Goal: Contribute content: Contribute content

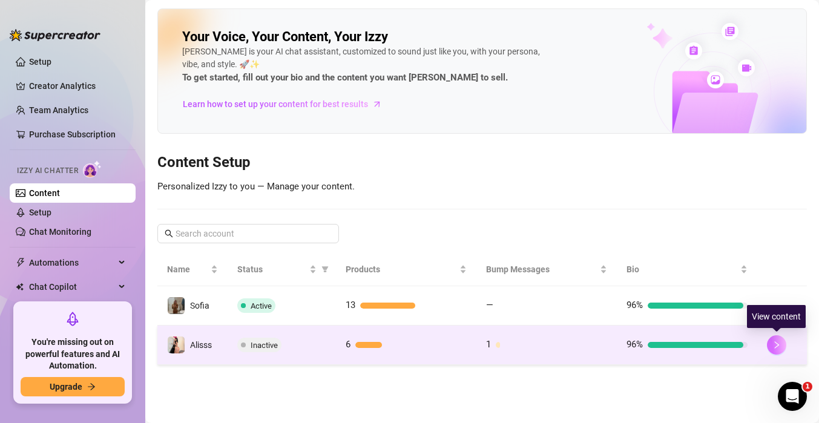
click at [781, 346] on button "button" at bounding box center [776, 344] width 19 height 19
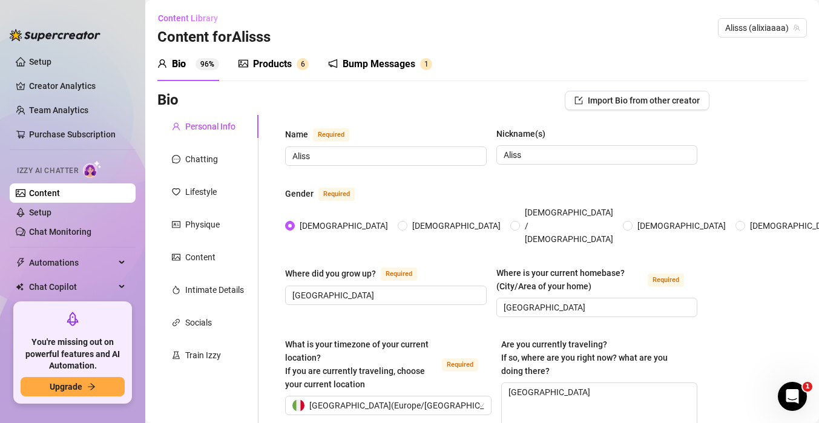
radio input "true"
type input "[DATE]"
click at [280, 62] on div "Products" at bounding box center [272, 64] width 39 height 15
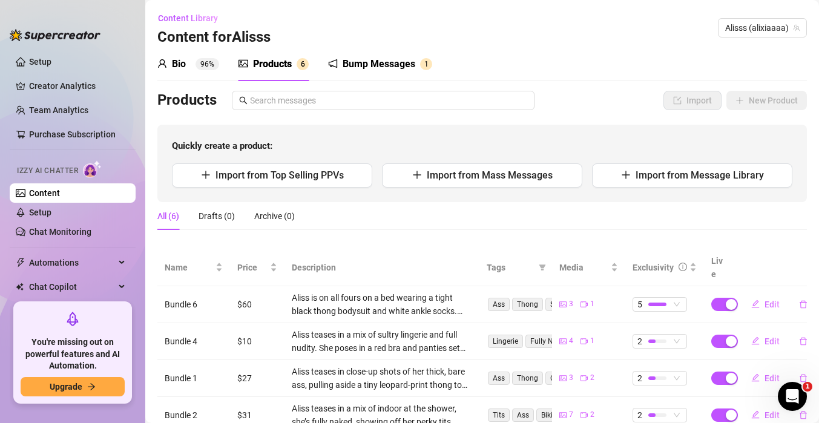
click at [280, 62] on div "Products" at bounding box center [272, 64] width 39 height 15
click at [681, 174] on span "Import from Message Library" at bounding box center [700, 174] width 128 height 11
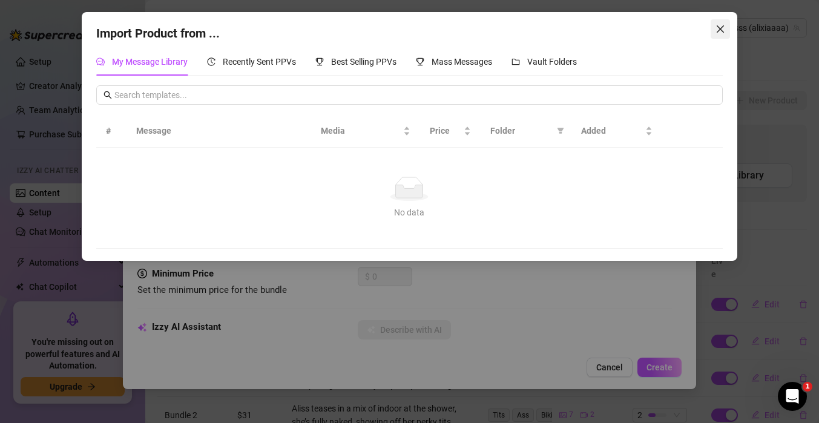
click at [711, 25] on span "Close" at bounding box center [720, 29] width 19 height 10
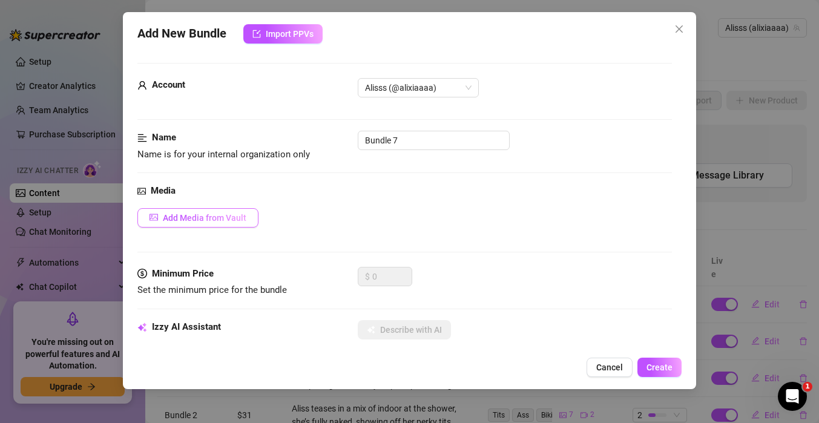
click at [198, 214] on span "Add Media from Vault" at bounding box center [205, 218] width 84 height 10
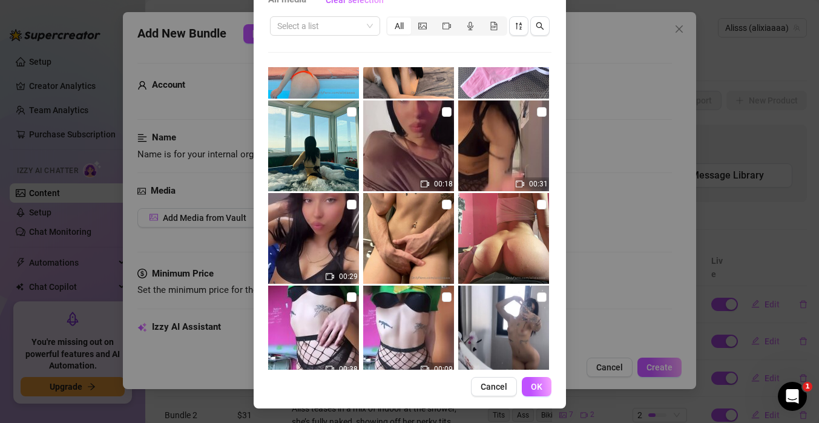
scroll to position [456, 0]
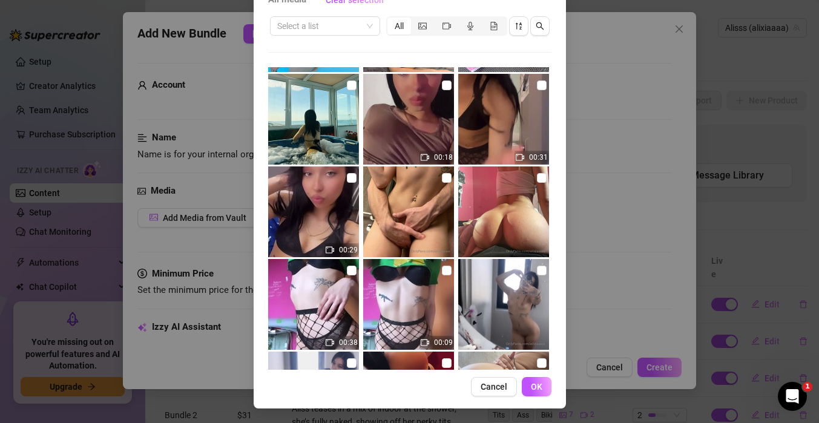
click at [619, 196] on div "All media Clear selection Select a list All 00:18 00:31 00:29 00:38 00:09 Image…" at bounding box center [409, 211] width 819 height 423
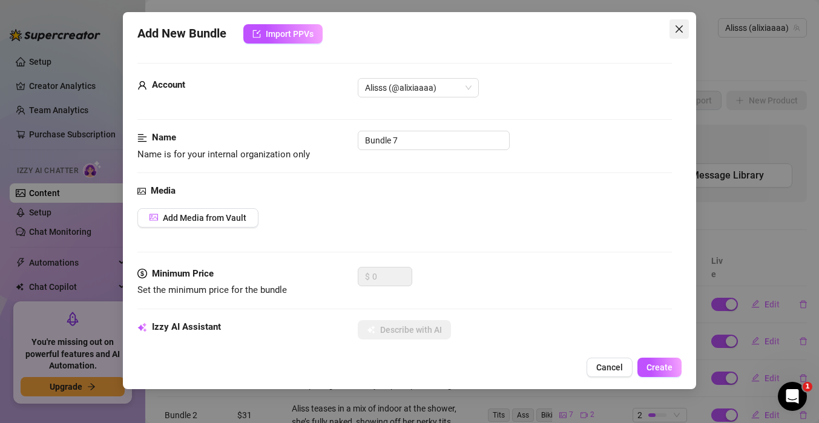
click at [681, 28] on icon "close" at bounding box center [679, 29] width 10 height 10
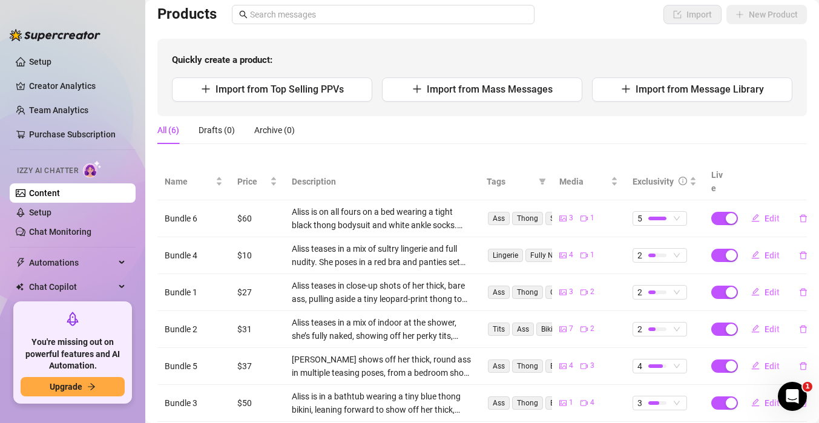
scroll to position [87, 0]
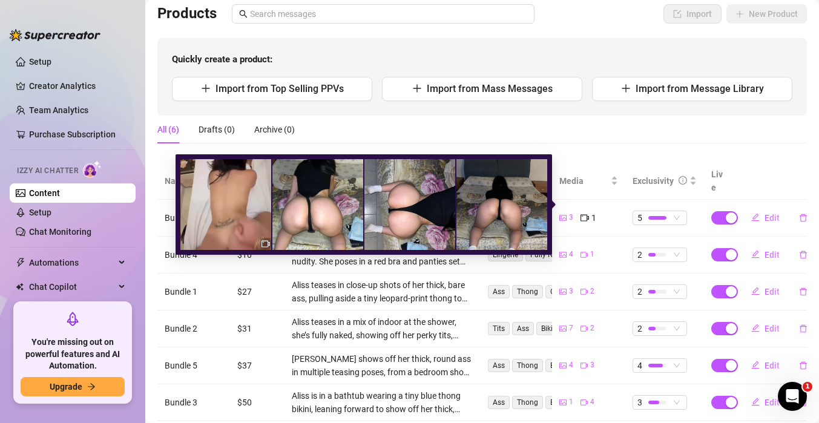
click at [568, 211] on div "3" at bounding box center [566, 217] width 14 height 13
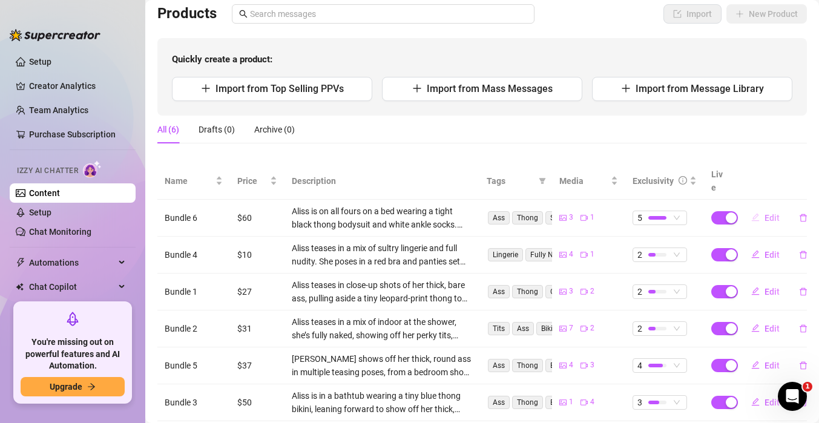
click at [769, 213] on span "Edit" at bounding box center [771, 218] width 15 height 10
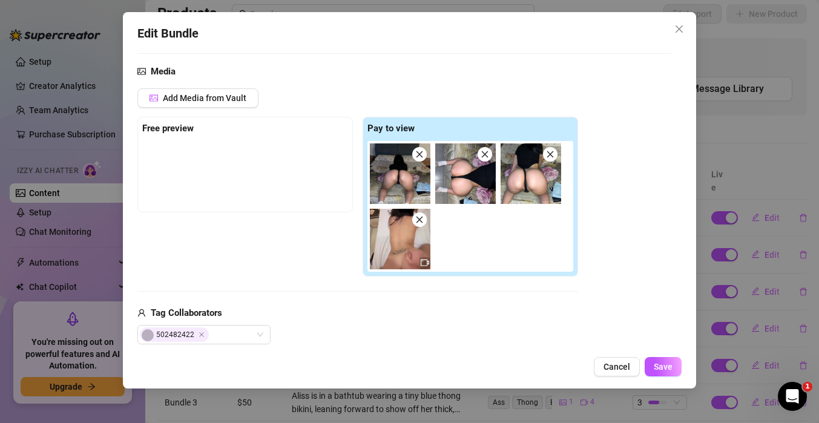
scroll to position [131, 0]
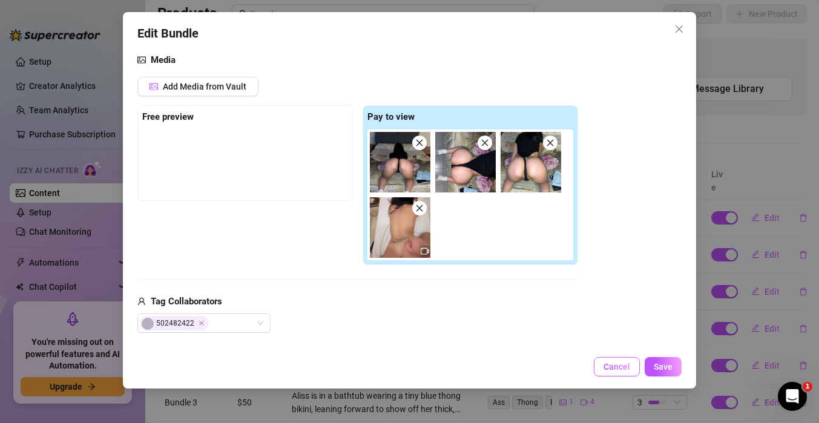
click at [608, 363] on span "Cancel" at bounding box center [616, 367] width 27 height 10
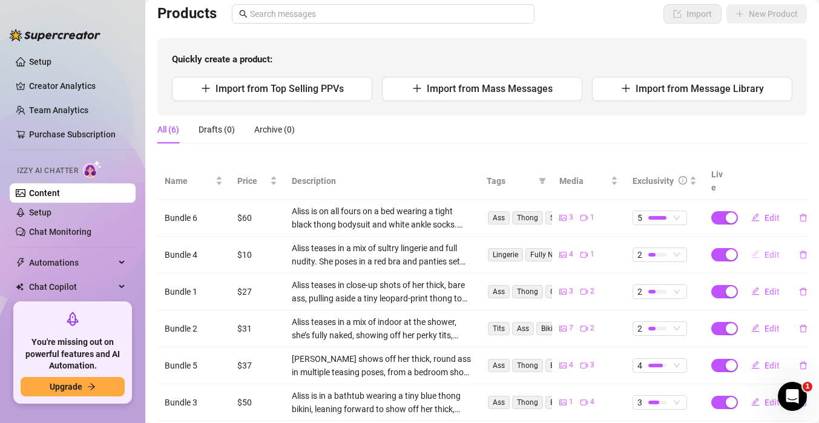
click at [756, 251] on icon "edit" at bounding box center [755, 255] width 8 height 8
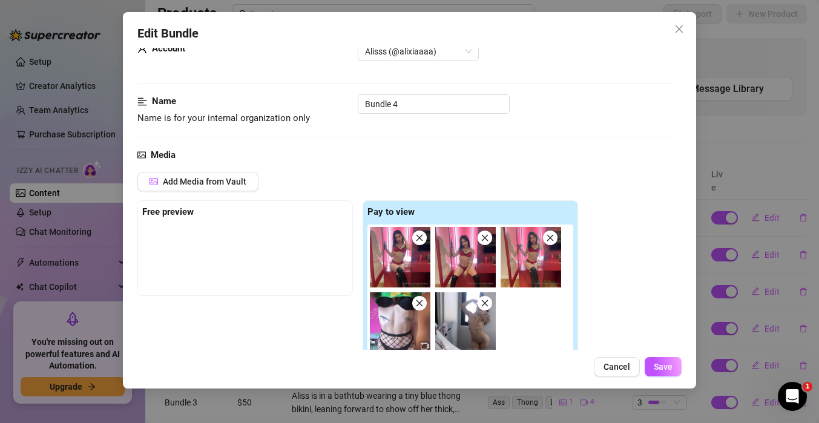
scroll to position [80, 0]
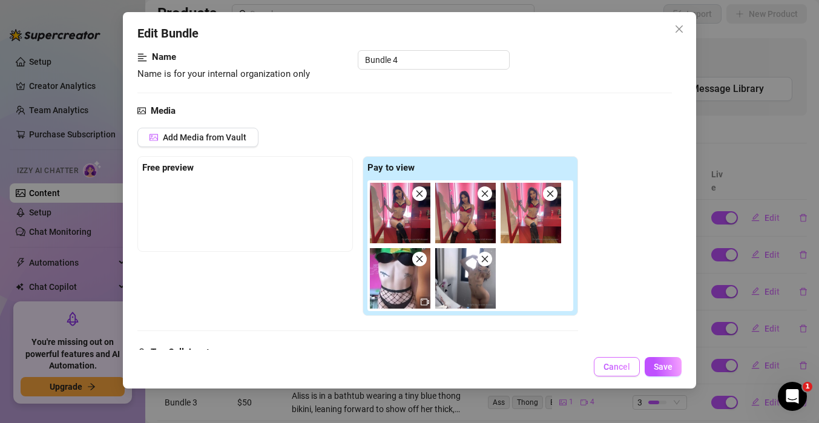
click at [617, 368] on span "Cancel" at bounding box center [616, 367] width 27 height 10
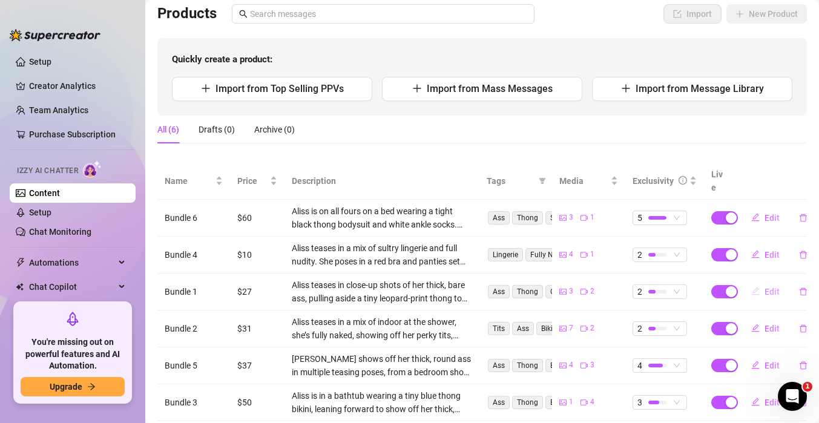
click at [755, 287] on span "button" at bounding box center [755, 292] width 8 height 10
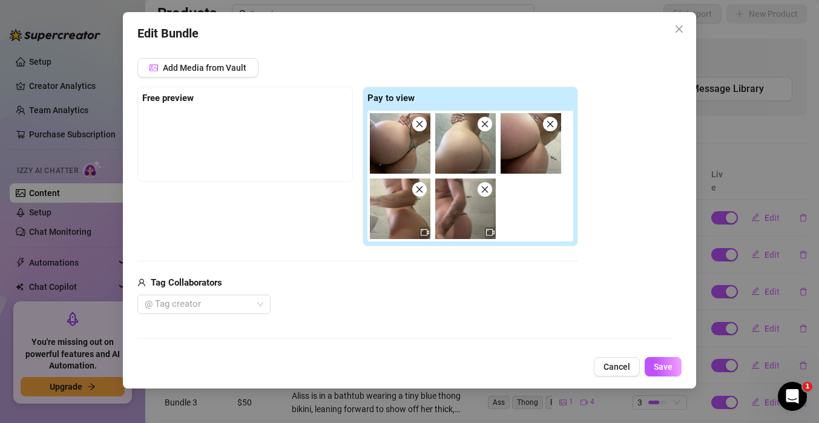
scroll to position [153, 0]
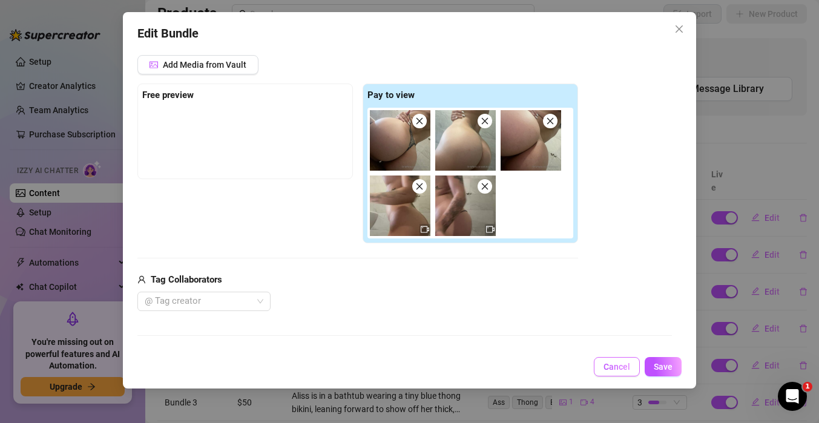
click at [604, 366] on span "Cancel" at bounding box center [616, 367] width 27 height 10
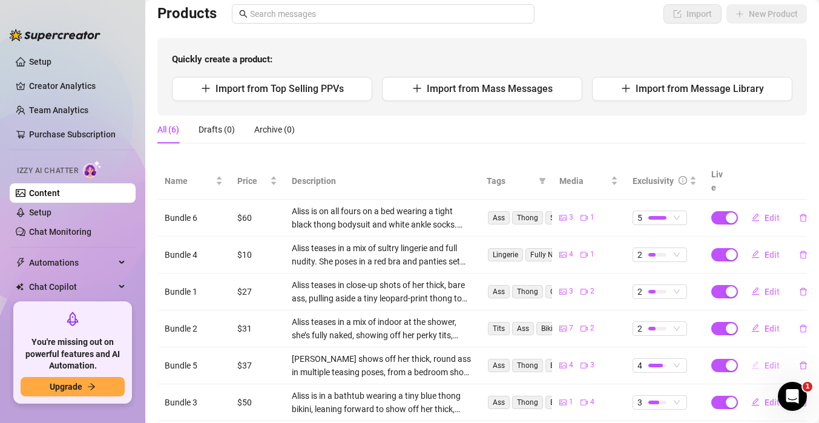
click at [754, 361] on span "button" at bounding box center [755, 366] width 8 height 10
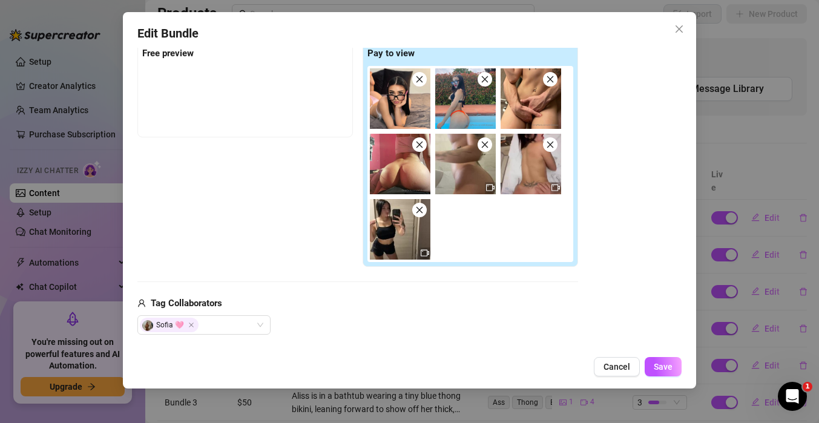
scroll to position [198, 0]
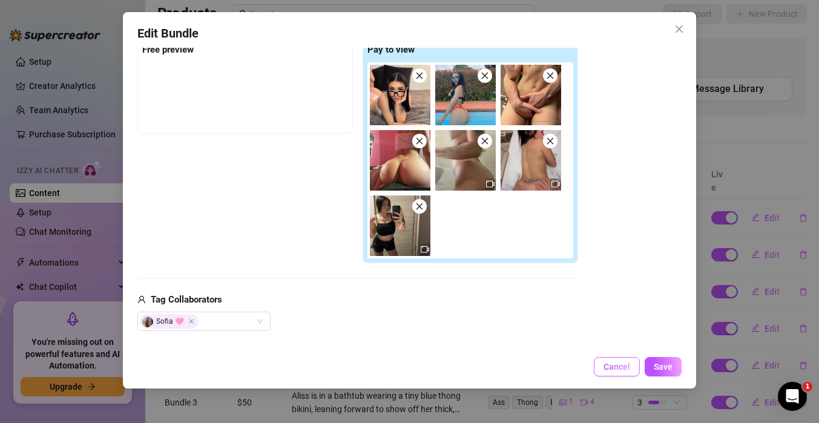
click at [617, 367] on span "Cancel" at bounding box center [616, 367] width 27 height 10
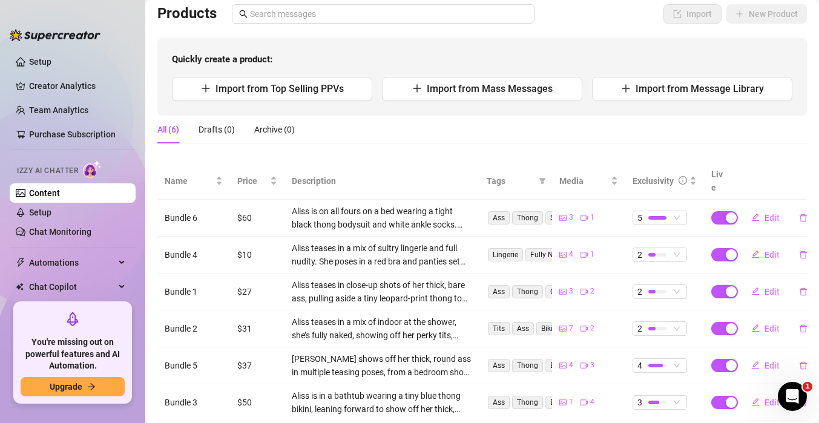
scroll to position [107, 0]
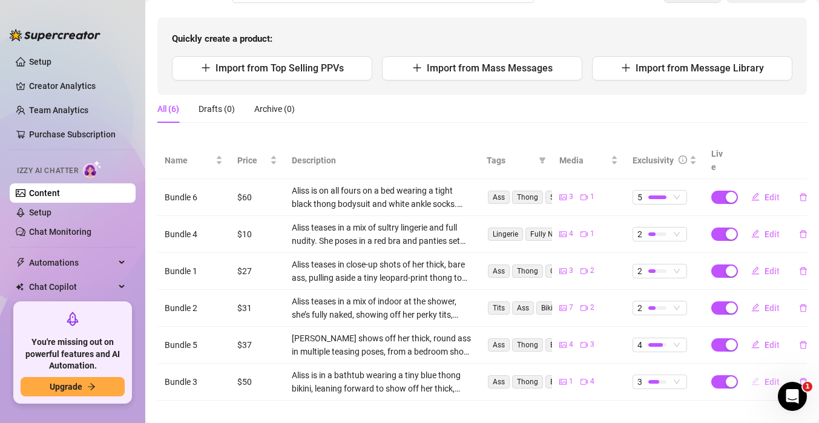
click at [749, 372] on button "Edit" at bounding box center [765, 381] width 48 height 19
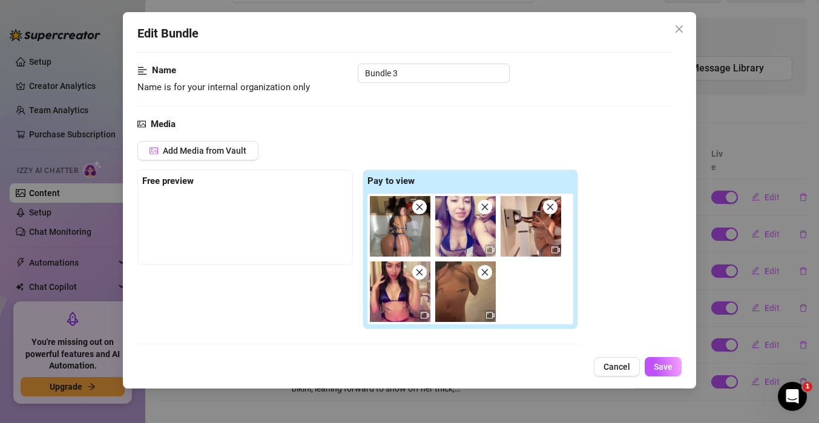
scroll to position [70, 0]
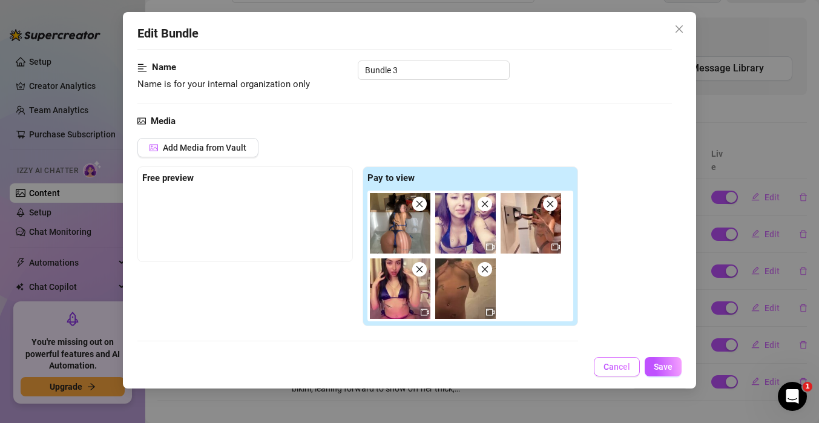
click at [617, 365] on span "Cancel" at bounding box center [616, 367] width 27 height 10
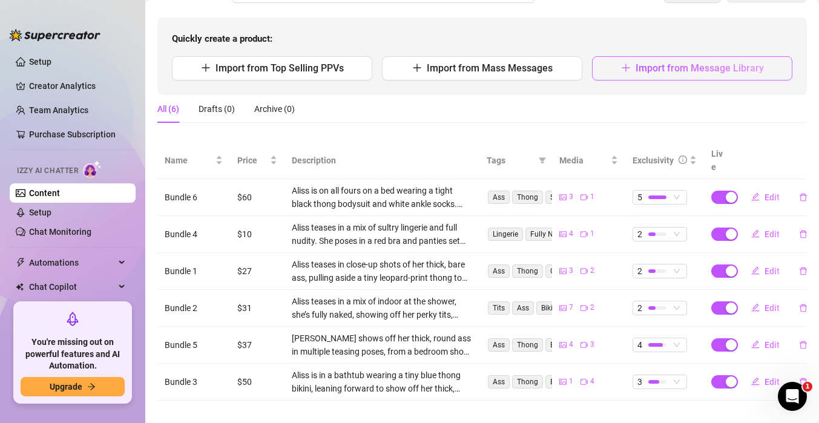
click at [712, 71] on span "Import from Message Library" at bounding box center [700, 67] width 128 height 11
type textarea "Type your message here..."
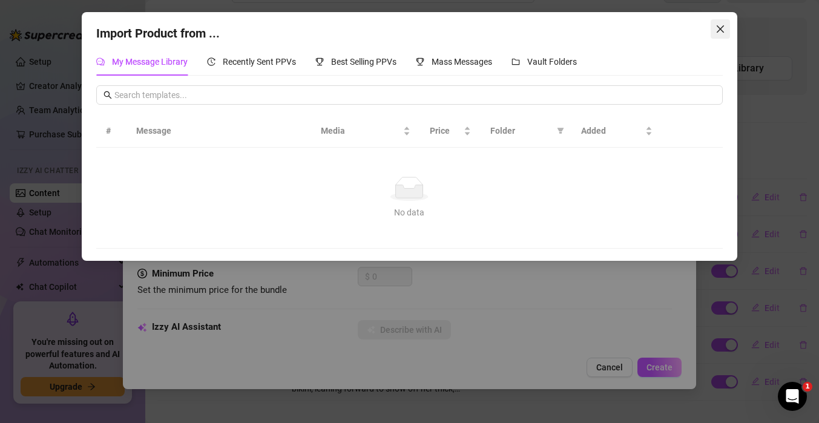
click at [717, 27] on icon "close" at bounding box center [720, 28] width 7 height 7
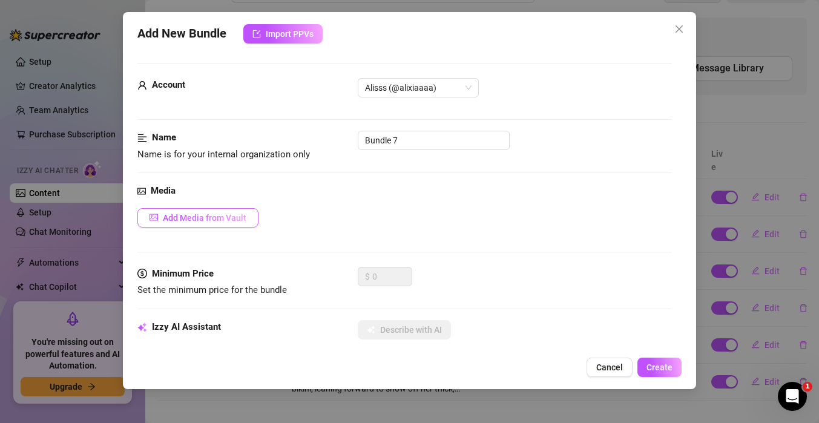
click at [218, 218] on span "Add Media from Vault" at bounding box center [205, 218] width 84 height 10
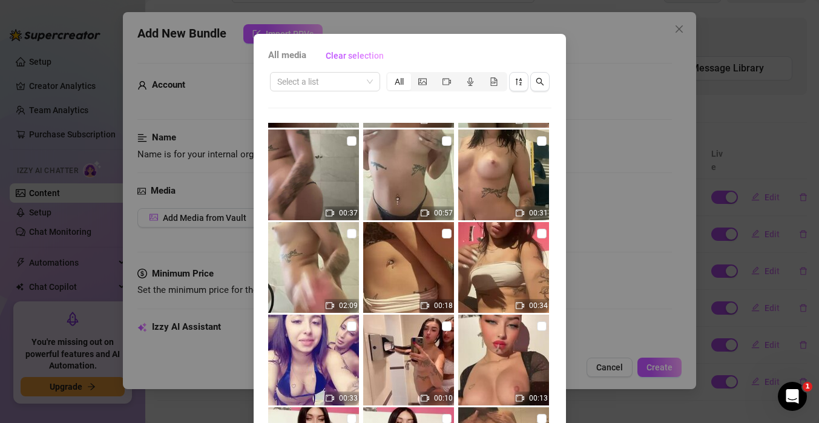
scroll to position [45, 0]
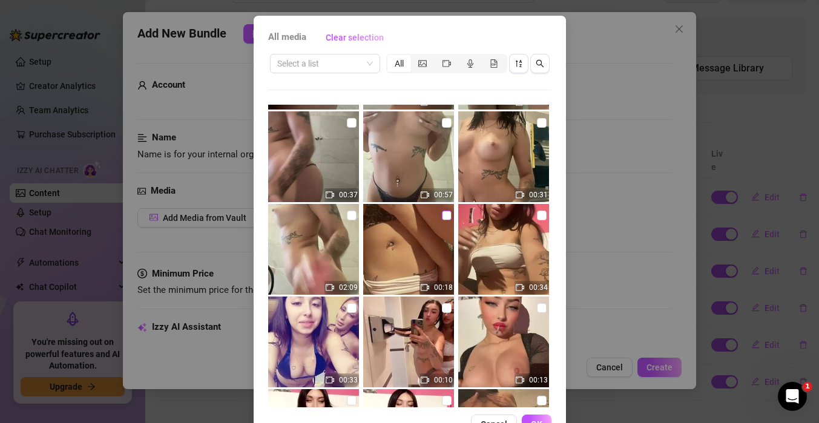
click at [444, 215] on input "checkbox" at bounding box center [447, 216] width 10 height 10
checkbox input "true"
click at [542, 217] on input "checkbox" at bounding box center [542, 216] width 10 height 10
checkbox input "true"
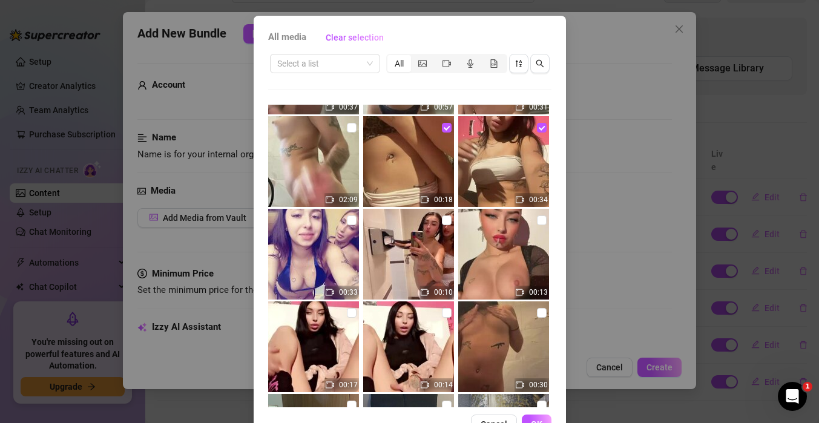
scroll to position [1287, 0]
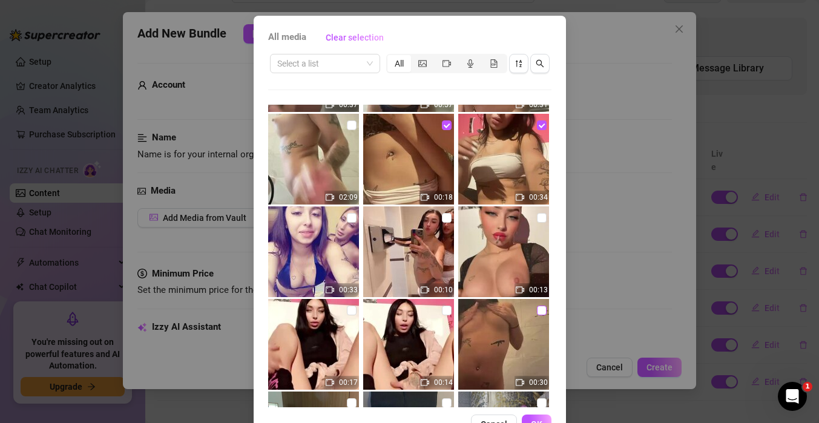
click at [540, 310] on input "checkbox" at bounding box center [542, 311] width 10 height 10
checkbox input "true"
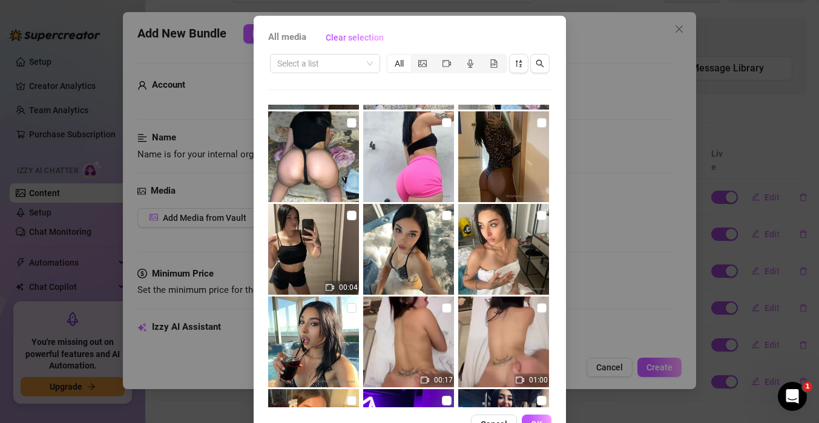
scroll to position [1663, 0]
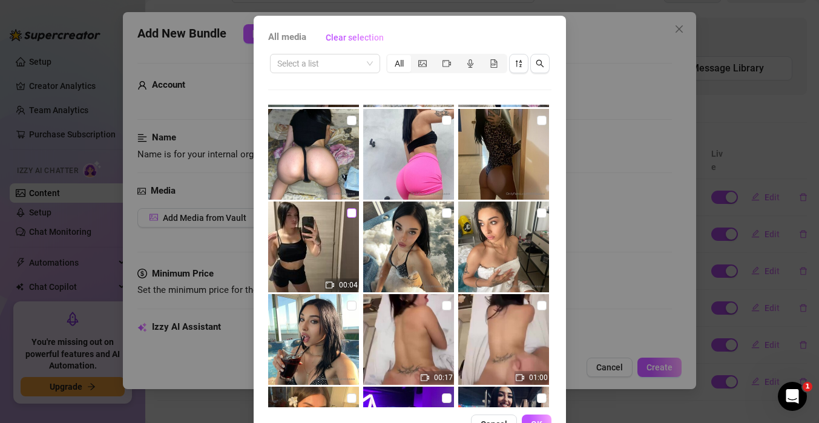
click at [349, 214] on input "checkbox" at bounding box center [352, 213] width 10 height 10
checkbox input "true"
click at [541, 119] on input "checkbox" at bounding box center [542, 121] width 10 height 10
checkbox input "true"
click at [534, 421] on span "OK" at bounding box center [536, 424] width 11 height 10
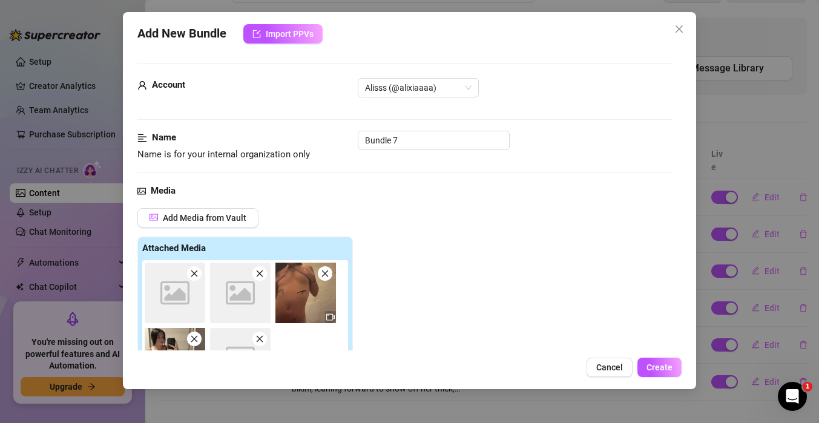
scroll to position [191, 0]
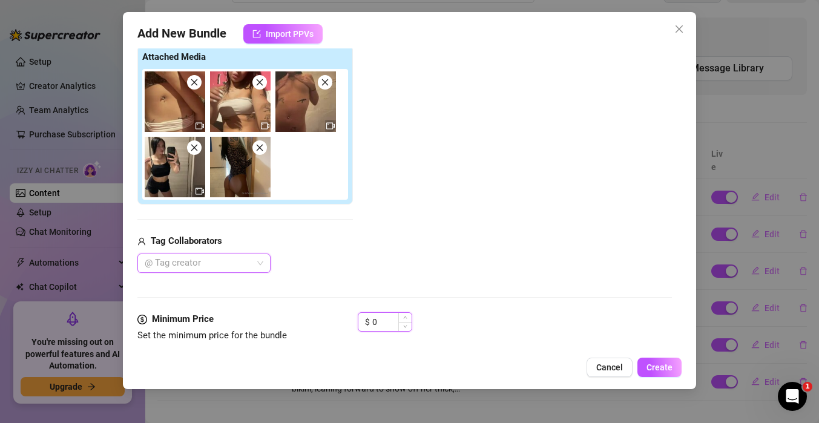
click at [390, 321] on input "0" at bounding box center [391, 322] width 39 height 18
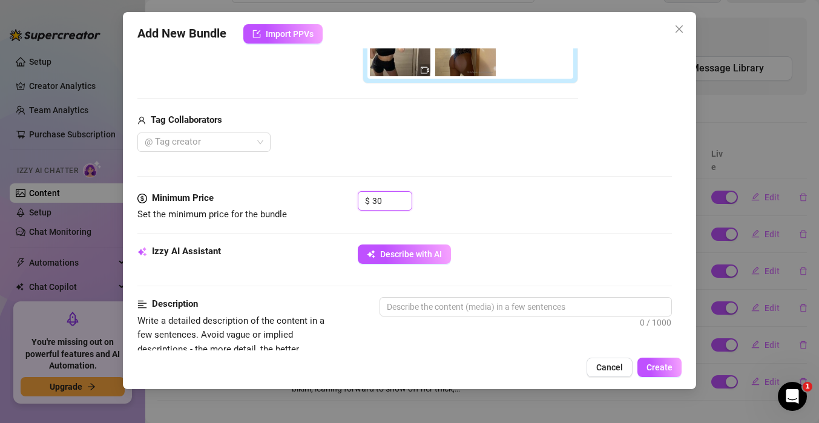
scroll to position [316, 0]
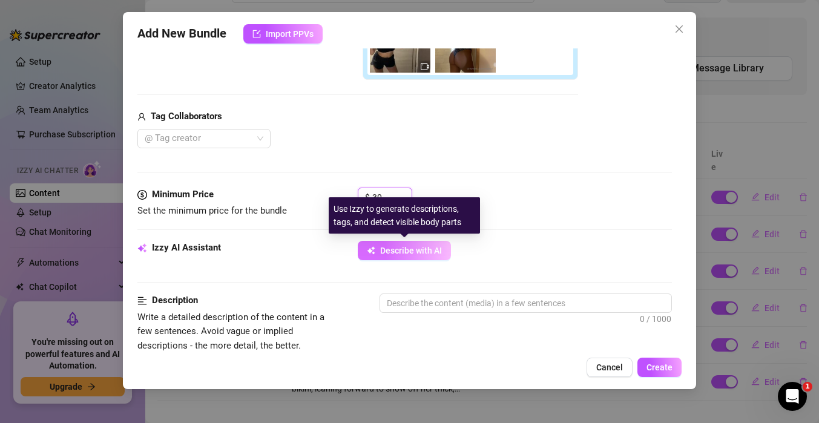
type input "30"
click at [400, 246] on span "Describe with AI" at bounding box center [411, 251] width 62 height 10
type textarea "Aliss"
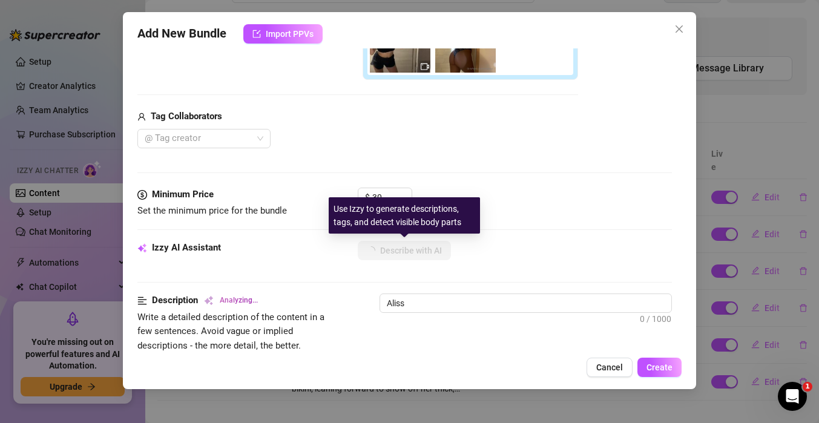
type textarea "Aliss poses"
type textarea "Aliss poses in"
type textarea "Aliss poses in front"
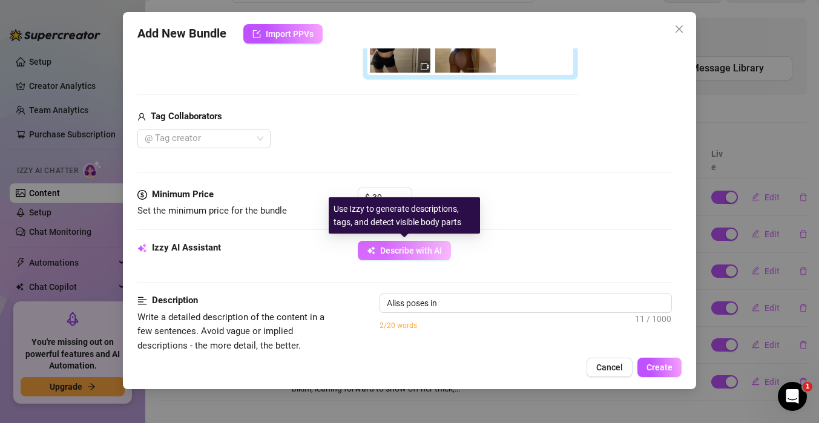
type textarea "Aliss poses in front"
type textarea "Aliss poses in front of"
type textarea "[PERSON_NAME] poses in front of a"
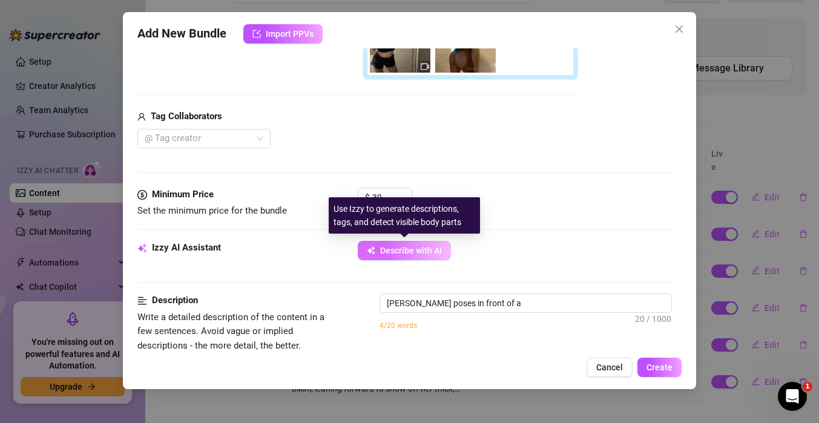
type textarea "[PERSON_NAME] poses in front of a mirror"
type textarea "[PERSON_NAME] poses in front of a mirror wearing"
type textarea "[PERSON_NAME] poses in front of a mirror wearing a"
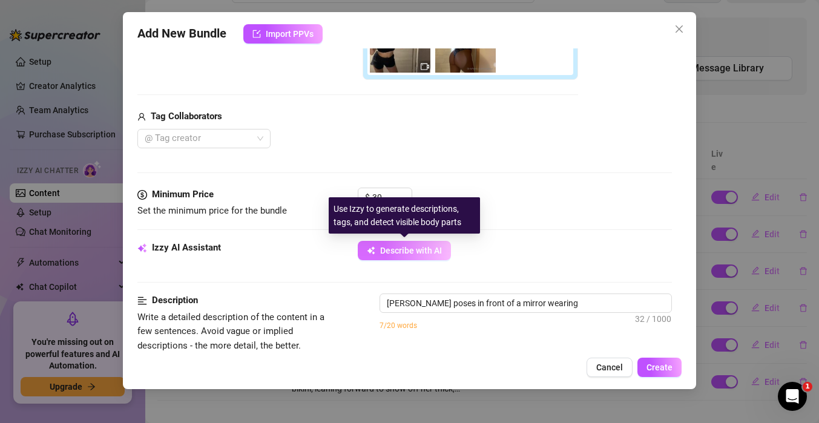
type textarea "[PERSON_NAME] poses in front of a mirror wearing a"
type textarea "[PERSON_NAME] poses in front of a mirror wearing a tight"
type textarea "[PERSON_NAME] poses in front of a mirror wearing a tight leopard-print"
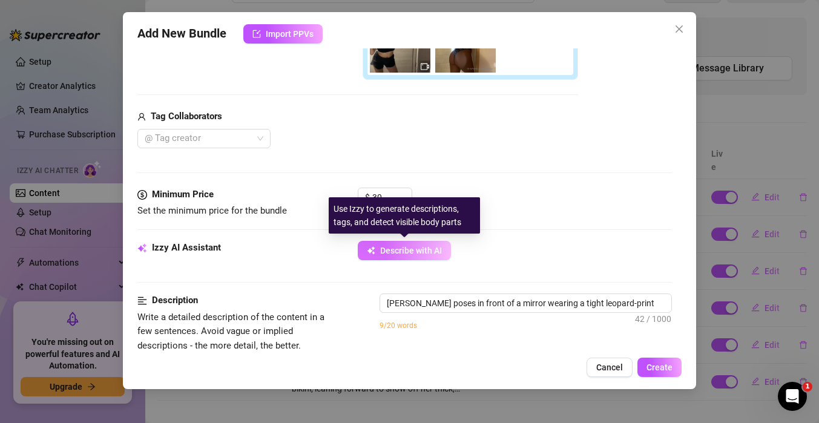
type textarea "[PERSON_NAME] poses in front of a mirror wearing a tight leopard-print bodysuit"
type textarea "[PERSON_NAME] poses in front of a mirror wearing a tight leopard-print bodysuit…"
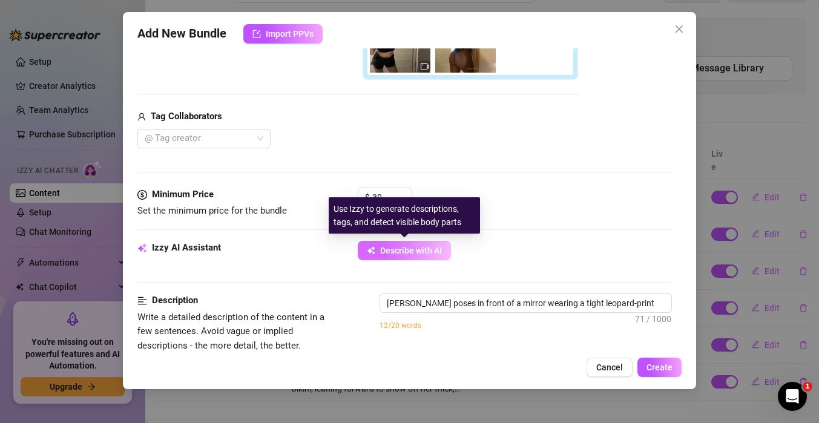
type textarea "[PERSON_NAME] poses in front of a mirror wearing a tight leopard-print bodysuit…"
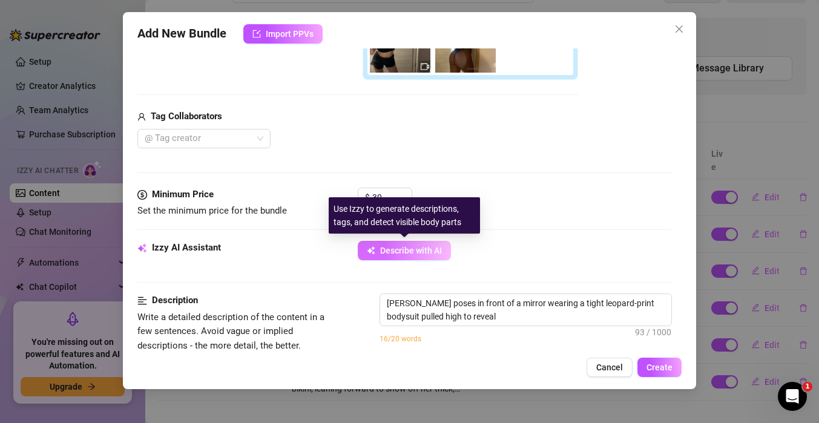
type textarea "[PERSON_NAME] poses in front of a mirror wearing a tight leopard-print bodysuit…"
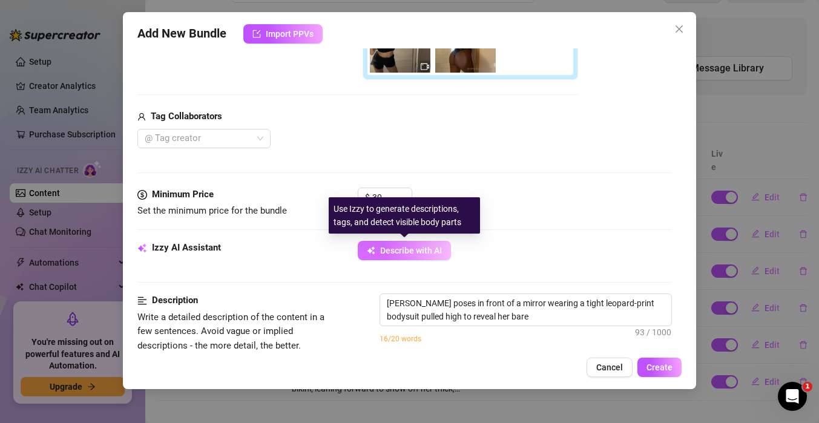
type textarea "[PERSON_NAME] poses in front of a mirror wearing a tight leopard-print bodysuit…"
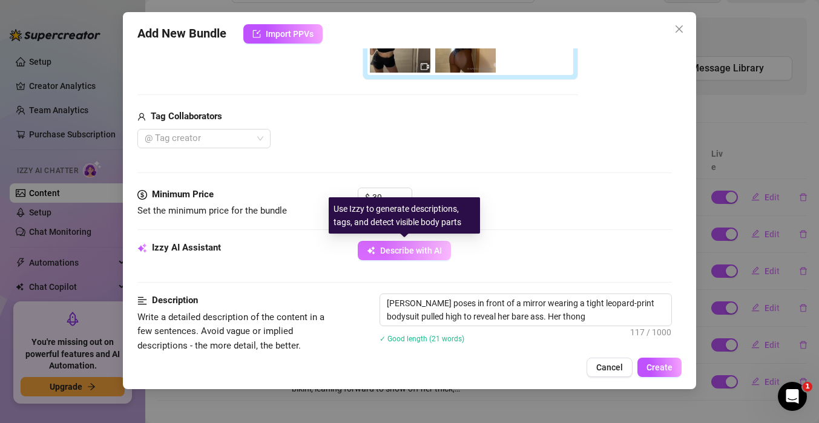
type textarea "[PERSON_NAME] poses in front of a mirror wearing a tight leopard-print bodysuit…"
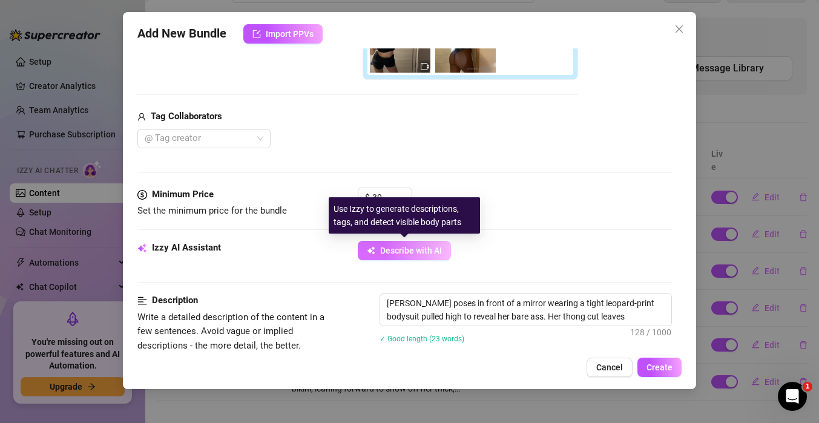
type textarea "[PERSON_NAME] poses in front of a mirror wearing a tight leopard-print bodysuit…"
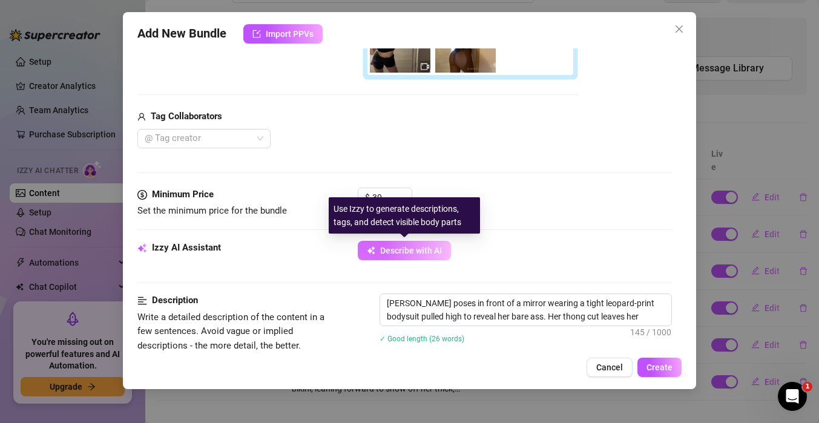
type textarea "[PERSON_NAME] poses in front of a mirror wearing a tight leopard-print bodysuit…"
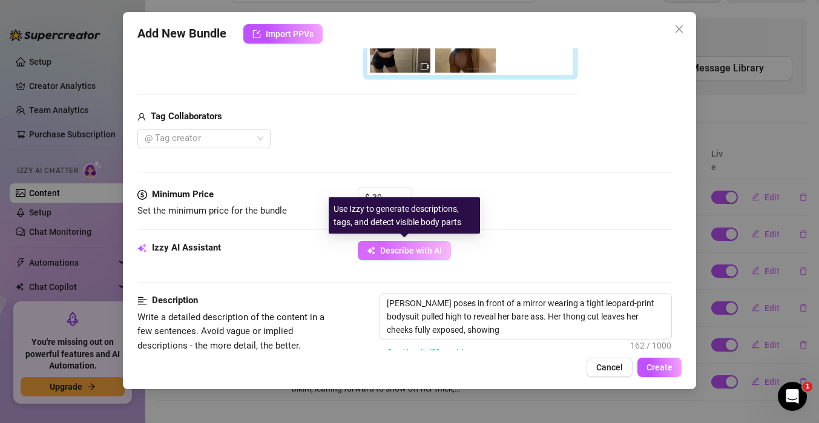
type textarea "[PERSON_NAME] poses in front of a mirror wearing a tight leopard-print bodysuit…"
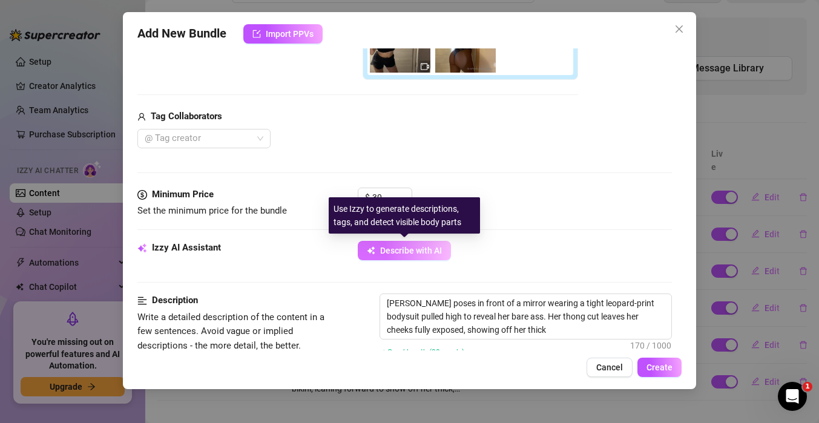
type textarea "[PERSON_NAME] poses in front of a mirror wearing a tight leopard-print bodysuit…"
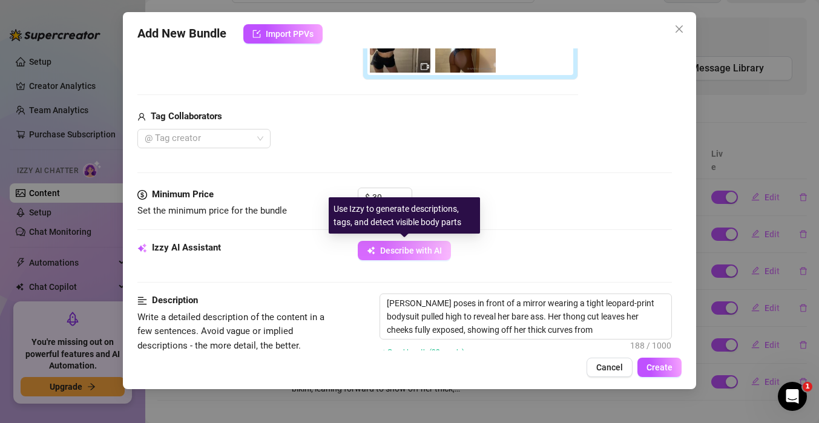
type textarea "[PERSON_NAME] poses in front of a mirror wearing a tight leopard-print bodysuit…"
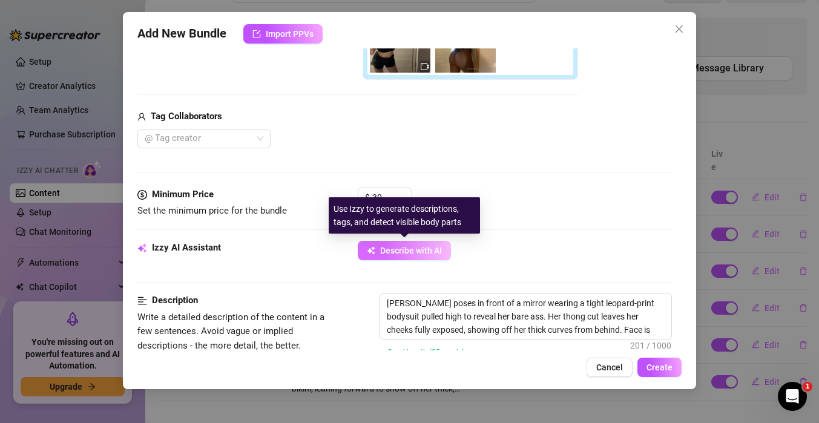
type textarea "[PERSON_NAME] poses in front of a mirror wearing a tight leopard-print bodysuit…"
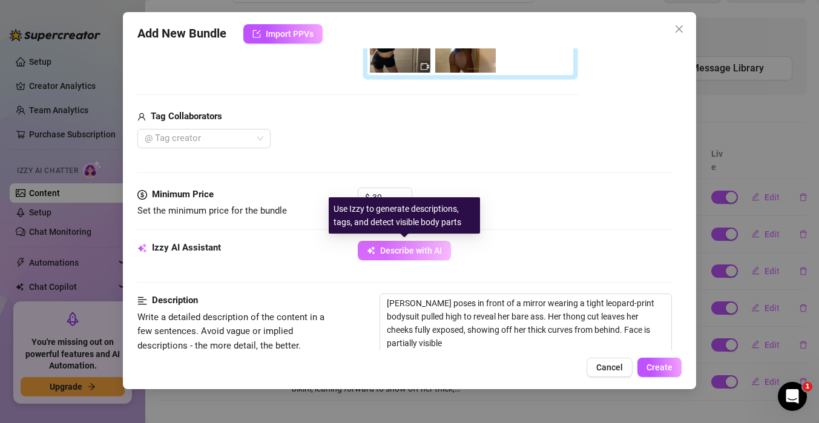
type textarea "[PERSON_NAME] poses in front of a mirror wearing a tight leopard-print bodysuit…"
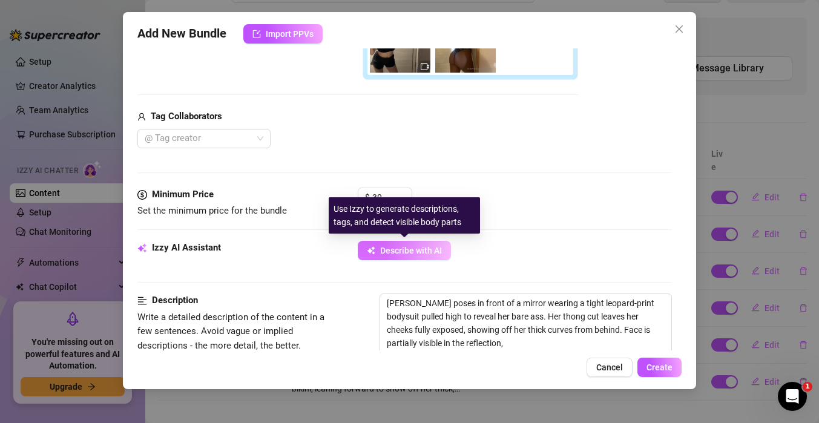
type textarea "[PERSON_NAME] poses in front of a mirror wearing a tight leopard-print bodysuit…"
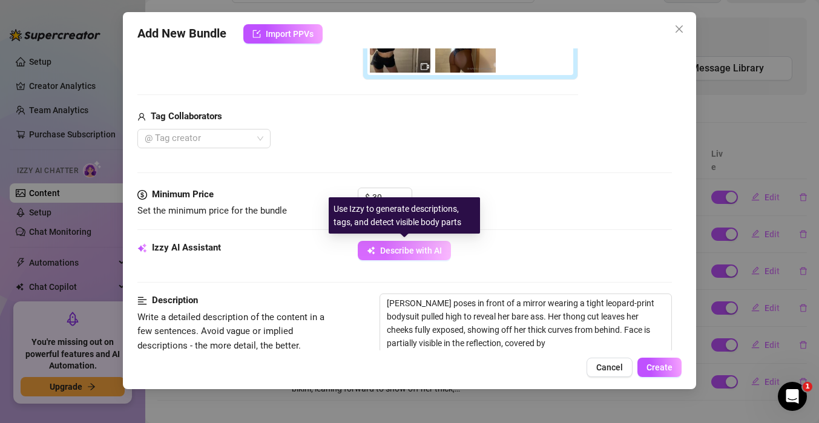
type textarea "[PERSON_NAME] poses in front of a mirror wearing a tight leopard-print bodysuit…"
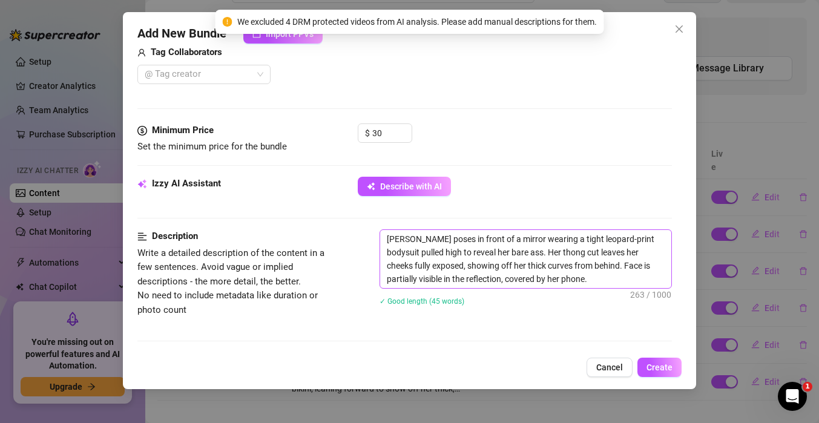
scroll to position [383, 0]
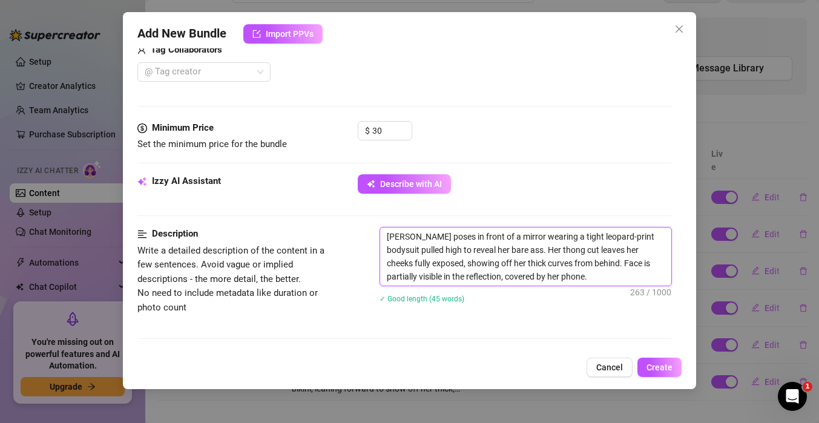
click at [566, 277] on textarea "[PERSON_NAME] poses in front of a mirror wearing a tight leopard-print bodysuit…" at bounding box center [525, 257] width 291 height 58
type textarea "[PERSON_NAME] poses in front of a mirror wearing a tight leopard-print bodysuit…"
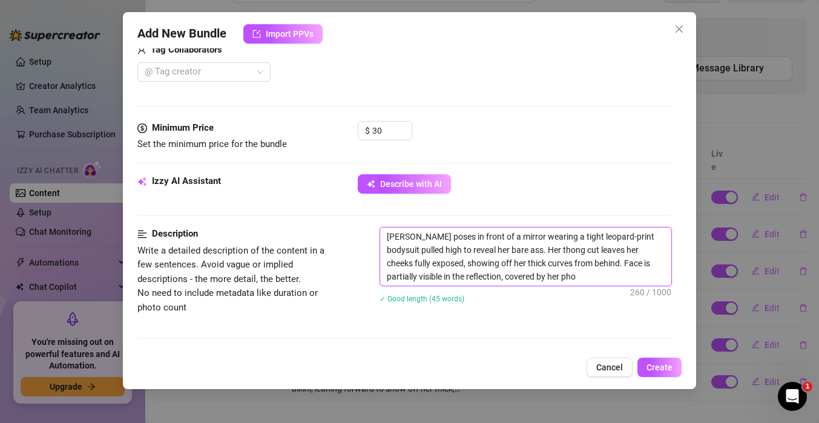
type textarea "[PERSON_NAME] poses in front of a mirror wearing a tight leopard-print bodysuit…"
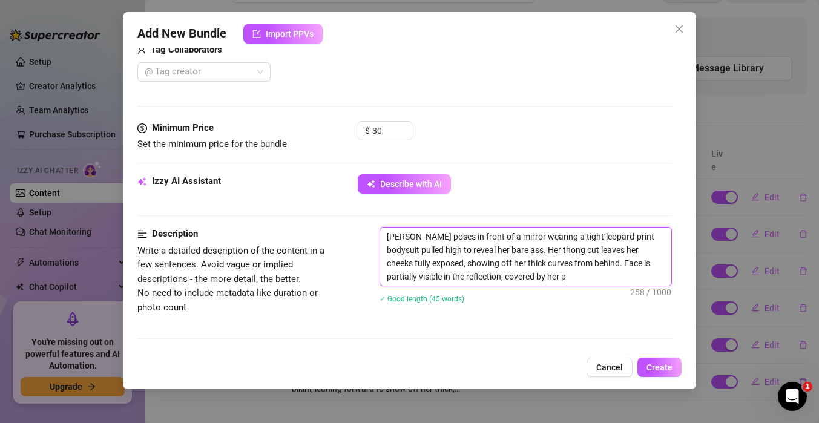
type textarea "[PERSON_NAME] poses in front of a mirror wearing a tight leopard-print bodysuit…"
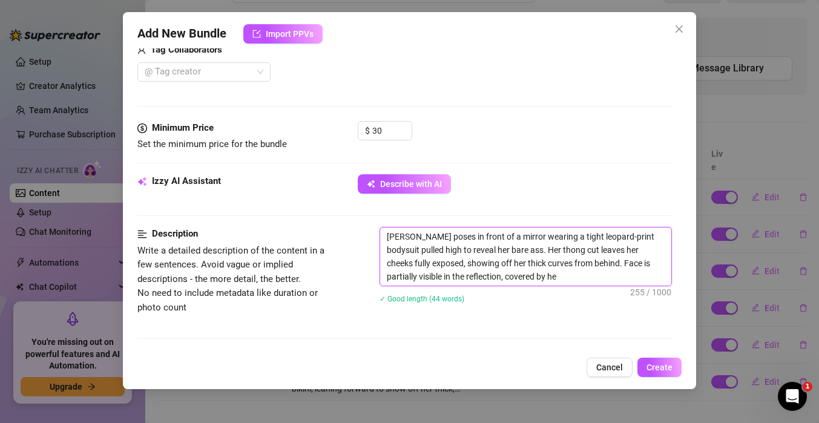
type textarea "[PERSON_NAME] poses in front of a mirror wearing a tight leopard-print bodysuit…"
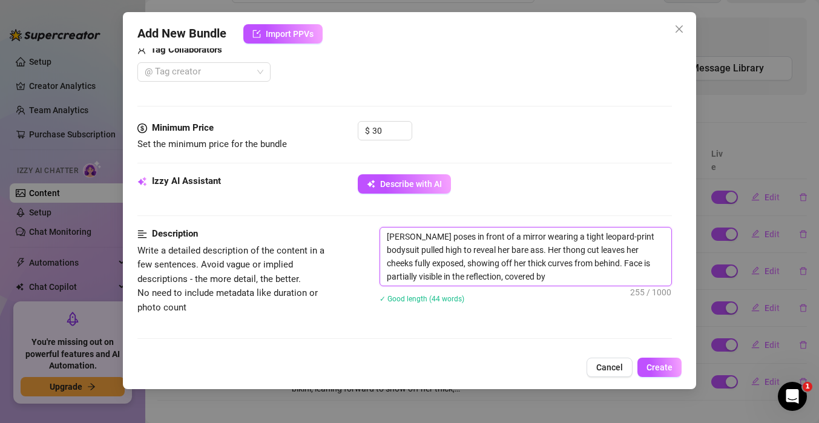
type textarea "[PERSON_NAME] poses in front of a mirror wearing a tight leopard-print bodysuit…"
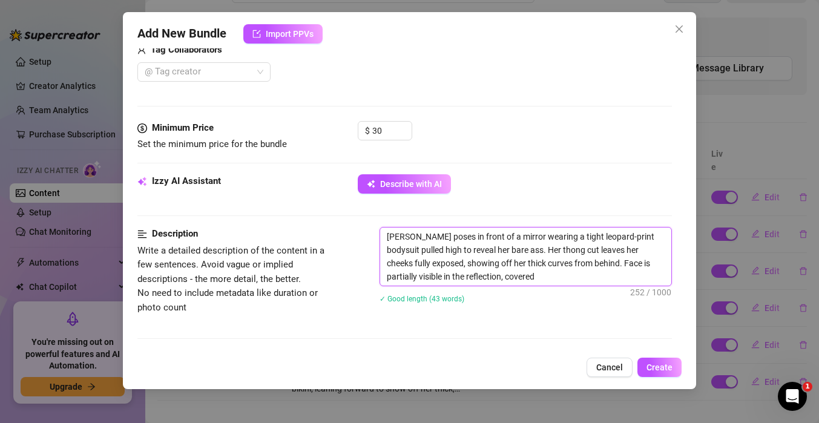
type textarea "[PERSON_NAME] poses in front of a mirror wearing a tight leopard-print bodysuit…"
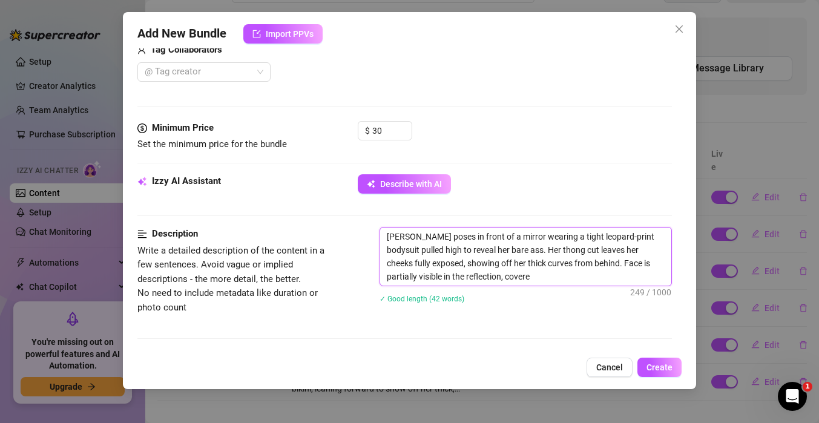
type textarea "[PERSON_NAME] poses in front of a mirror wearing a tight leopard-print bodysuit…"
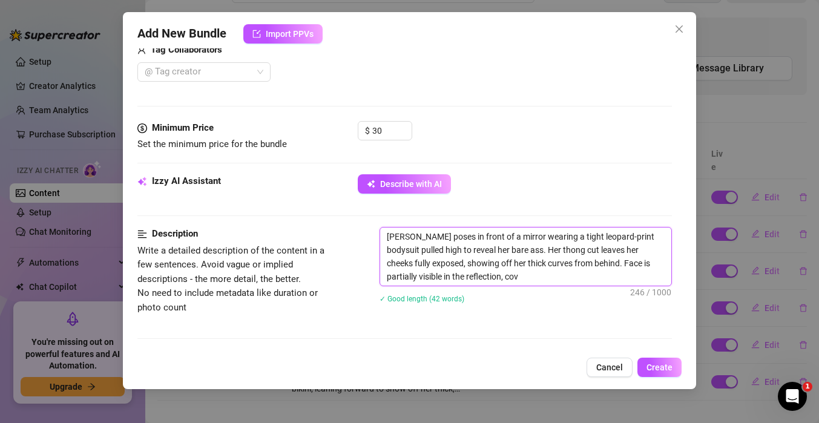
type textarea "[PERSON_NAME] poses in front of a mirror wearing a tight leopard-print bodysuit…"
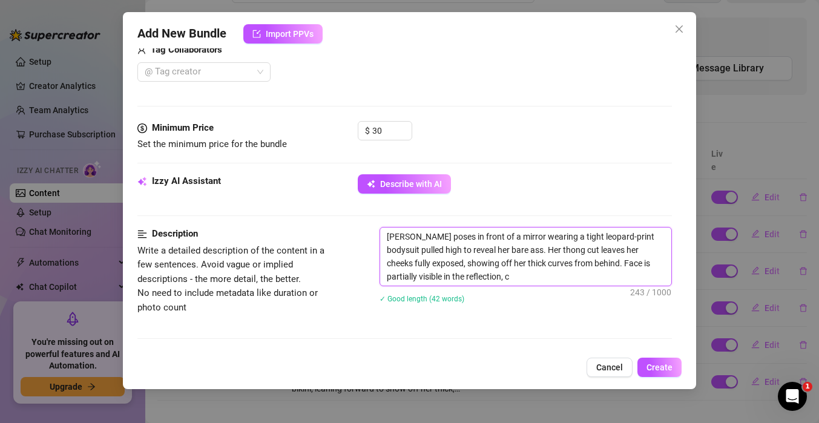
type textarea "[PERSON_NAME] poses in front of a mirror wearing a tight leopard-print bodysuit…"
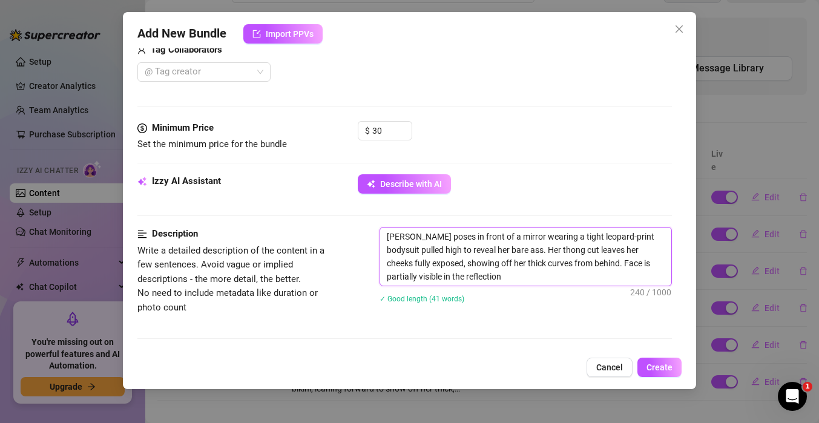
type textarea "[PERSON_NAME] poses in front of a mirror wearing a tight leopard-print bodysuit…"
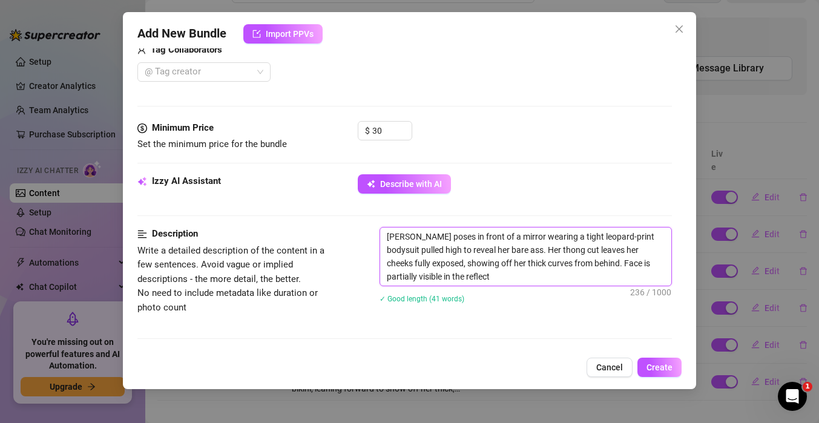
type textarea "[PERSON_NAME] poses in front of a mirror wearing a tight leopard-print bodysuit…"
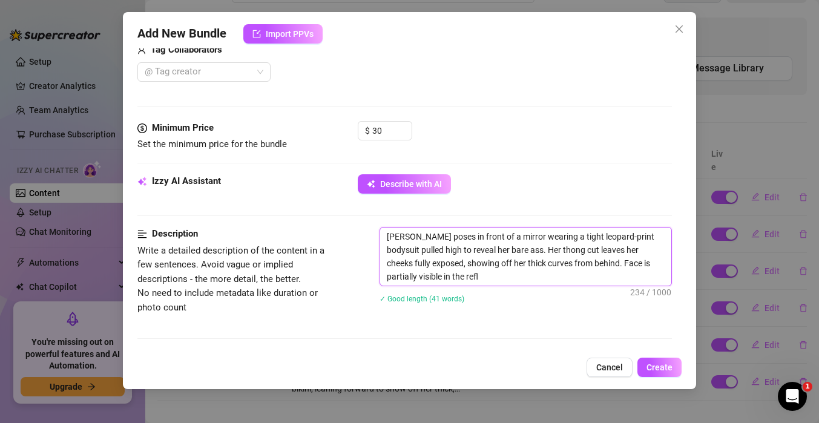
type textarea "[PERSON_NAME] poses in front of a mirror wearing a tight leopard-print bodysuit…"
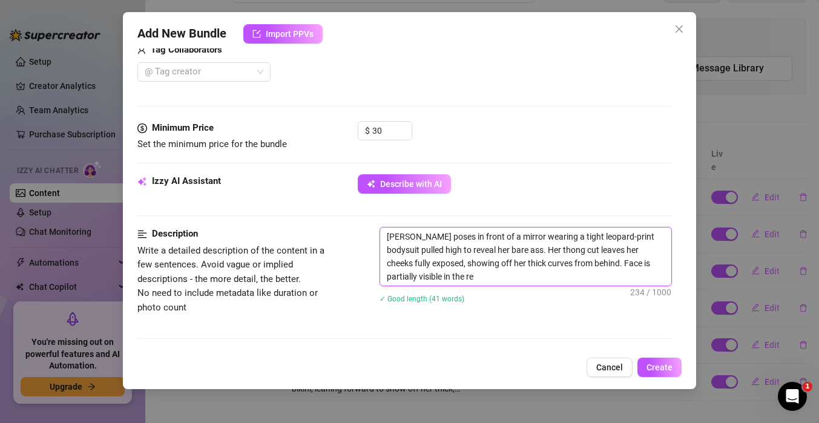
type textarea "[PERSON_NAME] poses in front of a mirror wearing a tight leopard-print bodysuit…"
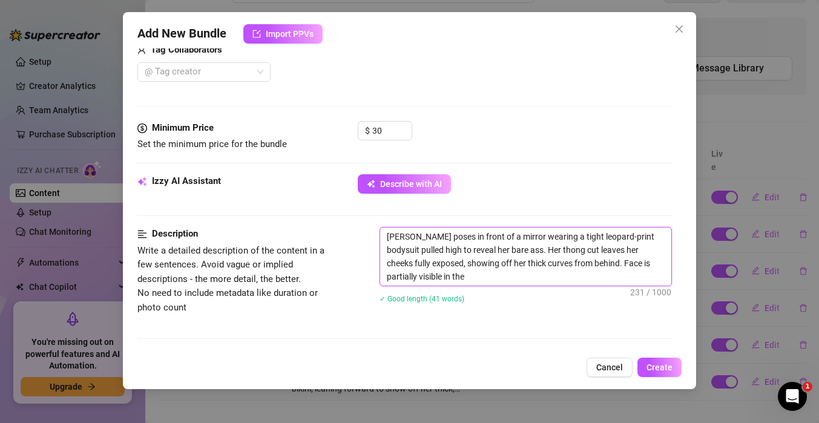
type textarea "[PERSON_NAME] poses in front of a mirror wearing a tight leopard-print bodysuit…"
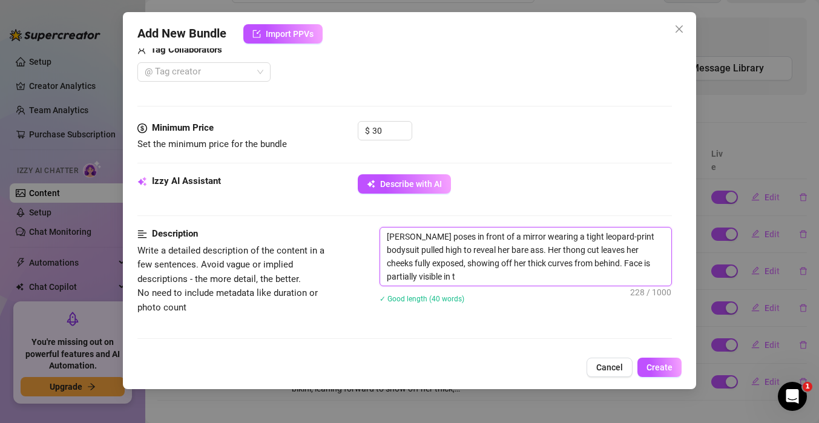
type textarea "[PERSON_NAME] poses in front of a mirror wearing a tight leopard-print bodysuit…"
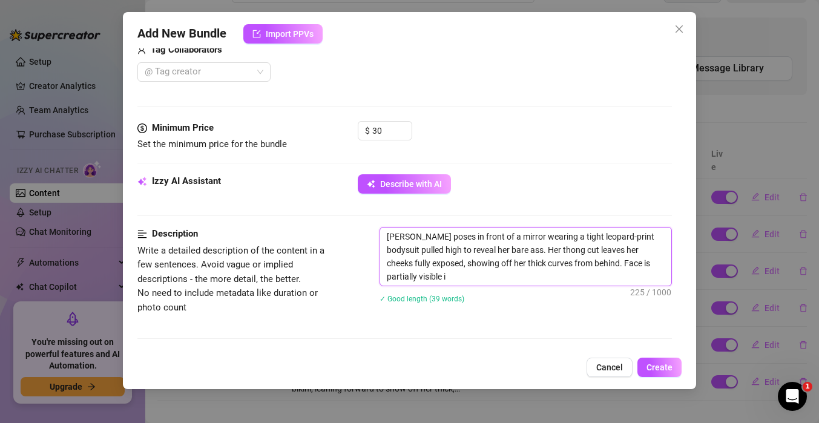
type textarea "[PERSON_NAME] poses in front of a mirror wearing a tight leopard-print bodysuit…"
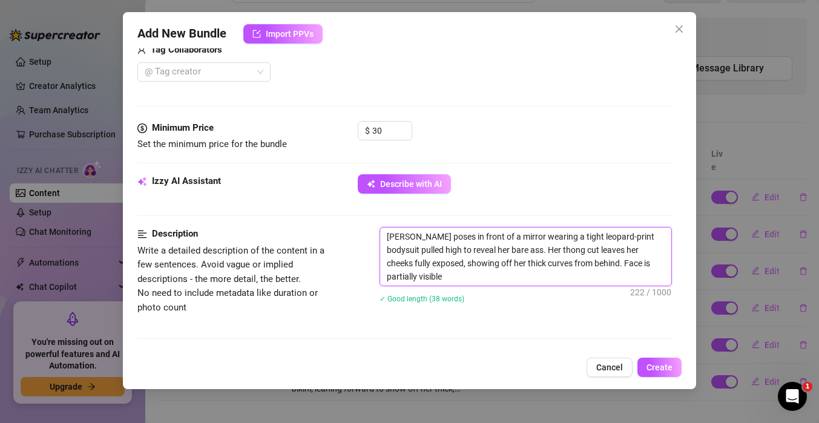
type textarea "[PERSON_NAME] poses in front of a mirror wearing a tight leopard-print bodysuit…"
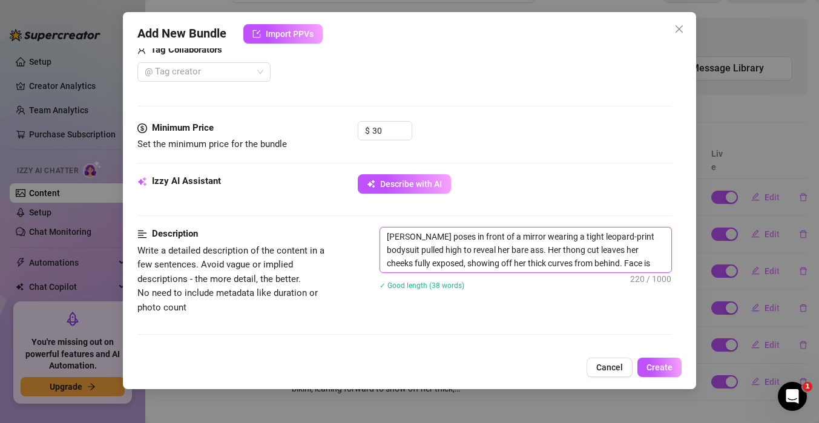
type textarea "[PERSON_NAME] poses in front of a mirror wearing a tight leopard-print bodysuit…"
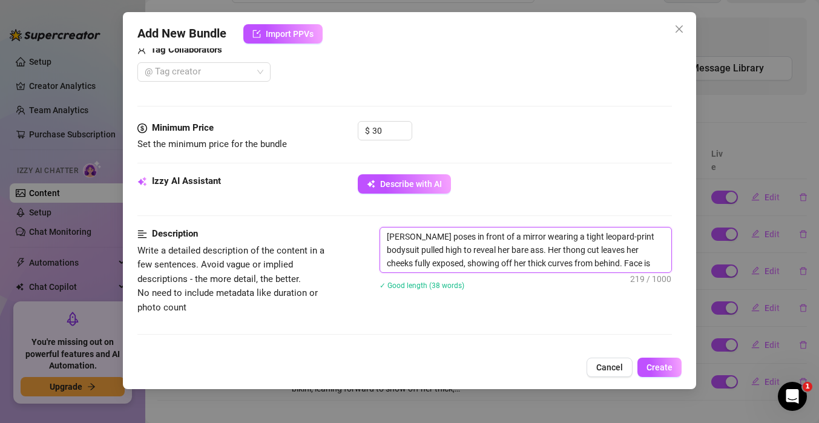
type textarea "[PERSON_NAME] poses in front of a mirror wearing a tight leopard-print bodysuit…"
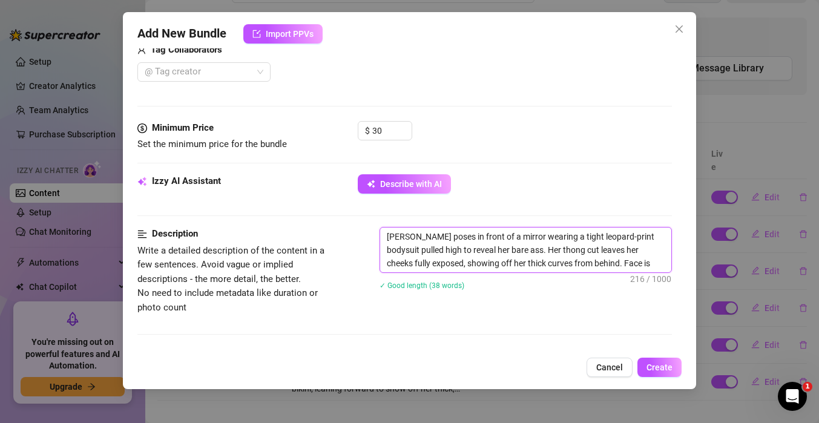
type textarea "[PERSON_NAME] poses in front of a mirror wearing a tight leopard-print bodysuit…"
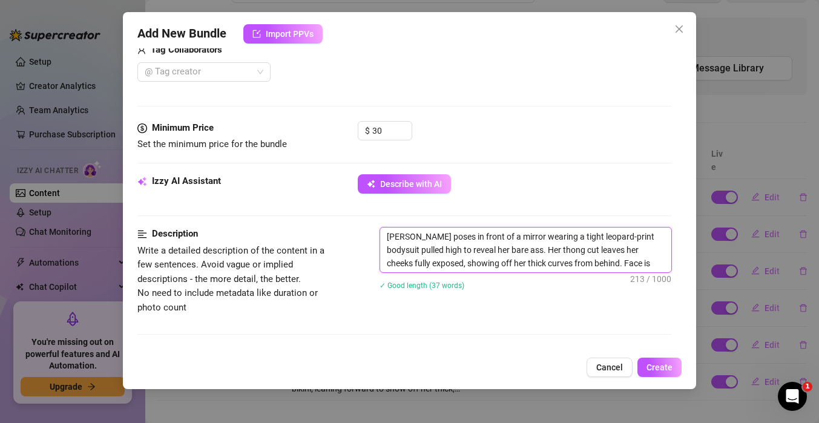
type textarea "[PERSON_NAME] poses in front of a mirror wearing a tight leopard-print bodysuit…"
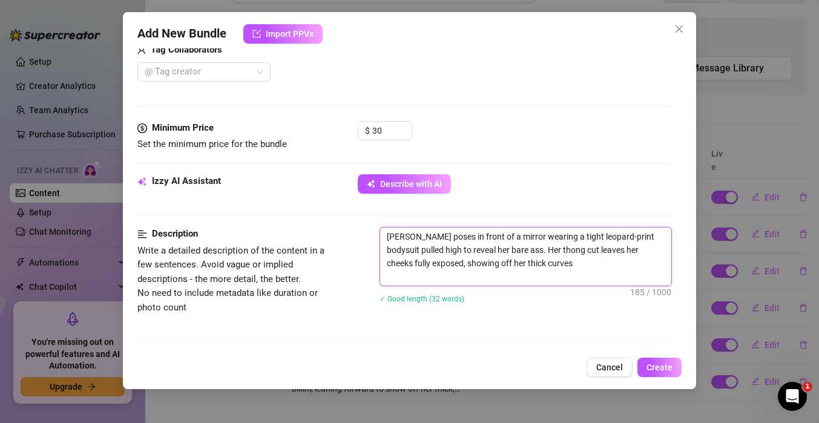
scroll to position [0, 0]
click at [464, 277] on textarea "[PERSON_NAME] poses in front of a mirror wearing a tight leopard-print bodysuit…" at bounding box center [525, 257] width 291 height 58
drag, startPoint x: 464, startPoint y: 277, endPoint x: 381, endPoint y: 238, distance: 91.0
click at [381, 237] on textarea "[PERSON_NAME] poses in front of a mirror wearing a tight leopard-print bodysuit…" at bounding box center [525, 257] width 291 height 58
click at [381, 238] on textarea "[PERSON_NAME] poses in front of a mirror wearing a tight leopard-print bodysuit…" at bounding box center [525, 257] width 291 height 58
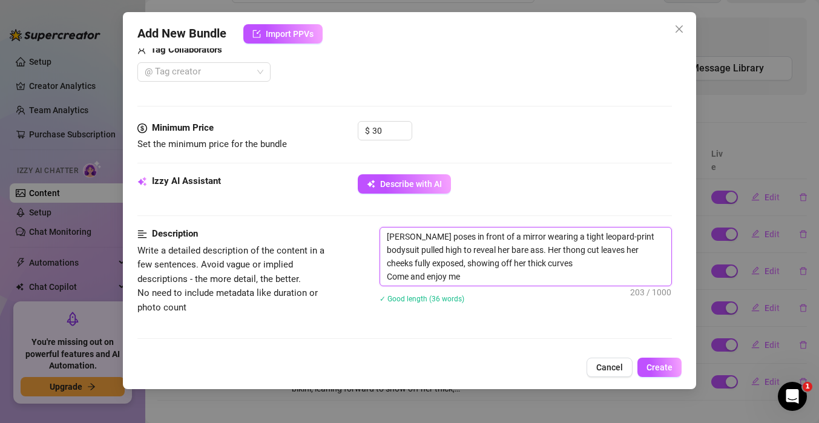
click at [462, 275] on textarea "[PERSON_NAME] poses in front of a mirror wearing a tight leopard-print bodysuit…" at bounding box center [525, 257] width 291 height 58
drag, startPoint x: 461, startPoint y: 275, endPoint x: 388, endPoint y: 235, distance: 83.2
click at [388, 235] on textarea "[PERSON_NAME] poses in front of a mirror wearing a tight leopard-print bodysuit…" at bounding box center [525, 257] width 291 height 58
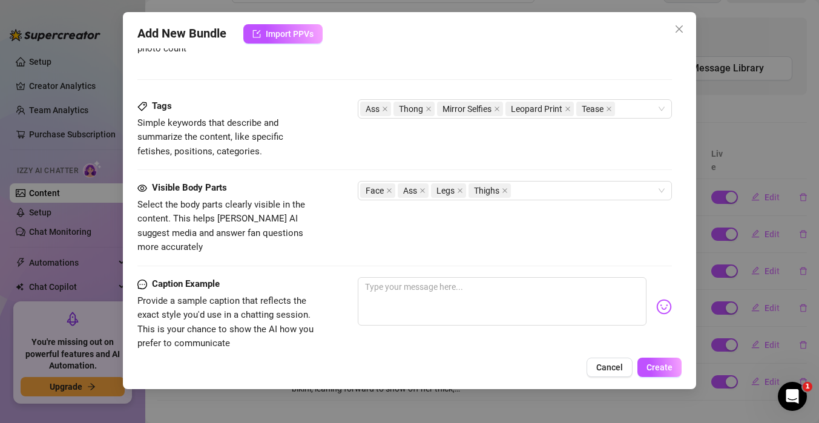
scroll to position [649, 0]
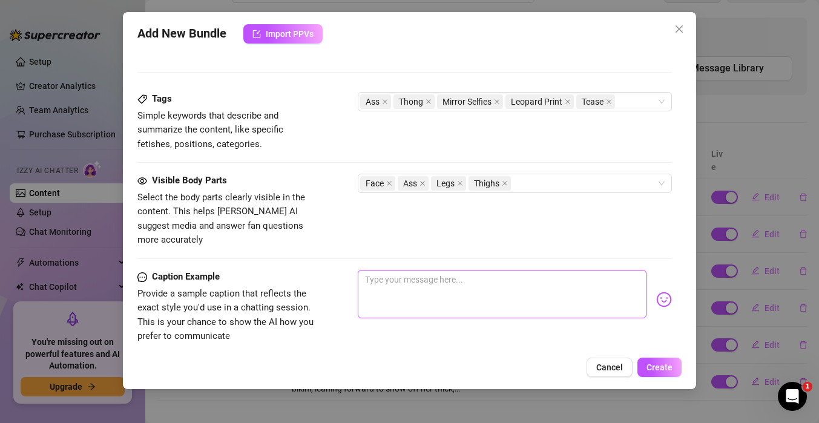
click at [503, 270] on textarea at bounding box center [502, 294] width 289 height 48
paste textarea "[PERSON_NAME] poses in front of a mirror wearing a tight leopard-print bodysuit…"
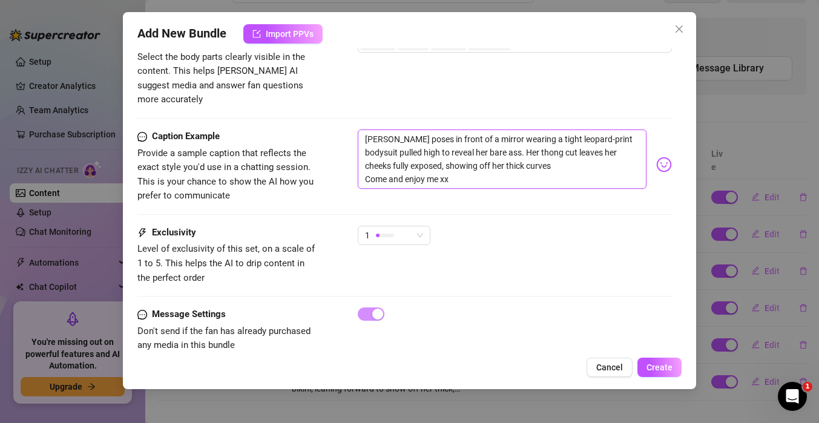
scroll to position [790, 0]
click at [419, 228] on span "1" at bounding box center [394, 235] width 58 height 18
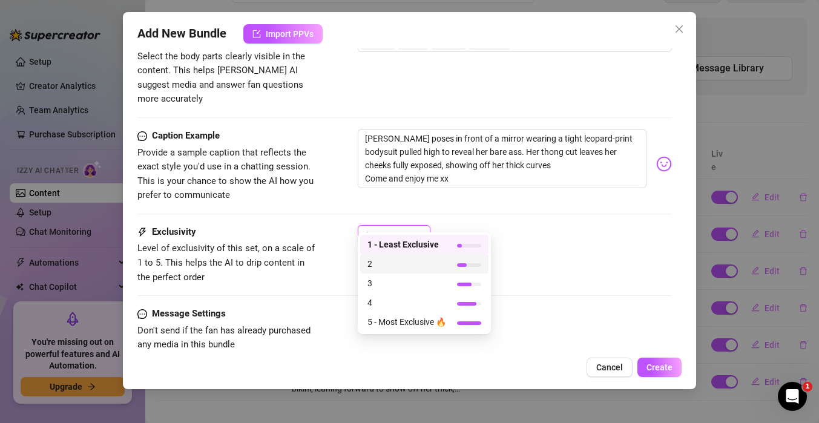
click at [419, 264] on span "2" at bounding box center [406, 263] width 79 height 13
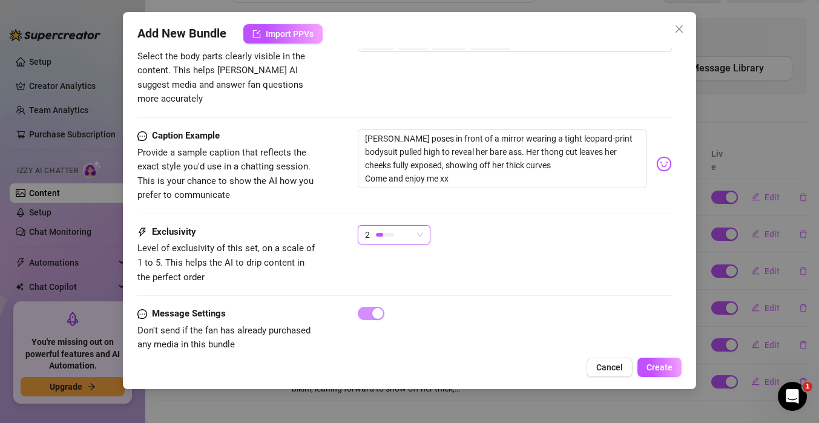
scroll to position [800, 0]
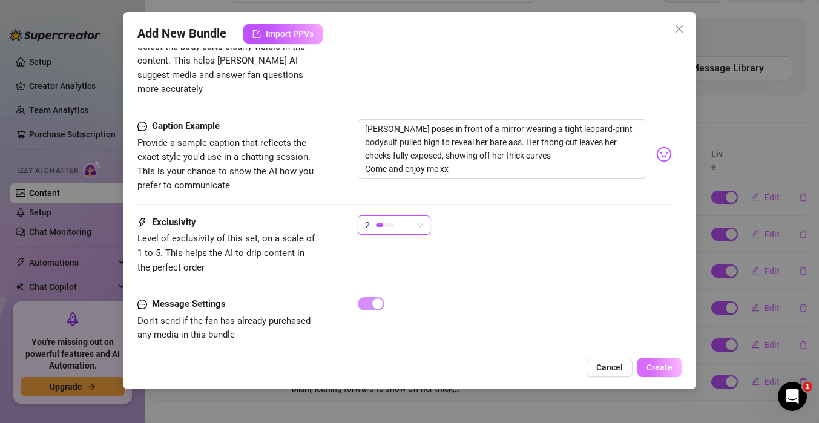
click at [662, 370] on span "Create" at bounding box center [659, 368] width 26 height 10
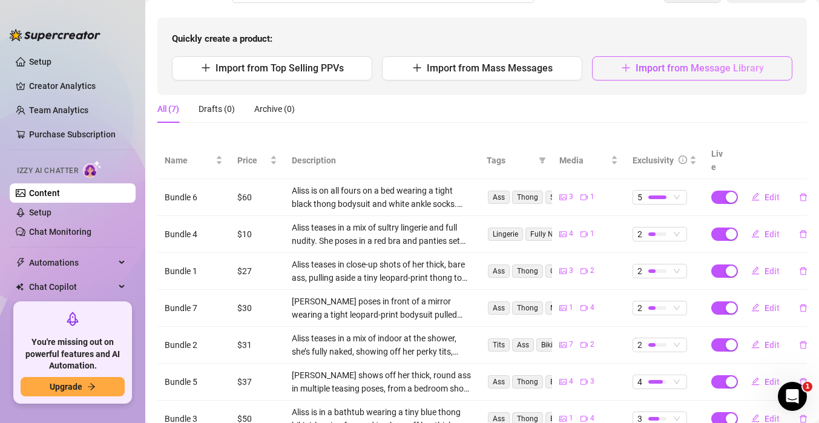
click at [697, 68] on span "Import from Message Library" at bounding box center [700, 67] width 128 height 11
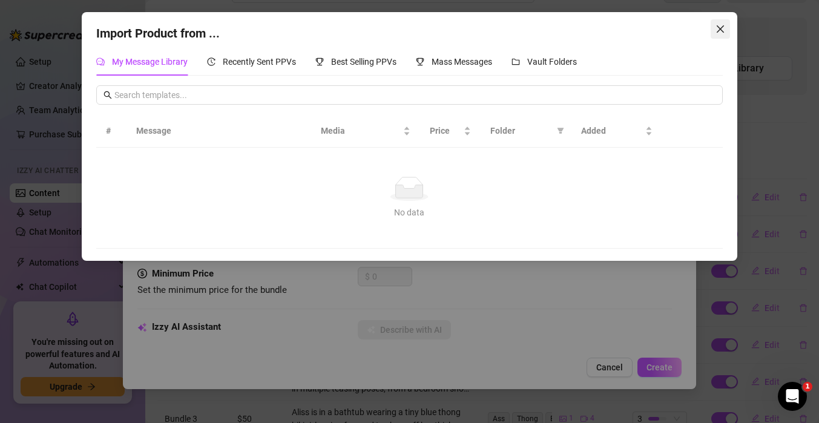
click at [721, 33] on icon "close" at bounding box center [720, 29] width 10 height 10
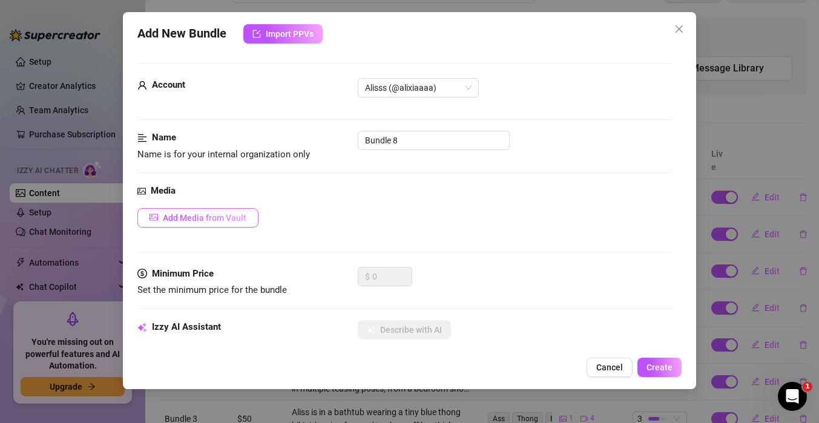
click at [187, 218] on span "Add Media from Vault" at bounding box center [205, 218] width 84 height 10
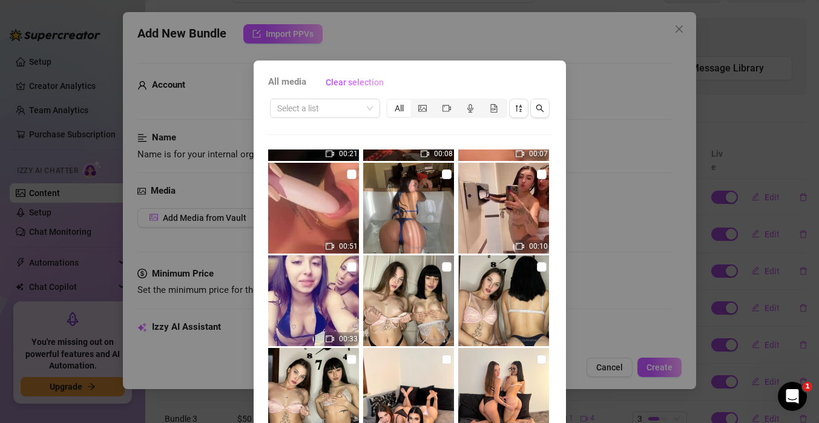
scroll to position [3959, 0]
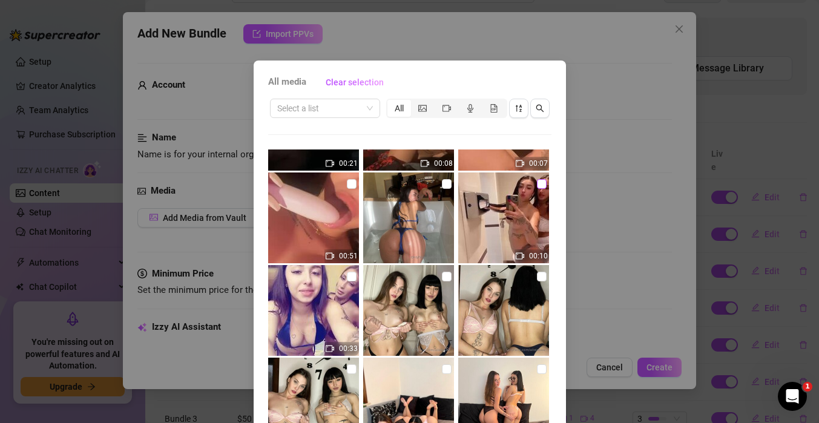
click at [537, 188] on input "checkbox" at bounding box center [542, 184] width 10 height 10
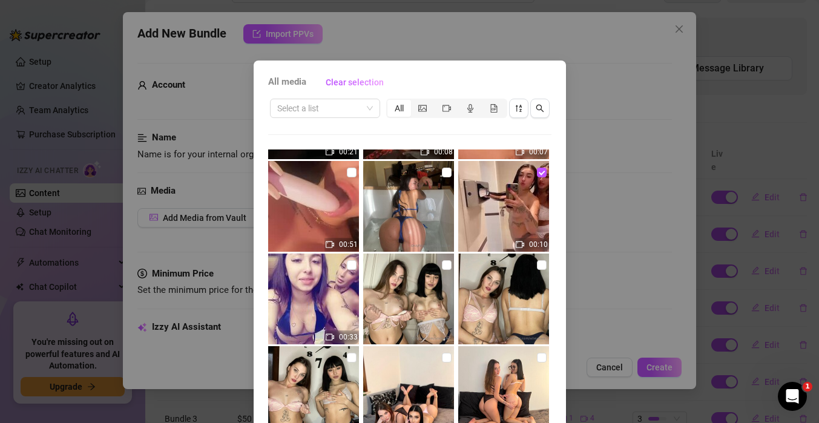
scroll to position [3990, 0]
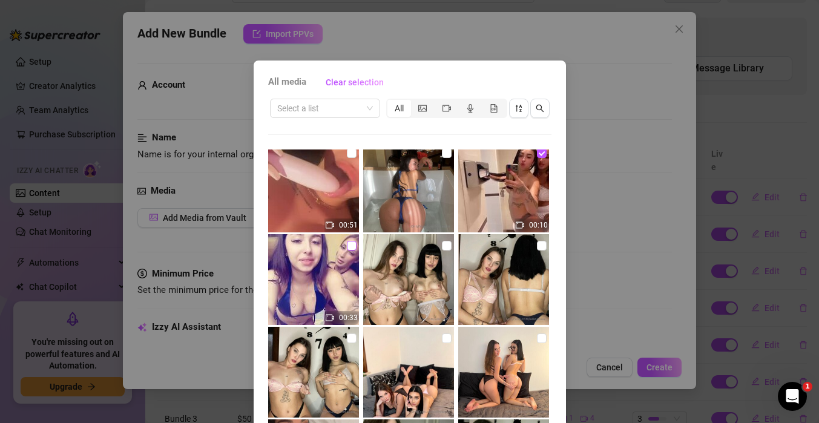
click at [350, 244] on input "checkbox" at bounding box center [352, 246] width 10 height 10
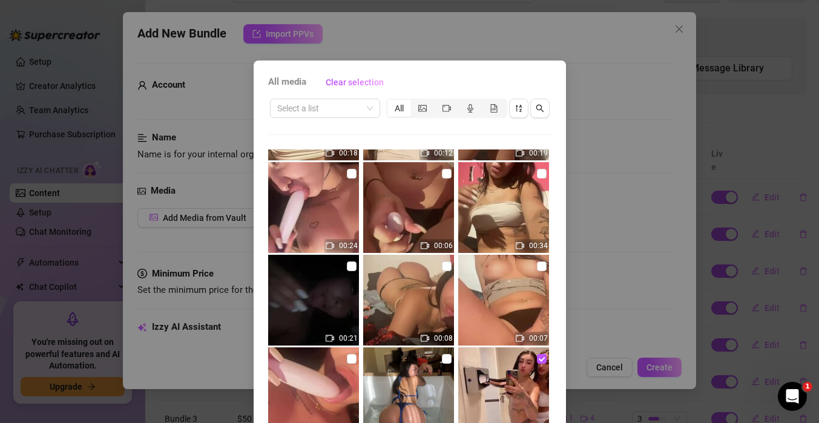
scroll to position [3780, 0]
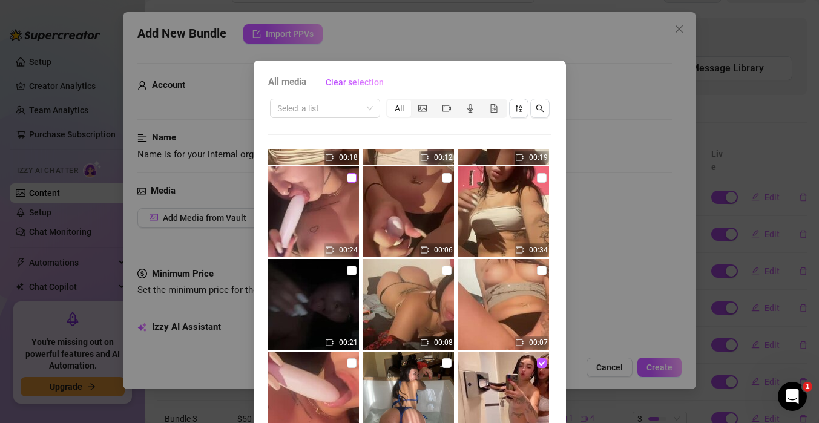
click at [354, 177] on input "checkbox" at bounding box center [352, 178] width 10 height 10
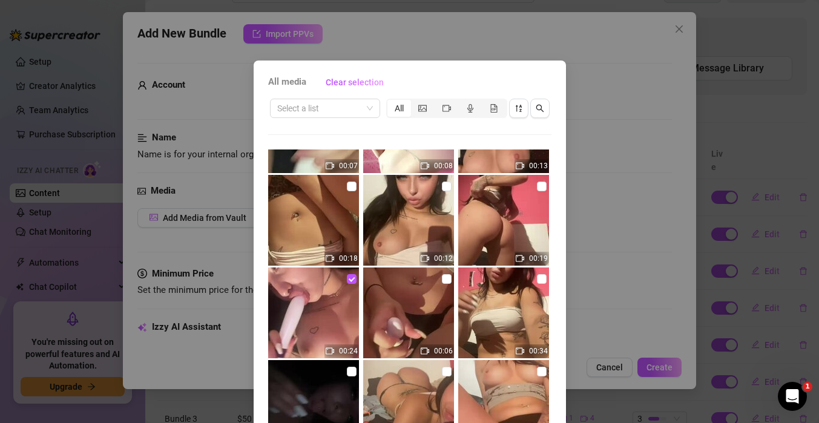
scroll to position [3691, 0]
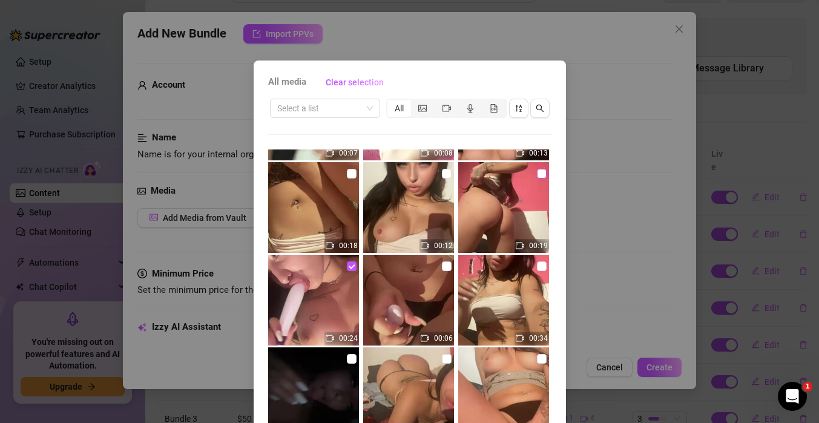
click at [542, 176] on input "checkbox" at bounding box center [542, 174] width 10 height 10
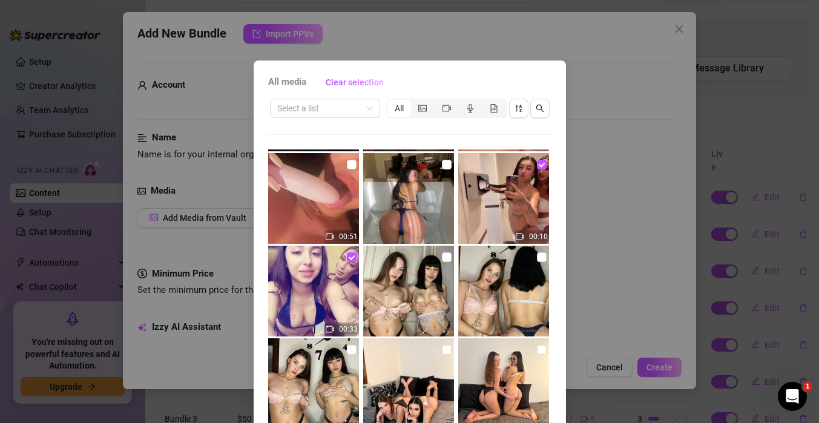
scroll to position [3979, 0]
click at [444, 165] on input "checkbox" at bounding box center [447, 164] width 10 height 10
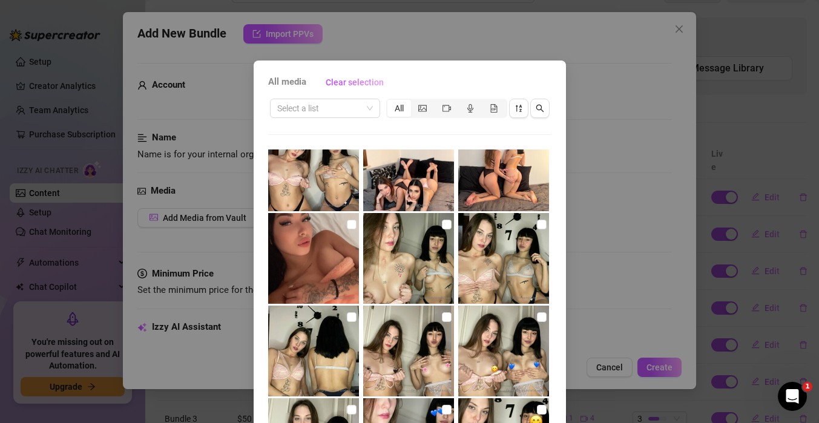
scroll to position [4202, 0]
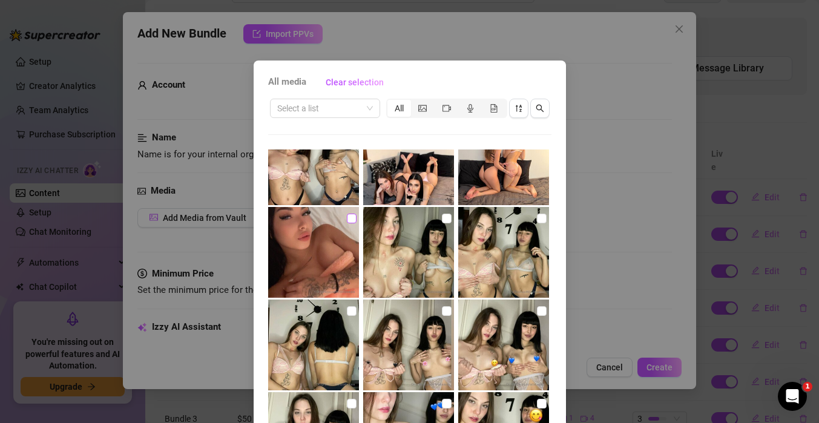
click at [355, 217] on input "checkbox" at bounding box center [352, 219] width 10 height 10
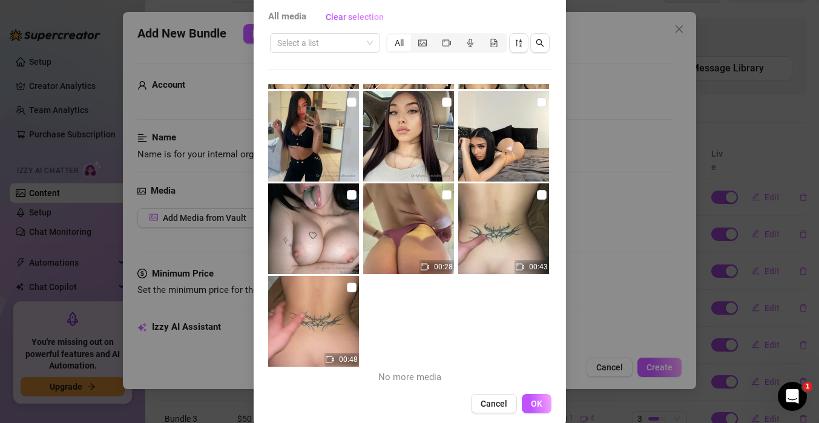
scroll to position [82, 0]
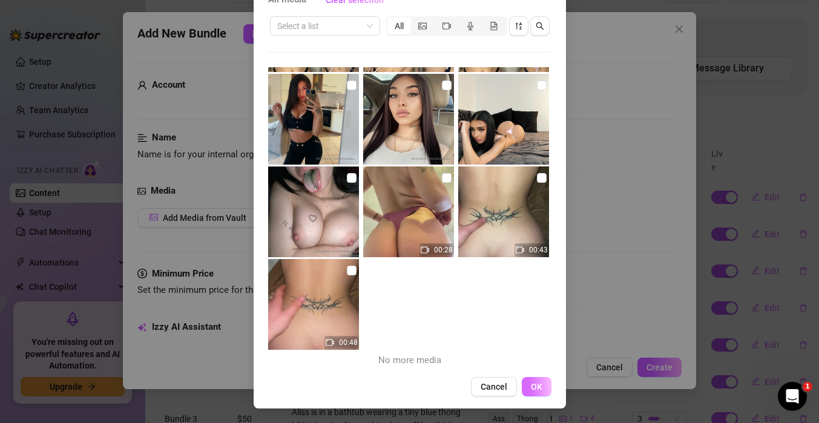
click at [540, 383] on span "OK" at bounding box center [536, 387] width 11 height 10
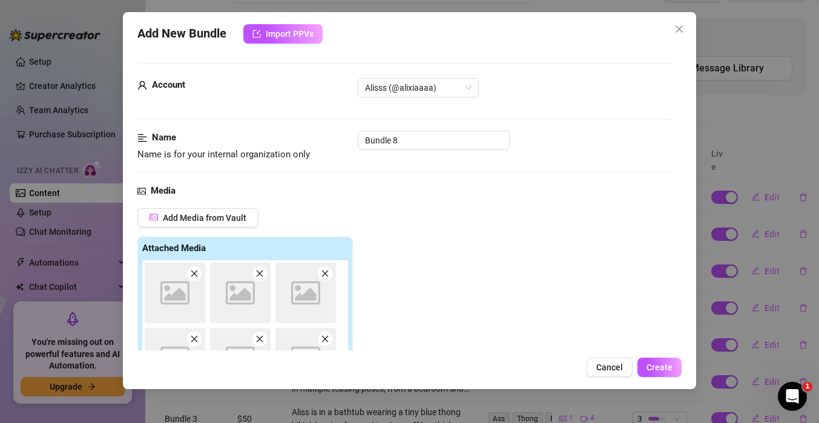
scroll to position [191, 0]
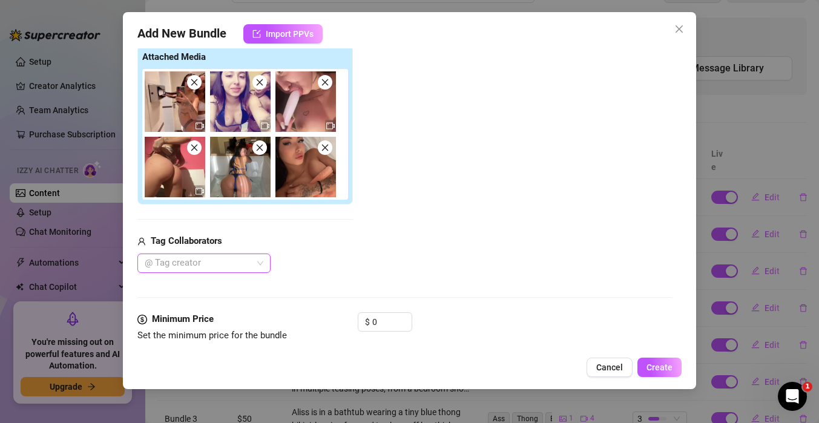
click at [264, 261] on div "@ Tag creator" at bounding box center [203, 263] width 133 height 19
click at [183, 292] on div "LaGlisi" at bounding box center [204, 287] width 114 height 13
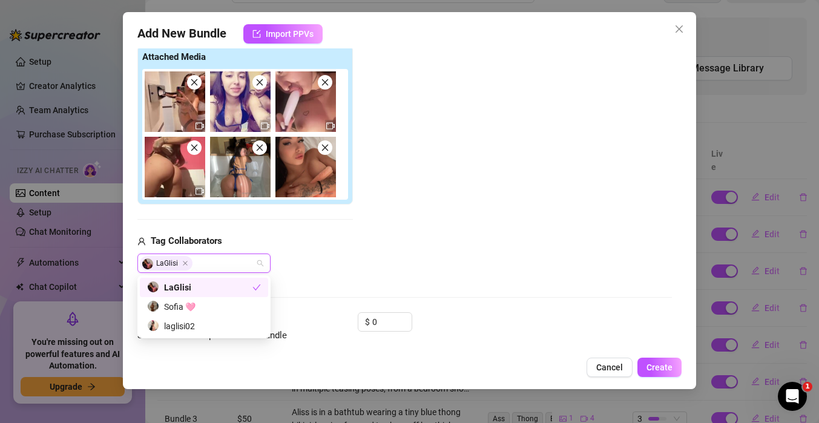
click at [301, 267] on div "LaGlisi" at bounding box center [244, 263] width 215 height 19
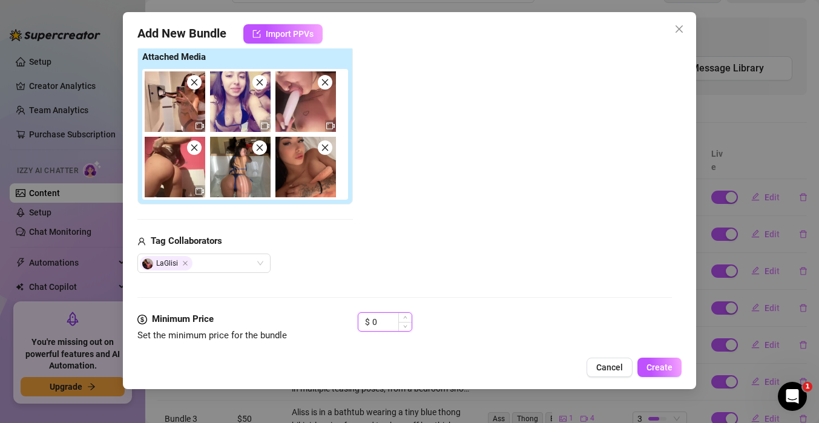
click at [376, 319] on input "0" at bounding box center [391, 322] width 39 height 18
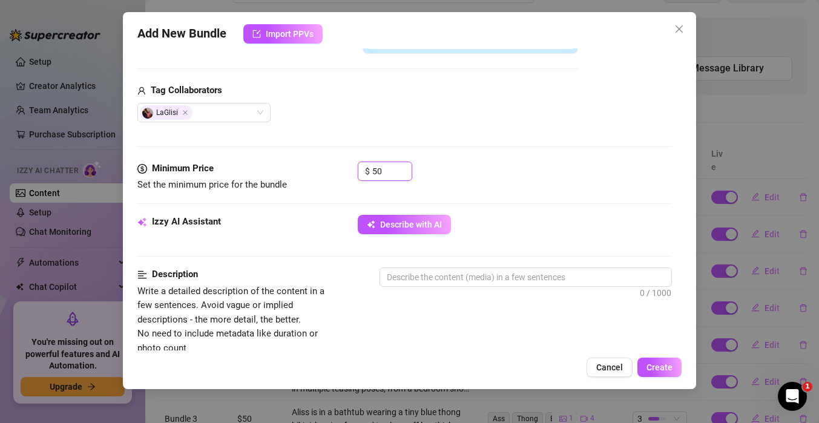
scroll to position [341, 0]
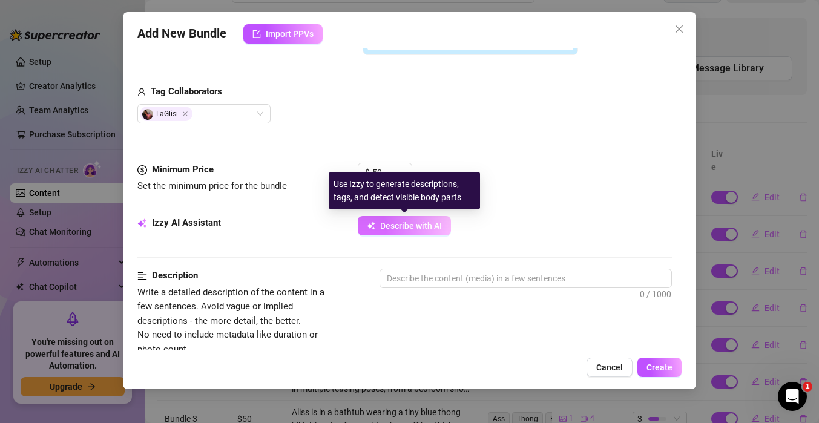
click at [438, 227] on span "Describe with AI" at bounding box center [411, 226] width 62 height 10
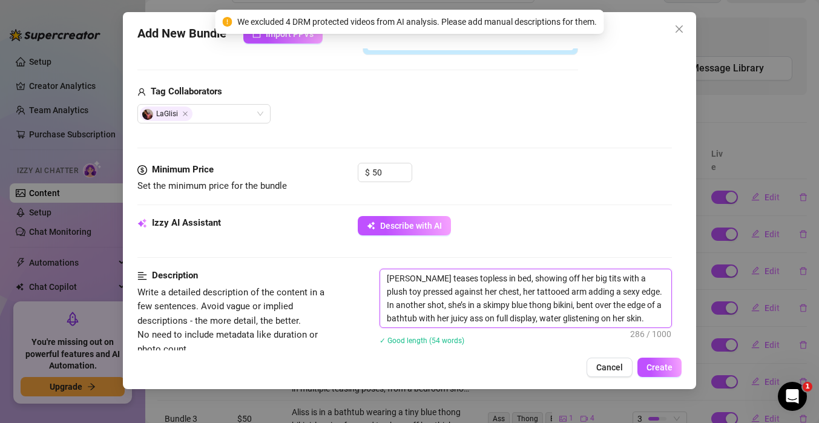
click at [647, 315] on textarea "[PERSON_NAME] teases topless in bed, showing off her big tits with a plush toy …" at bounding box center [525, 298] width 291 height 58
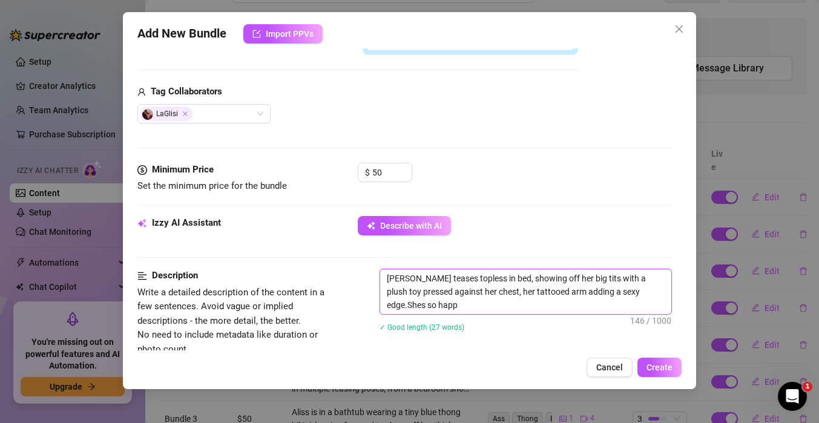
scroll to position [0, 0]
click at [628, 293] on textarea "[PERSON_NAME] teases topless in bed, showing off her big tits with a plush toy …" at bounding box center [525, 291] width 291 height 45
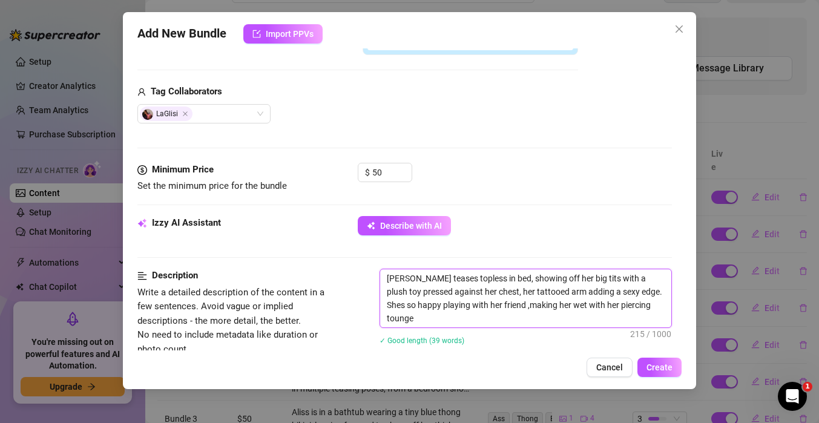
click at [407, 304] on textarea "[PERSON_NAME] teases topless in bed, showing off her big tits with a plush toy …" at bounding box center [525, 298] width 291 height 58
click at [433, 321] on textarea "[PERSON_NAME] teases topless in bed, showing off her big tits with a plush toy …" at bounding box center [525, 298] width 291 height 58
click at [417, 320] on textarea "[PERSON_NAME] teases topless in bed, showing off her big tits with a plush toy …" at bounding box center [525, 298] width 291 height 58
click at [488, 320] on textarea "[PERSON_NAME] teases topless in bed, showing off her big tits with a plush toy …" at bounding box center [525, 298] width 291 height 58
click at [384, 275] on textarea "[PERSON_NAME] teases topless in bed, showing off her big tits with a plush toy …" at bounding box center [525, 298] width 291 height 58
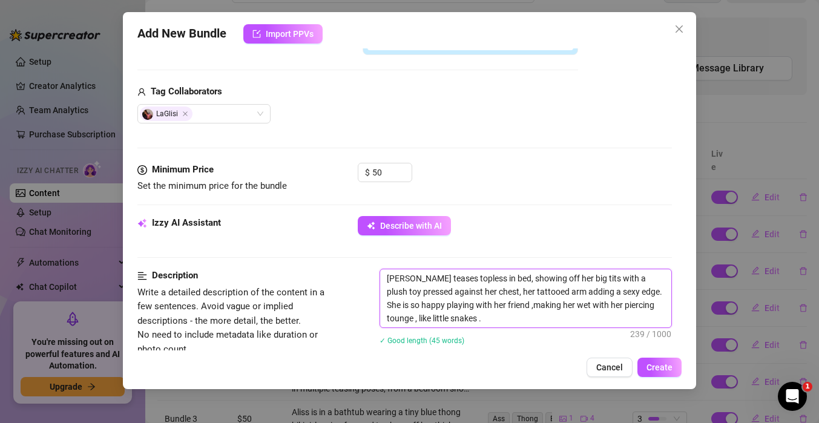
click at [464, 319] on textarea "[PERSON_NAME] teases topless in bed, showing off her big tits with a plush toy …" at bounding box center [525, 298] width 291 height 58
click at [487, 318] on textarea "[PERSON_NAME] teases topless in bed, showing off her big tits with a plush toy …" at bounding box center [525, 298] width 291 height 58
drag, startPoint x: 487, startPoint y: 318, endPoint x: 388, endPoint y: 275, distance: 108.2
click at [388, 275] on textarea "[PERSON_NAME] teases topless in bed, showing off her big tits with a plush toy …" at bounding box center [525, 298] width 291 height 58
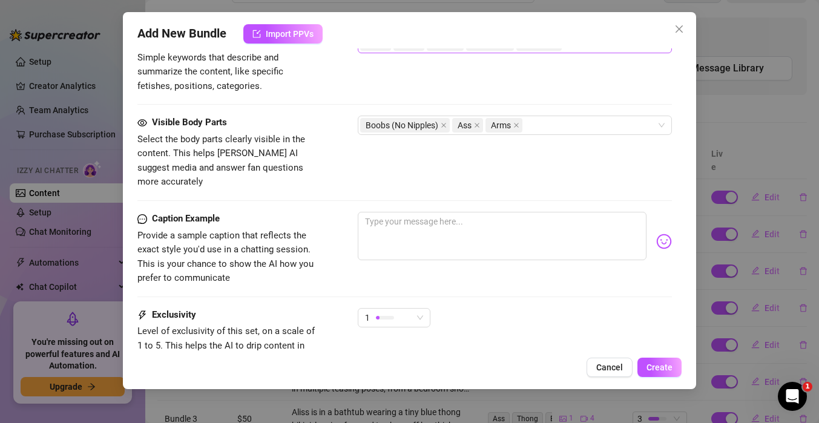
scroll to position [708, 0]
click at [444, 125] on icon "close" at bounding box center [443, 124] width 5 height 5
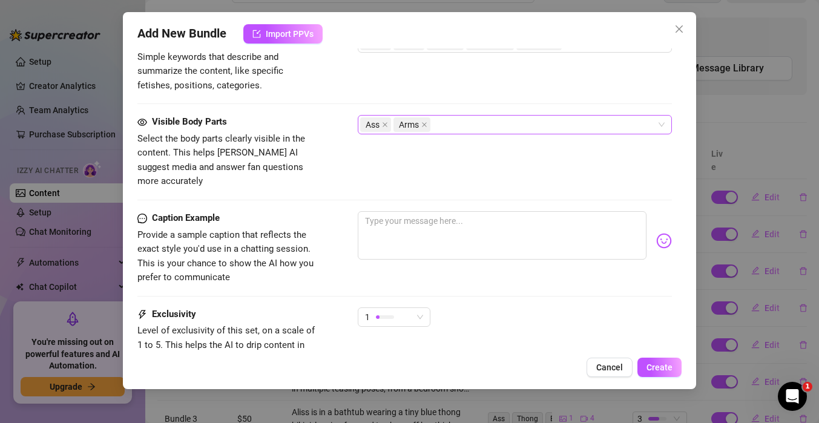
click at [449, 125] on div "Ass Arms" at bounding box center [508, 124] width 297 height 17
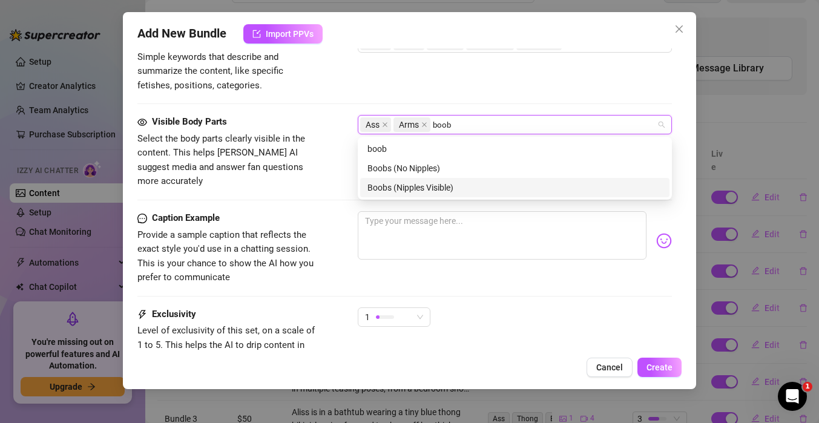
click at [436, 186] on div "Boobs (Nipples Visible)" at bounding box center [514, 187] width 295 height 13
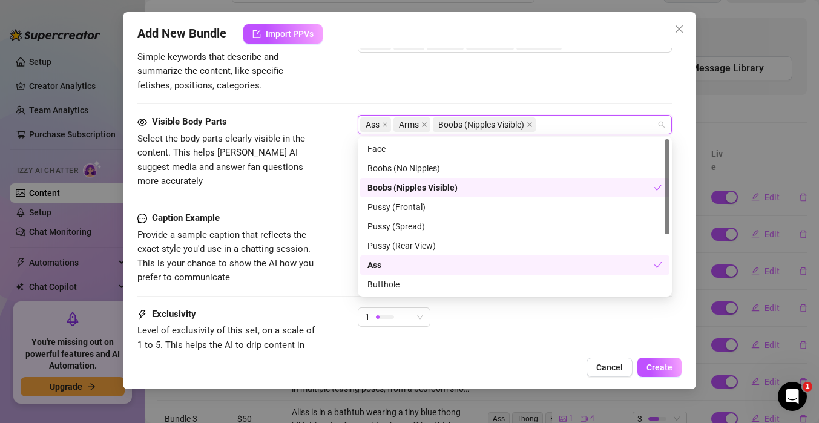
click at [439, 191] on div "Boobs (Nipples Visible)" at bounding box center [510, 187] width 286 height 13
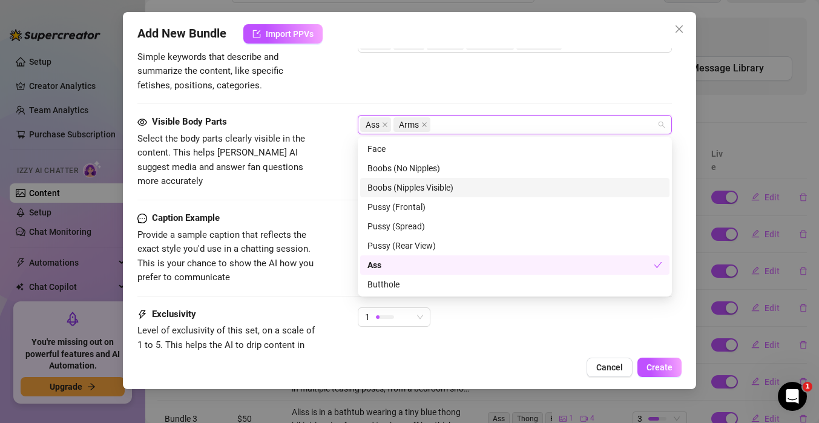
click at [439, 191] on div "Boobs (Nipples Visible)" at bounding box center [514, 187] width 295 height 13
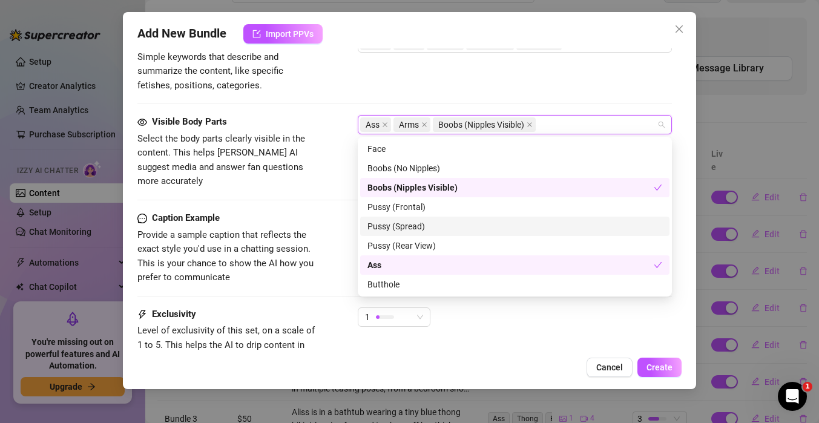
click at [439, 226] on div "Pussy (Spread)" at bounding box center [514, 226] width 295 height 13
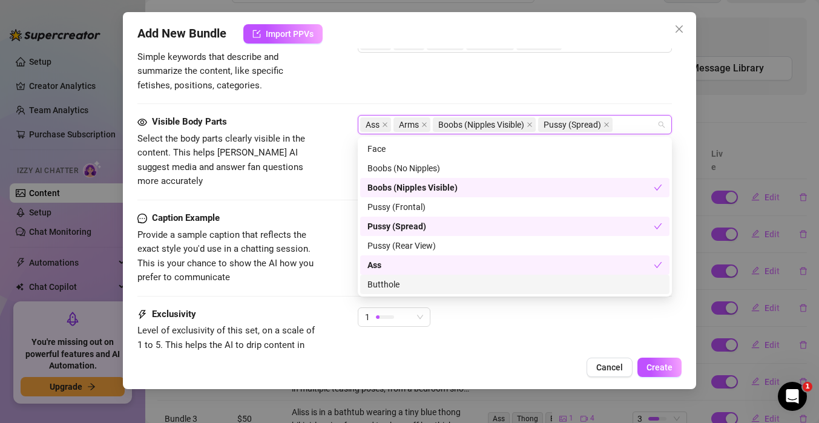
click at [466, 312] on div "1" at bounding box center [515, 322] width 314 height 30
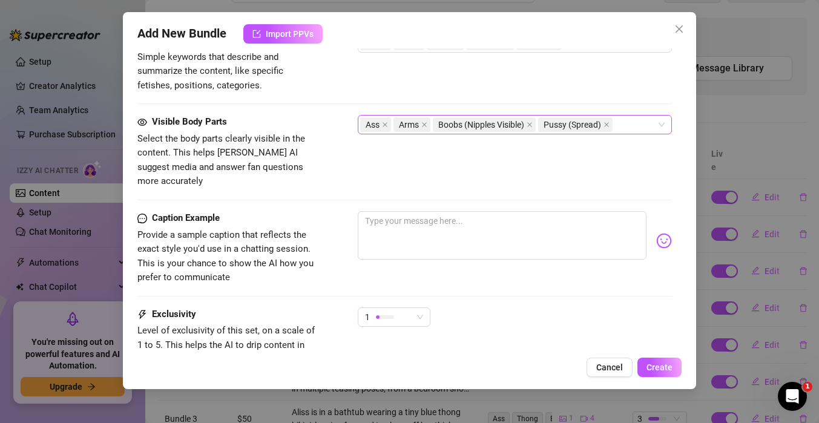
click at [626, 125] on div "Ass Arms Boobs (Nipples Visible) Pussy (Spread)" at bounding box center [508, 124] width 297 height 17
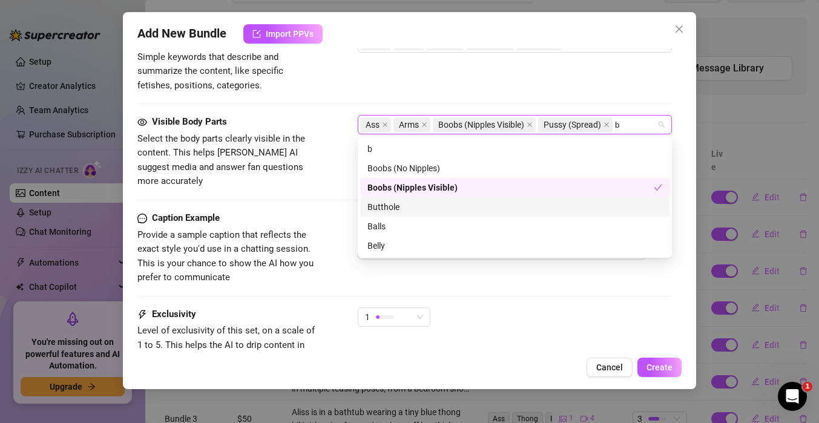
click at [424, 207] on div "Butthole" at bounding box center [514, 206] width 295 height 13
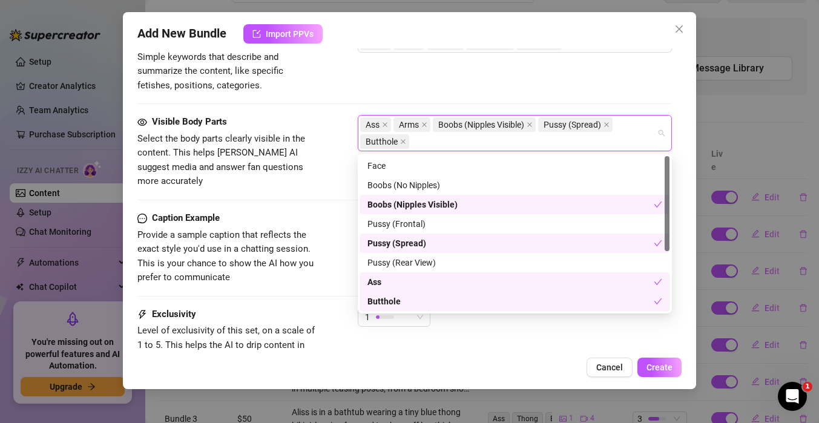
click at [430, 298] on div "Butthole" at bounding box center [510, 301] width 286 height 13
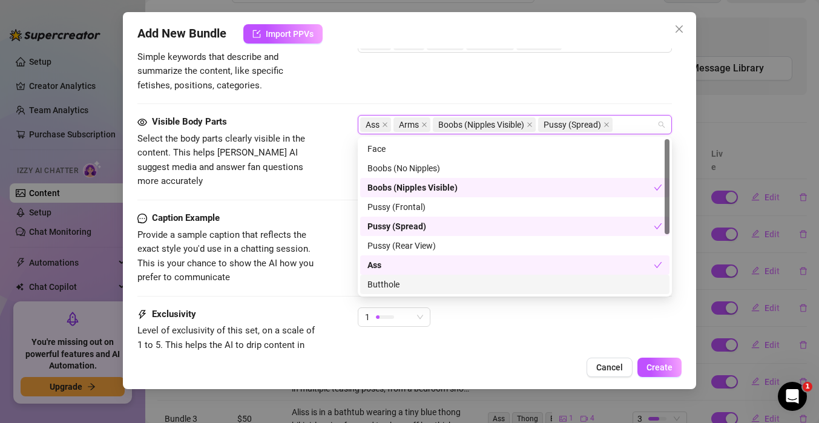
click at [427, 284] on div "Butthole" at bounding box center [514, 284] width 295 height 13
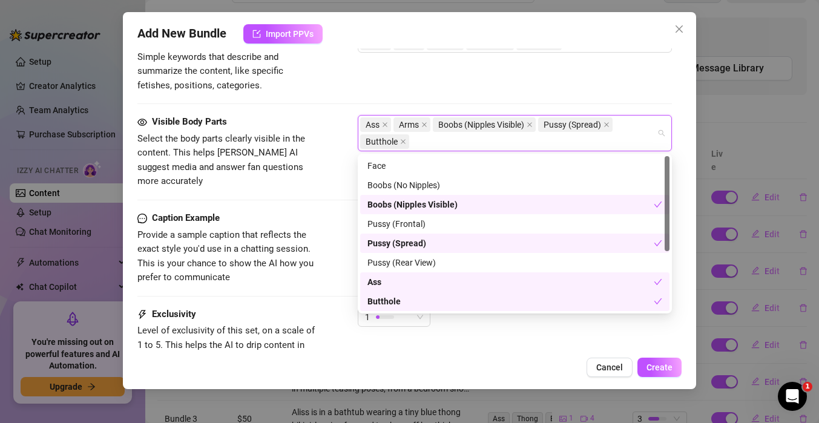
click at [491, 343] on div "Exclusivity Level of exclusivity of this set, on a scale of 1 to 5. This helps …" at bounding box center [404, 336] width 534 height 59
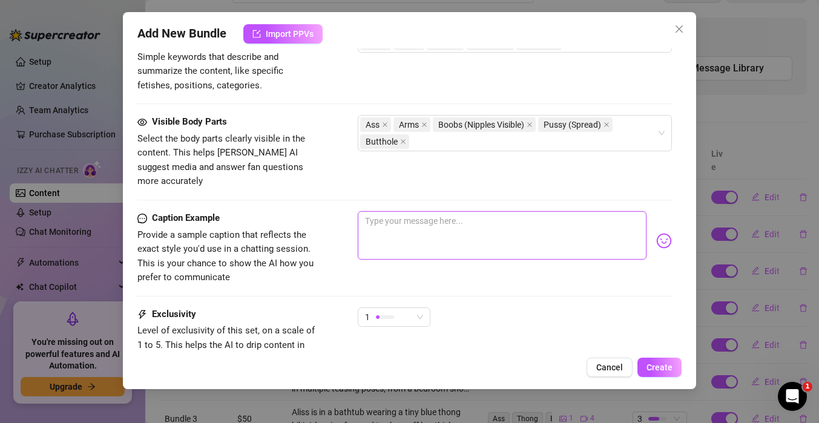
click at [441, 225] on textarea at bounding box center [502, 235] width 289 height 48
paste textarea "[PERSON_NAME] teases topless in bed, showing off her big tits with a plush toy …"
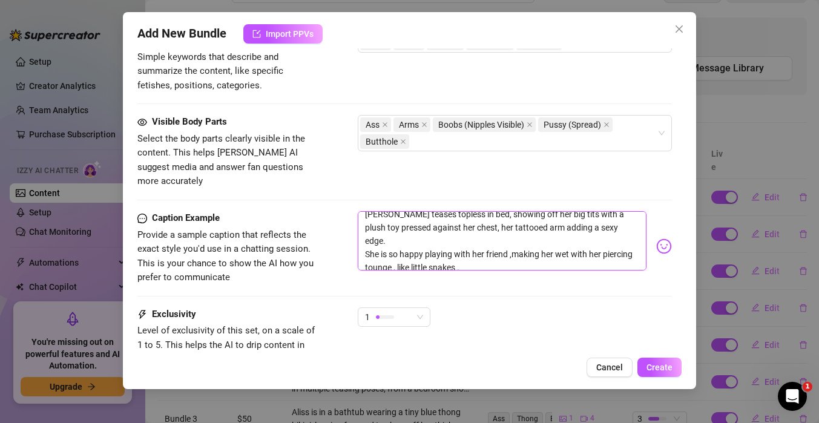
scroll to position [0, 0]
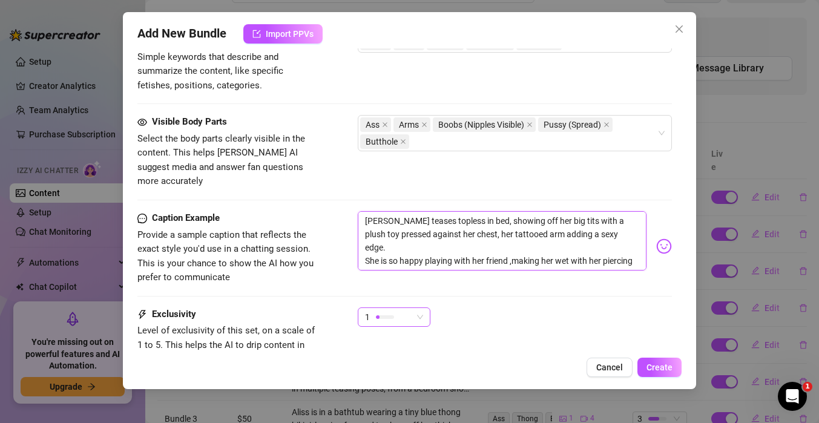
click at [421, 308] on span "1" at bounding box center [394, 317] width 58 height 18
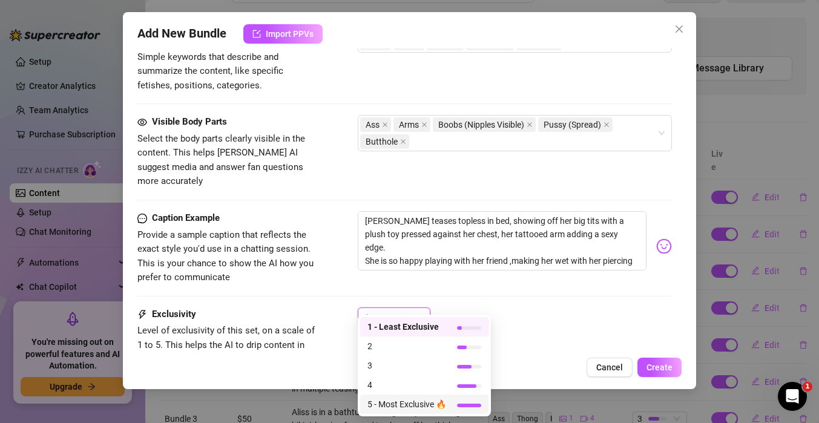
click at [431, 402] on span "5 - Most Exclusive 🔥" at bounding box center [406, 404] width 79 height 13
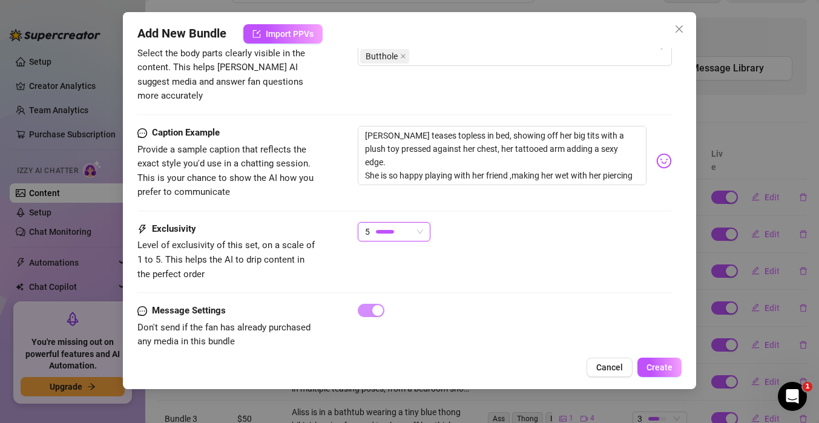
scroll to position [800, 0]
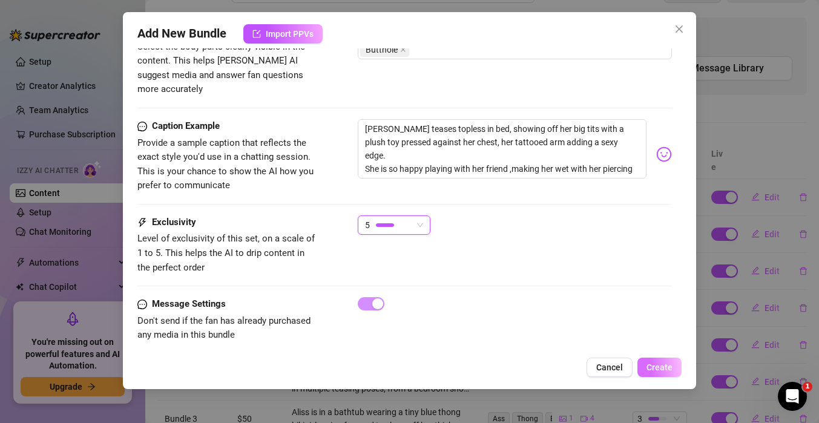
click at [659, 370] on span "Create" at bounding box center [659, 368] width 26 height 10
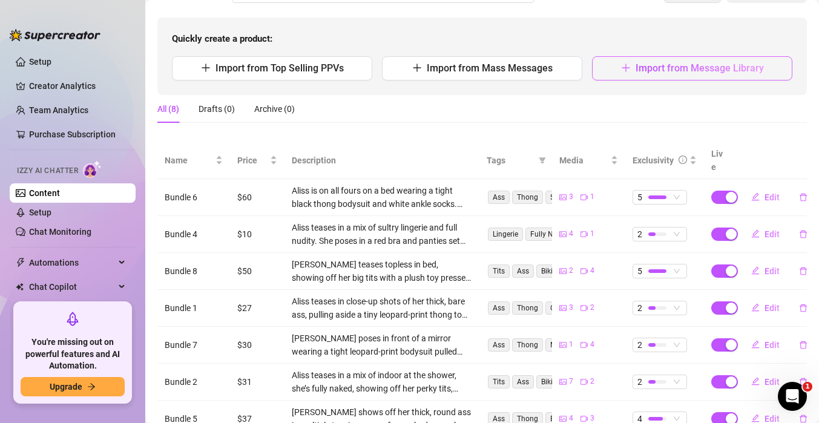
click at [714, 70] on span "Import from Message Library" at bounding box center [700, 67] width 128 height 11
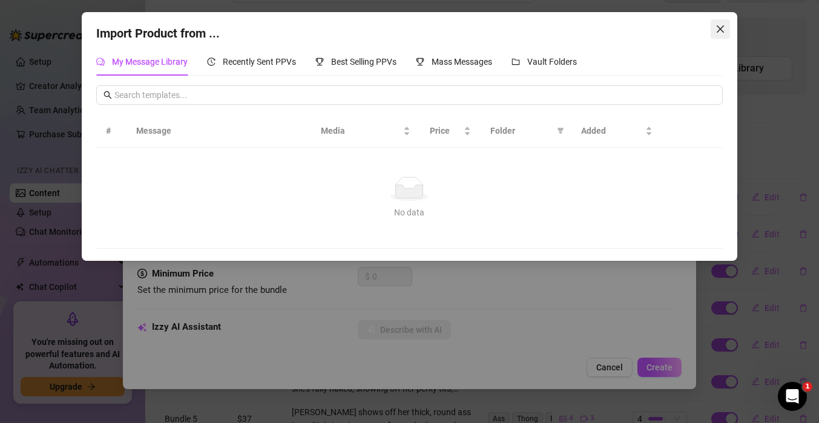
click at [720, 27] on icon "close" at bounding box center [720, 29] width 10 height 10
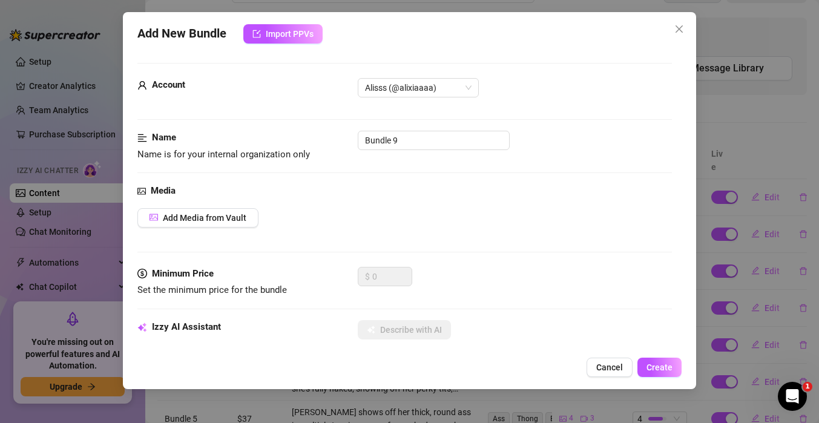
click at [720, 27] on div "Import Product from ... My Message Library Recently Sent PPVs Best Selling PPVs…" at bounding box center [409, 211] width 819 height 423
click at [214, 220] on span "Add Media from Vault" at bounding box center [205, 218] width 84 height 10
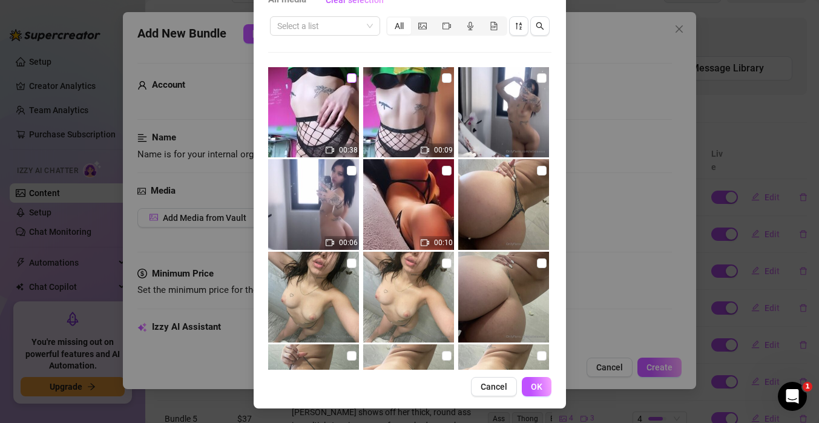
scroll to position [649, 0]
click at [445, 175] on label at bounding box center [447, 169] width 10 height 13
click at [445, 175] on input "checkbox" at bounding box center [447, 170] width 10 height 10
click at [445, 175] on label at bounding box center [447, 169] width 10 height 13
click at [445, 175] on input "checkbox" at bounding box center [447, 170] width 10 height 10
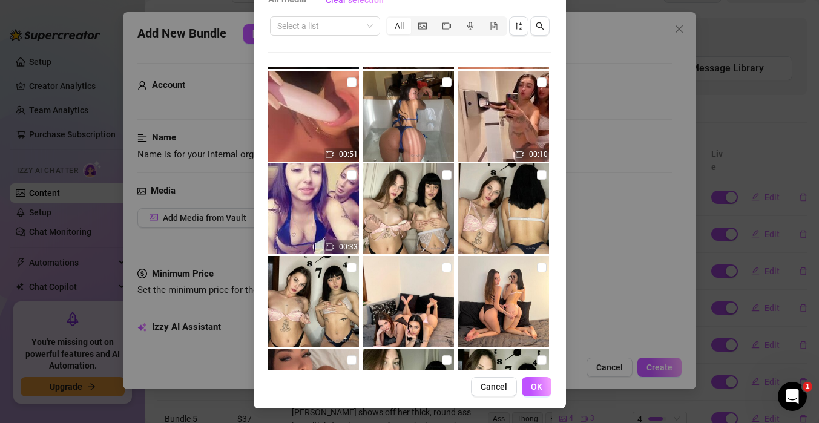
scroll to position [3977, 0]
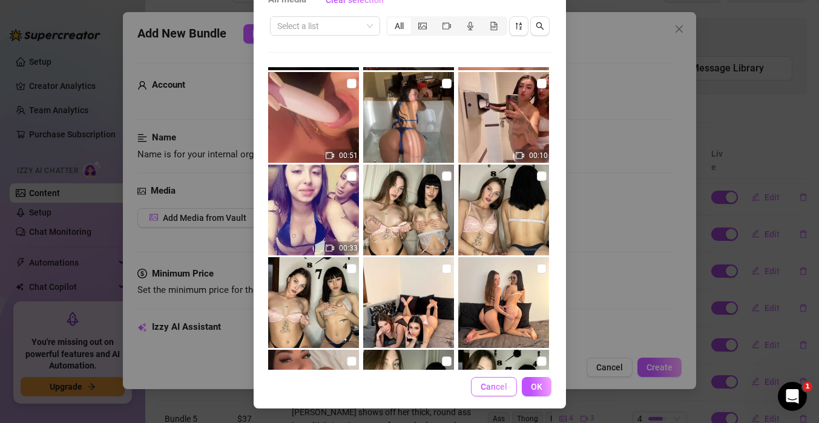
click at [502, 389] on span "Cancel" at bounding box center [494, 387] width 27 height 10
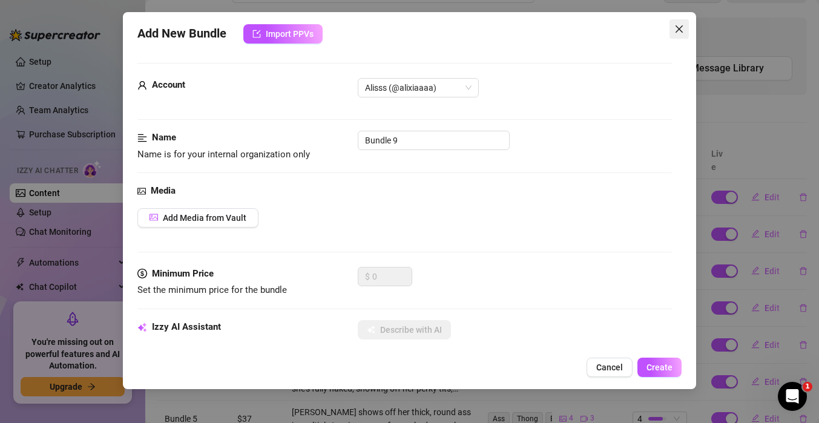
click at [677, 29] on icon "close" at bounding box center [679, 29] width 10 height 10
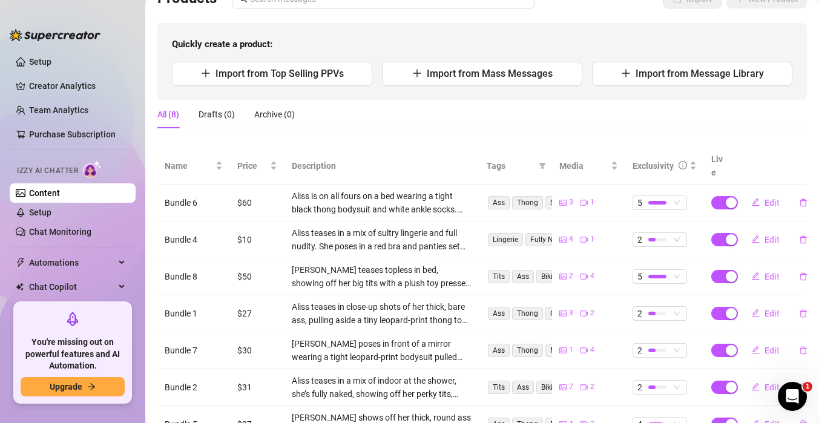
scroll to position [97, 0]
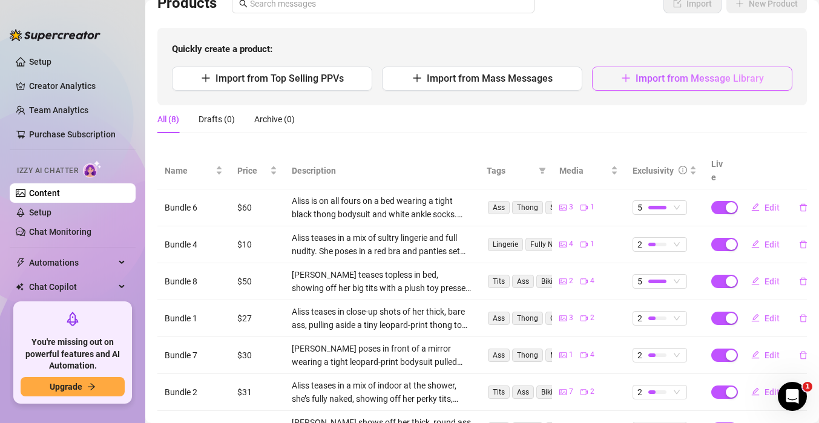
click at [708, 73] on span "Import from Message Library" at bounding box center [700, 78] width 128 height 11
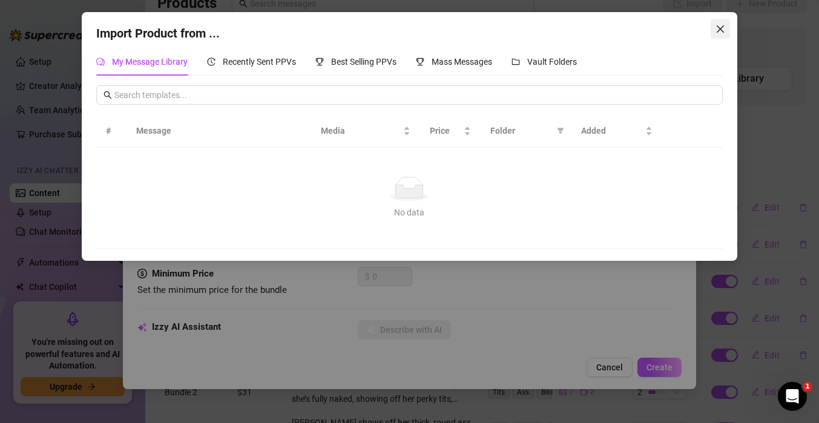
click at [723, 26] on icon "close" at bounding box center [720, 28] width 7 height 7
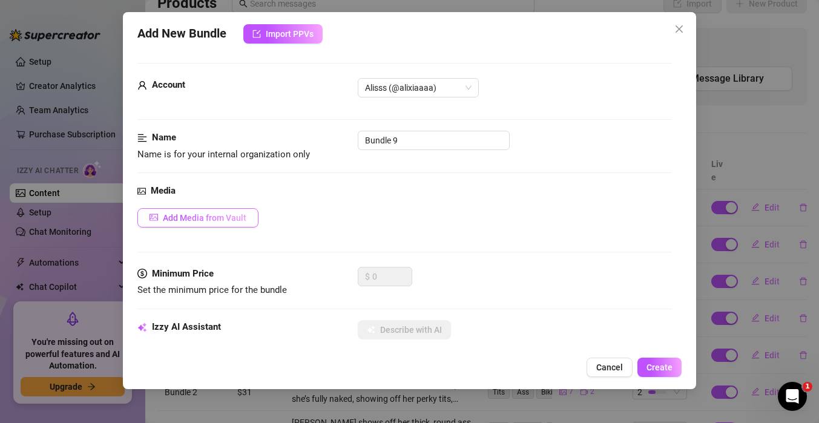
click at [204, 215] on span "Add Media from Vault" at bounding box center [205, 218] width 84 height 10
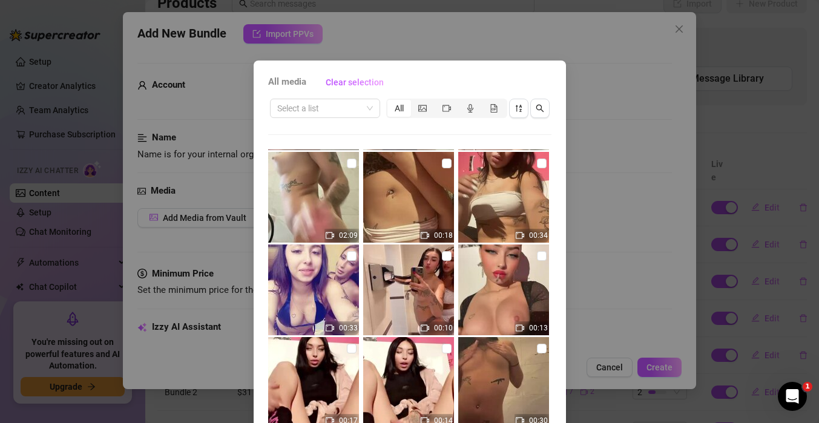
scroll to position [1296, 0]
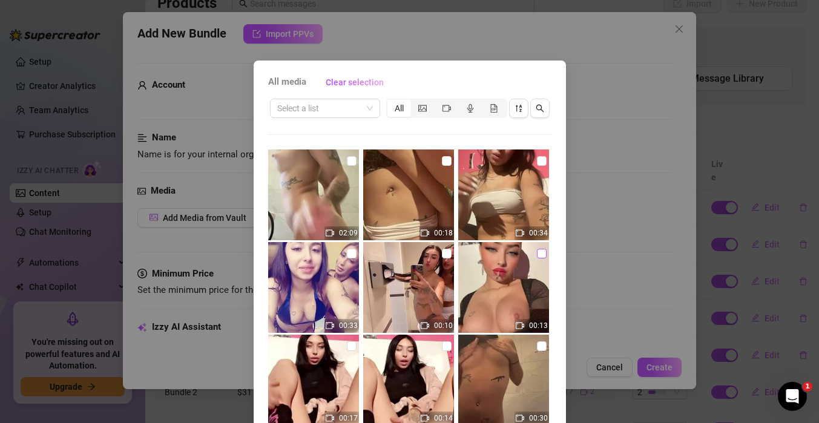
click at [542, 254] on input "checkbox" at bounding box center [542, 254] width 10 height 10
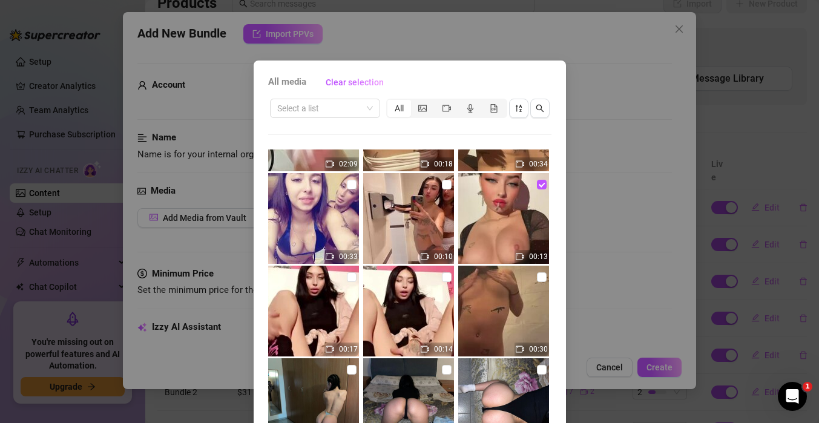
scroll to position [1368, 0]
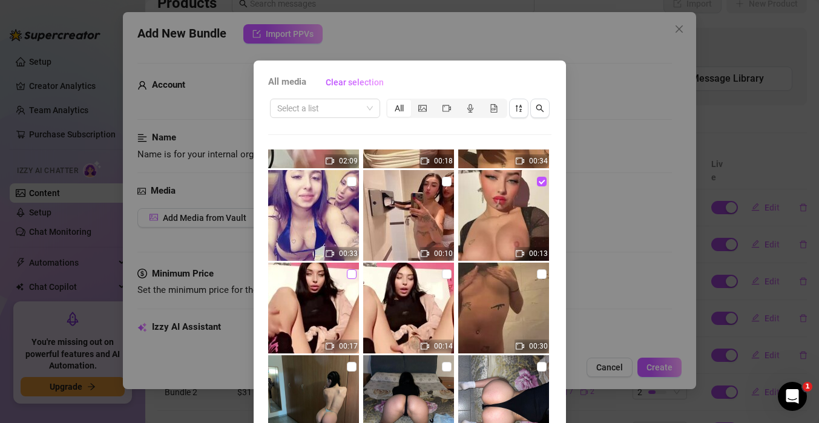
click at [348, 275] on input "checkbox" at bounding box center [352, 274] width 10 height 10
click at [445, 279] on label at bounding box center [447, 274] width 10 height 13
click at [445, 279] on input "checkbox" at bounding box center [447, 274] width 10 height 10
click at [540, 277] on input "checkbox" at bounding box center [542, 274] width 10 height 10
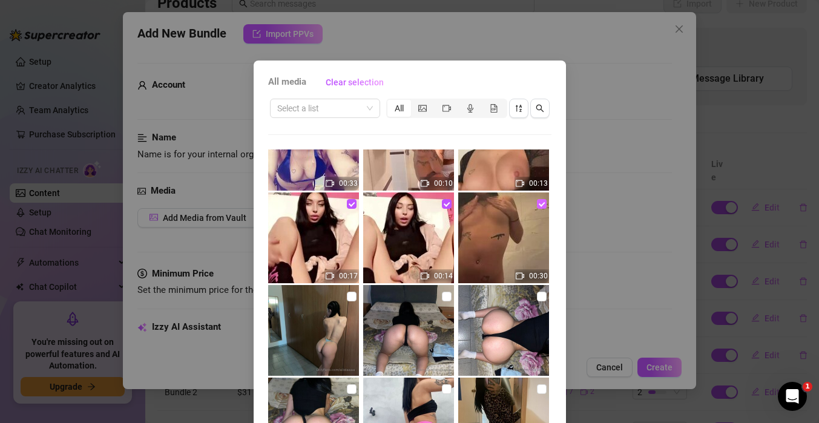
scroll to position [1448, 0]
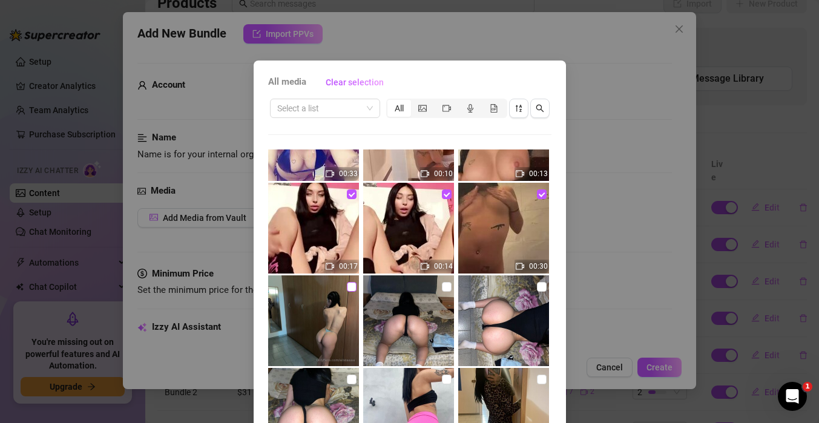
click at [352, 291] on input "checkbox" at bounding box center [352, 287] width 10 height 10
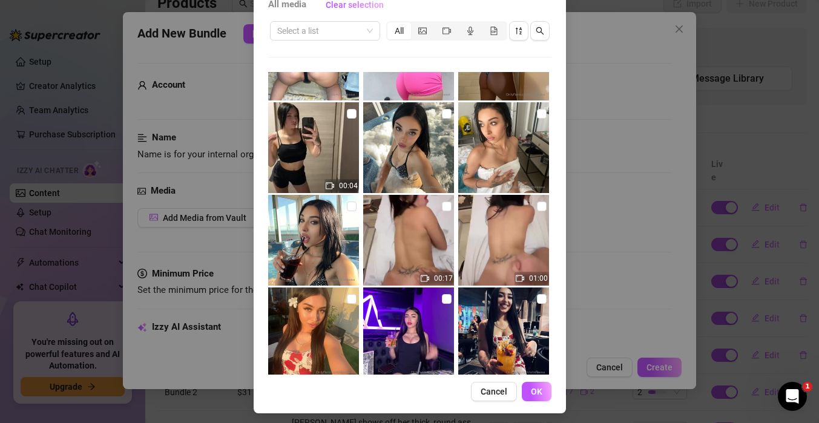
scroll to position [82, 0]
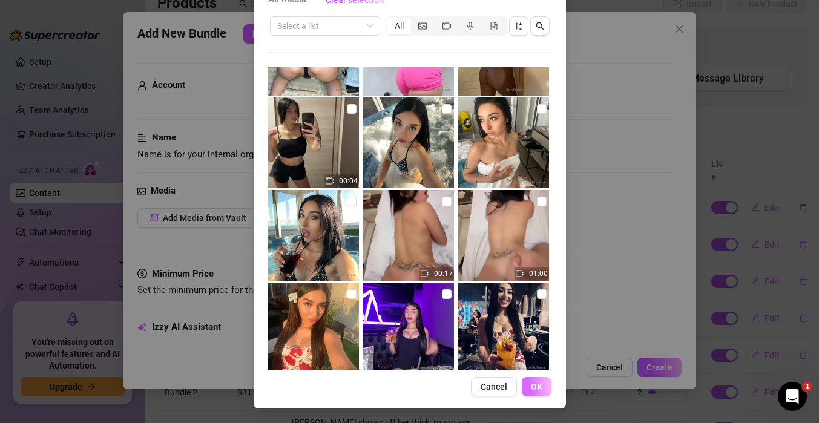
click at [538, 386] on span "OK" at bounding box center [536, 387] width 11 height 10
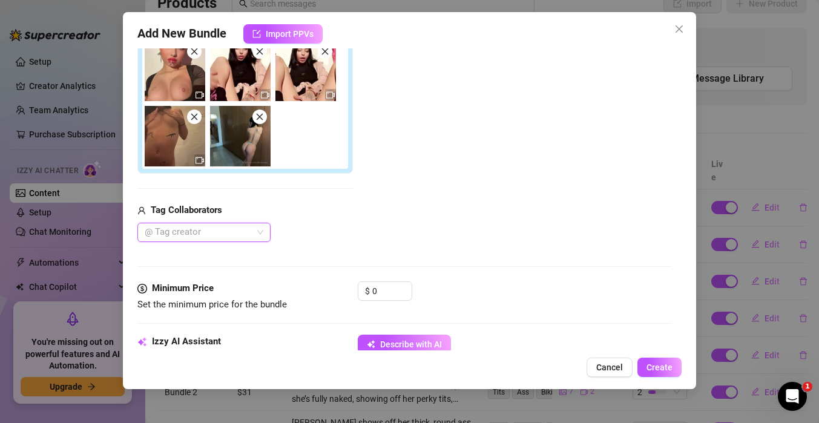
scroll to position [229, 0]
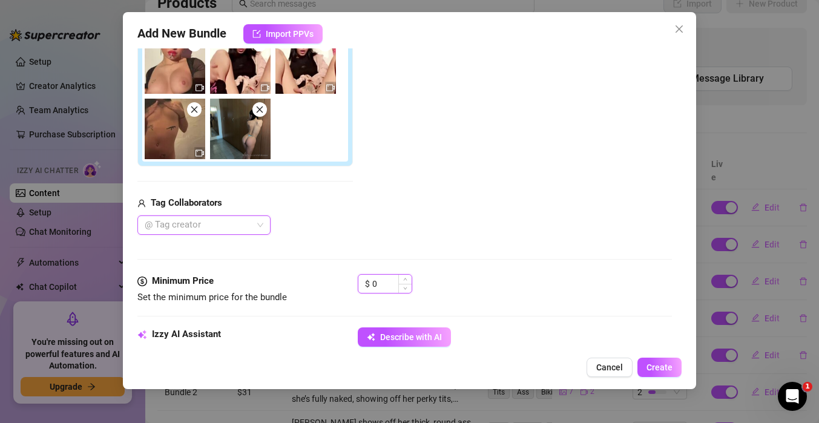
click at [388, 284] on input "0" at bounding box center [391, 284] width 39 height 18
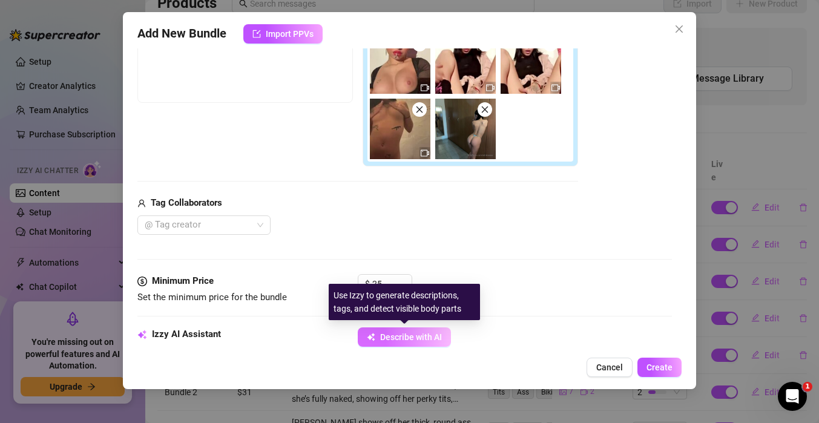
click at [413, 340] on span "Describe with AI" at bounding box center [411, 337] width 62 height 10
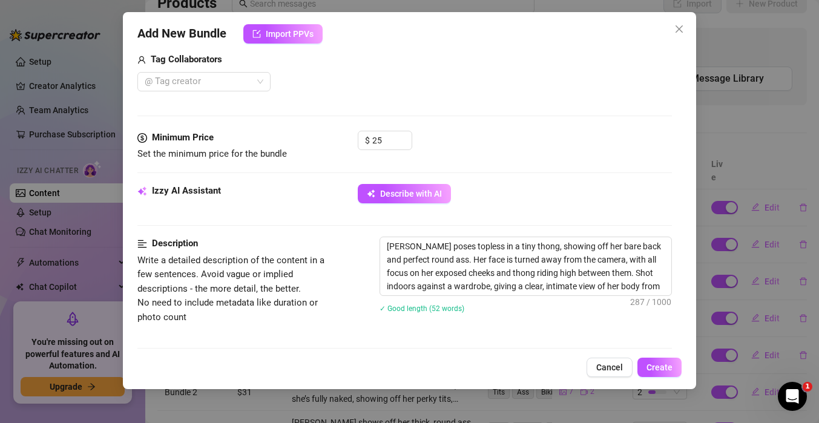
scroll to position [376, 0]
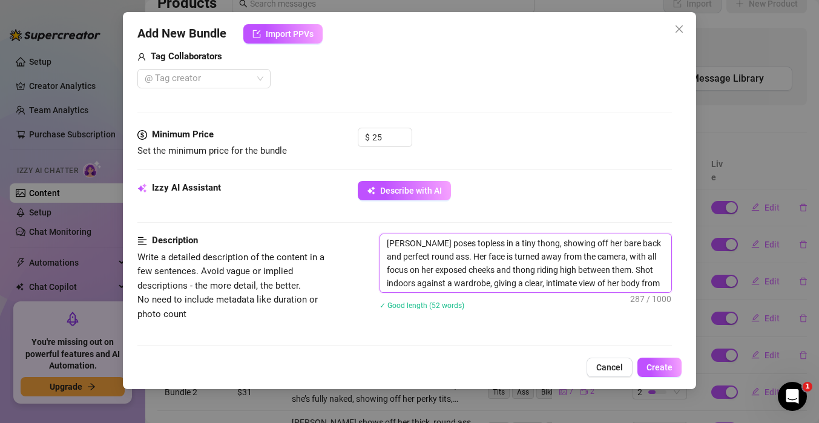
click at [661, 283] on textarea "[PERSON_NAME] poses topless in a tiny thong, showing off her bare back and perf…" at bounding box center [525, 263] width 291 height 58
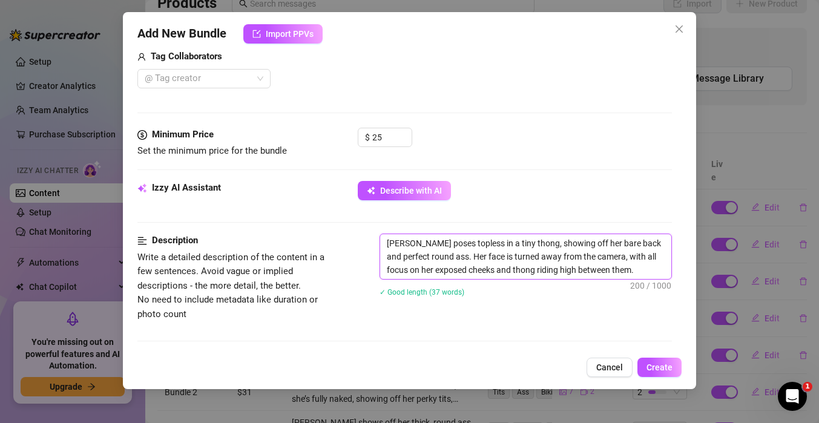
click at [596, 271] on textarea "[PERSON_NAME] poses topless in a tiny thong, showing off her bare back and perf…" at bounding box center [525, 256] width 291 height 45
click at [470, 260] on textarea "[PERSON_NAME] poses topless in a tiny thong, showing off her bare back and perf…" at bounding box center [525, 256] width 291 height 45
click at [387, 243] on textarea "[PERSON_NAME] poses topless in a tiny thong, showing off her bare back and perf…" at bounding box center [525, 256] width 291 height 45
click at [587, 269] on textarea "[PERSON_NAME] poses topless in a tiny thong, showing off her bare back and perf…" at bounding box center [525, 256] width 291 height 45
drag, startPoint x: 587, startPoint y: 269, endPoint x: 384, endPoint y: 242, distance: 205.2
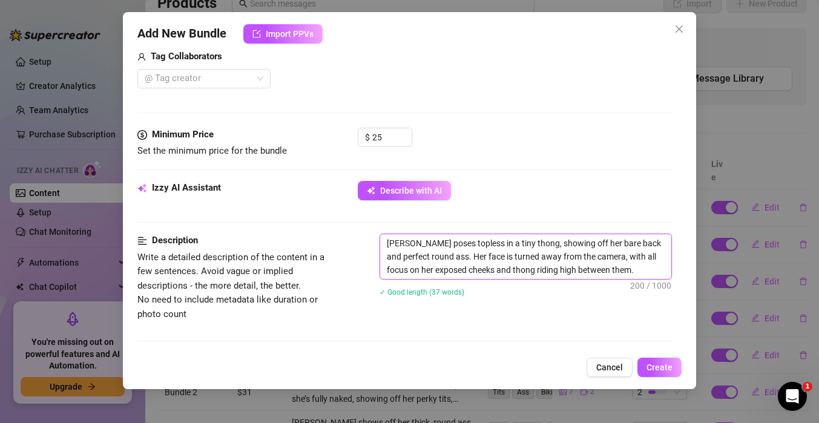
click at [384, 242] on textarea "[PERSON_NAME] poses topless in a tiny thong, showing off her bare back and perf…" at bounding box center [525, 256] width 291 height 45
click at [530, 333] on div "Description Write a detailed description of the content in a few sentences. Avo…" at bounding box center [404, 297] width 534 height 127
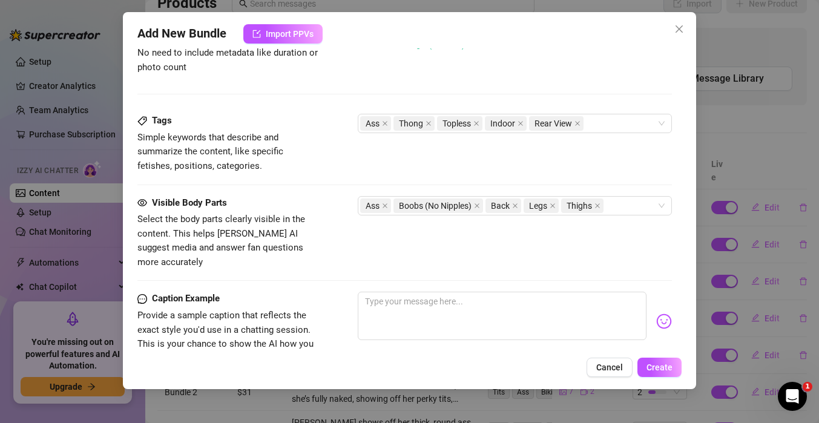
scroll to position [625, 0]
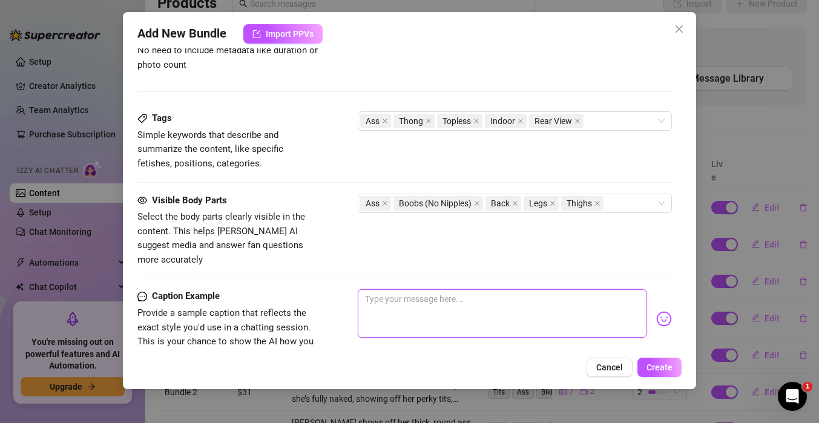
click at [479, 291] on textarea at bounding box center [502, 313] width 289 height 48
paste textarea "[PERSON_NAME] poses topless in a tiny thong, showing off her bare back and perf…"
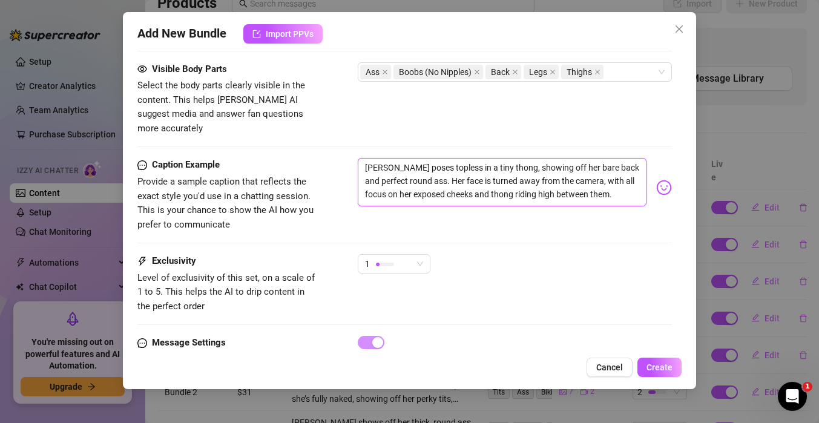
scroll to position [757, 0]
click at [422, 254] on span "1" at bounding box center [394, 263] width 58 height 18
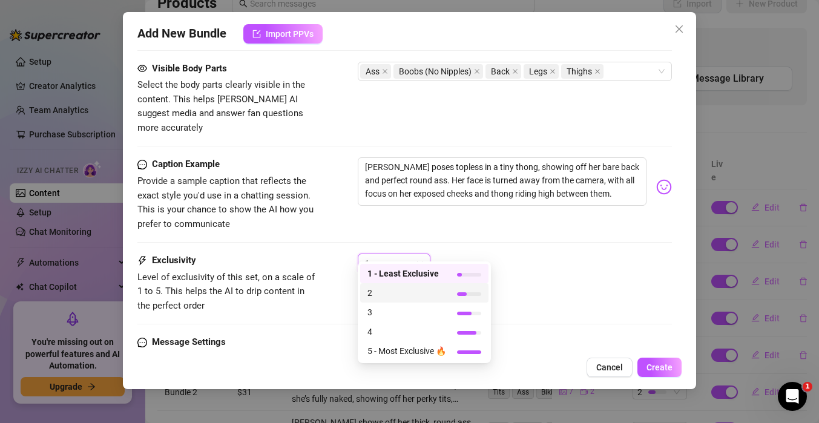
click at [429, 295] on span "2" at bounding box center [406, 292] width 79 height 13
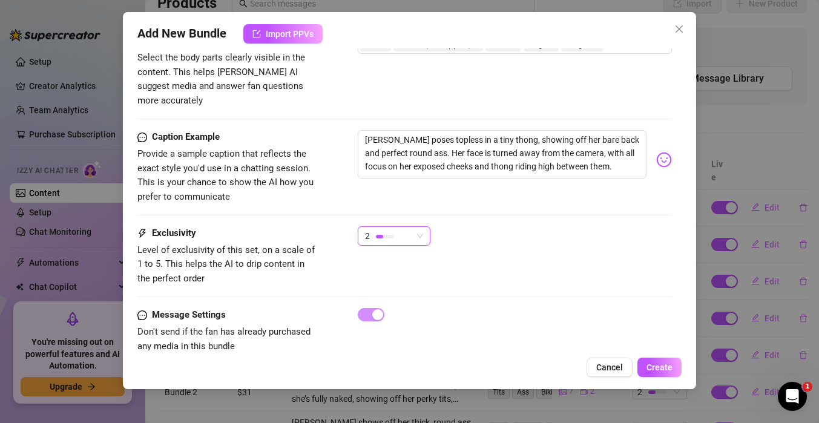
scroll to position [796, 0]
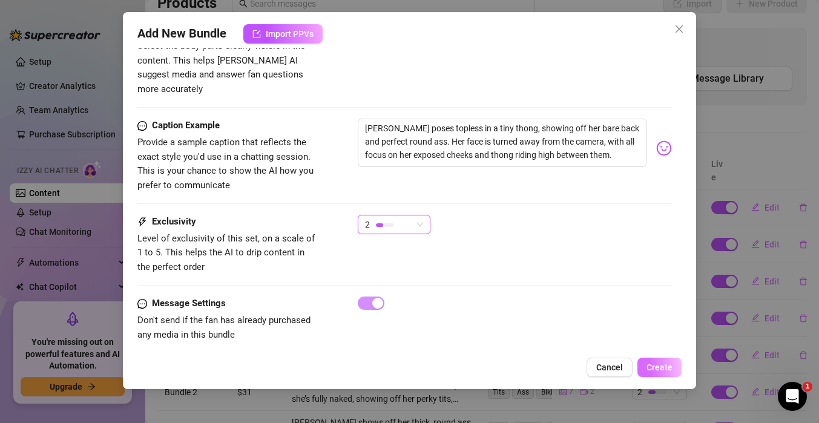
click at [663, 364] on span "Create" at bounding box center [659, 368] width 26 height 10
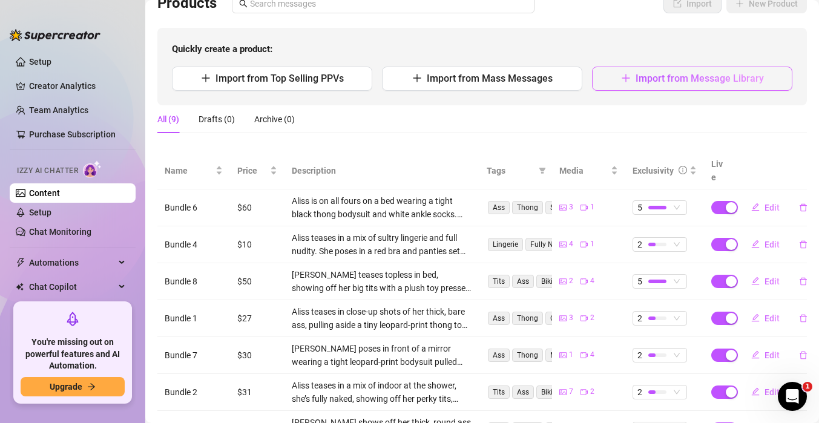
click at [699, 82] on span "Import from Message Library" at bounding box center [700, 78] width 128 height 11
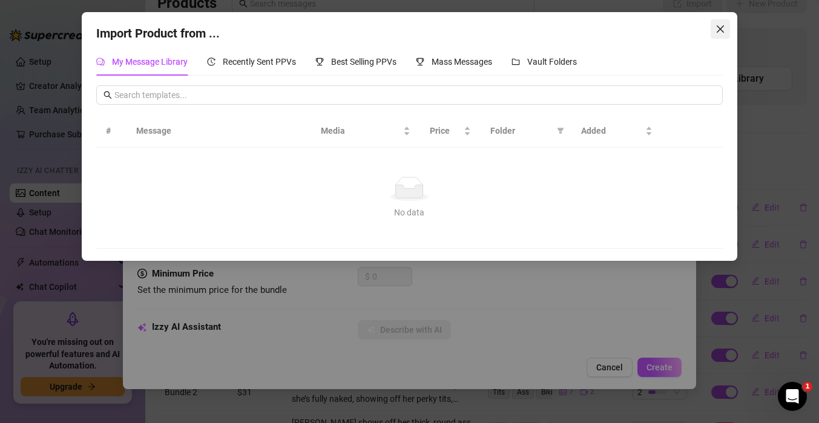
click at [715, 29] on icon "close" at bounding box center [720, 29] width 10 height 10
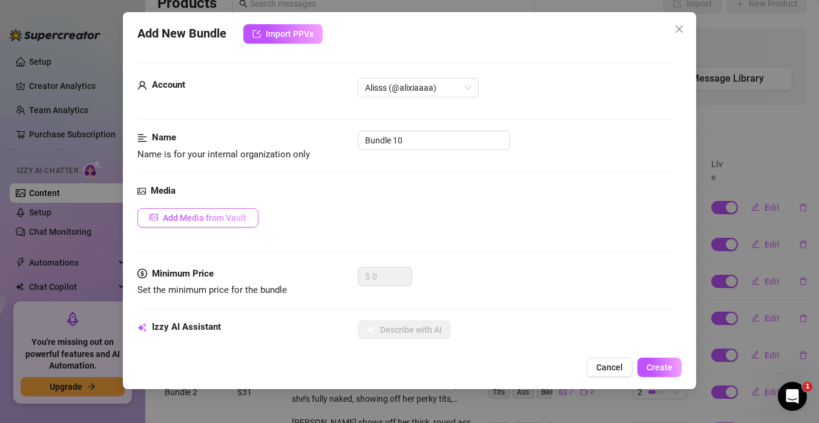
click at [213, 224] on button "Add Media from Vault" at bounding box center [197, 217] width 121 height 19
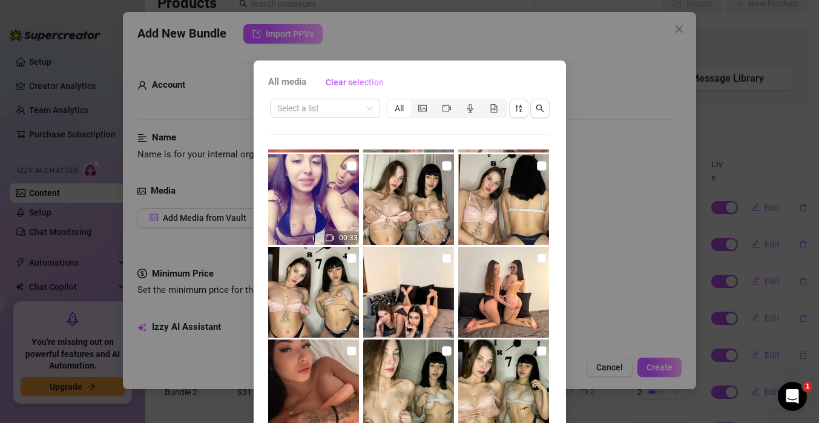
scroll to position [4075, 0]
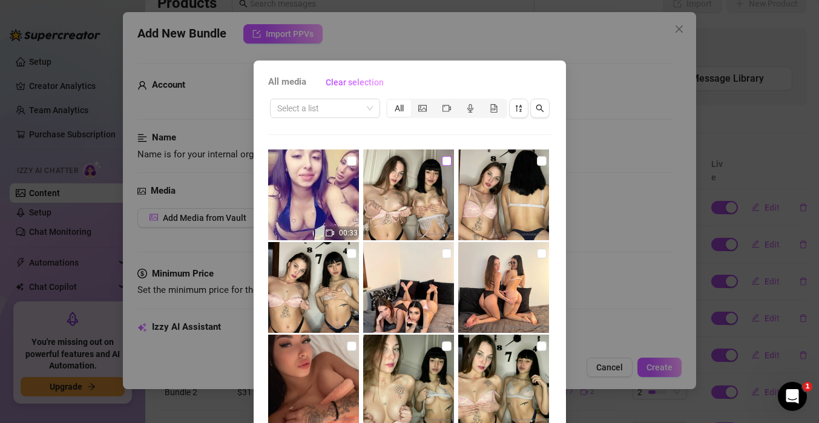
click at [444, 162] on input "checkbox" at bounding box center [447, 161] width 10 height 10
click at [540, 165] on input "checkbox" at bounding box center [542, 161] width 10 height 10
click at [347, 257] on input "checkbox" at bounding box center [352, 254] width 10 height 10
click at [448, 255] on input "checkbox" at bounding box center [447, 254] width 10 height 10
click at [542, 257] on input "checkbox" at bounding box center [542, 254] width 10 height 10
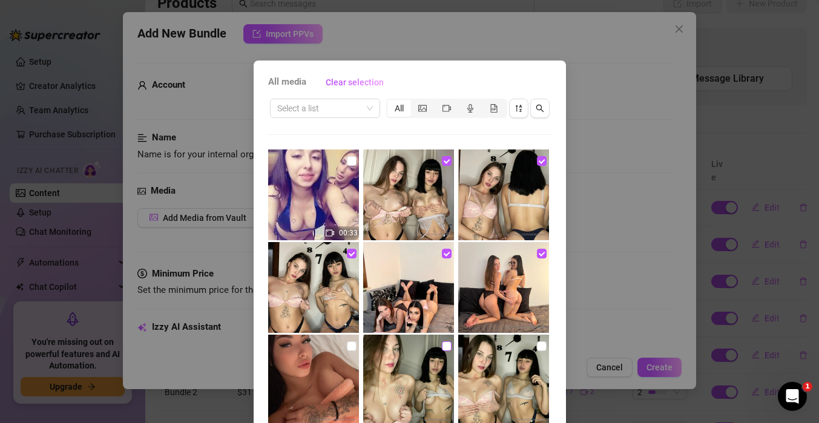
click at [447, 348] on input "checkbox" at bounding box center [447, 346] width 10 height 10
click at [540, 350] on input "checkbox" at bounding box center [542, 346] width 10 height 10
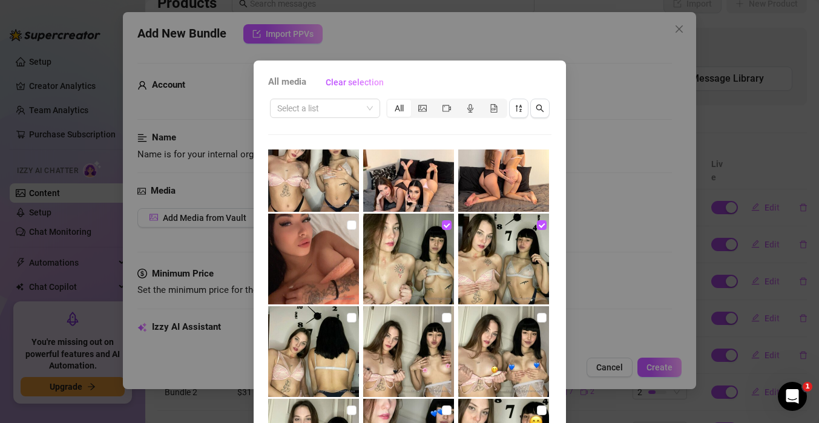
scroll to position [4197, 0]
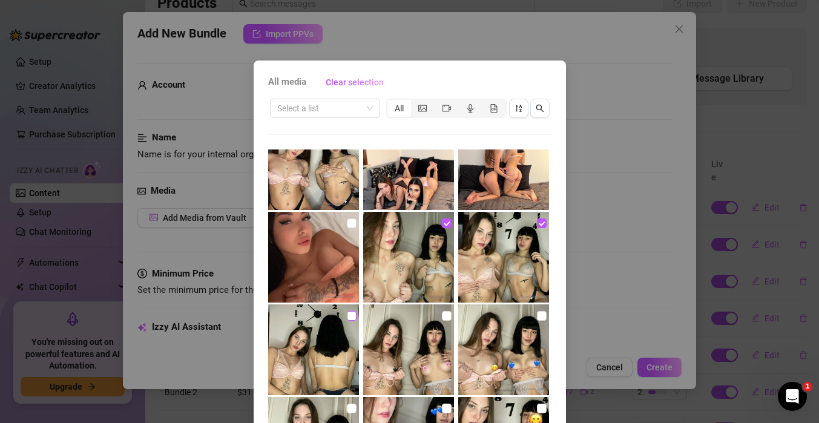
click at [349, 315] on input "checkbox" at bounding box center [352, 316] width 10 height 10
click at [442, 317] on input "checkbox" at bounding box center [447, 316] width 10 height 10
click at [544, 317] on input "checkbox" at bounding box center [542, 316] width 10 height 10
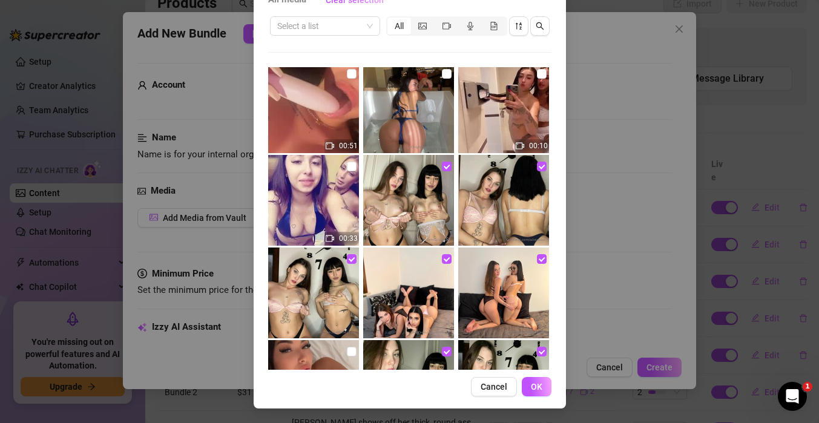
scroll to position [3986, 0]
click at [479, 298] on img at bounding box center [503, 293] width 91 height 91
drag, startPoint x: 479, startPoint y: 298, endPoint x: 471, endPoint y: 204, distance: 94.7
click at [471, 204] on div "00:18 00:31 00:29 00:38 00:09 00:06 00:10 00:19 02:01 00:37 00:57 00:31 02:09 0…" at bounding box center [409, 218] width 283 height 303
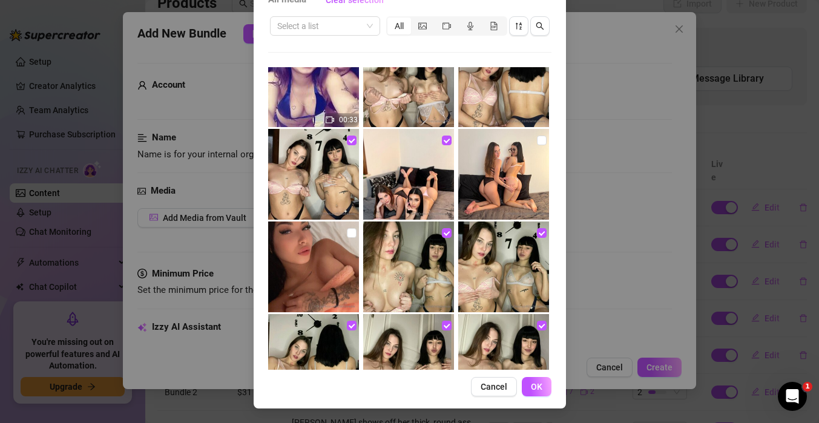
scroll to position [4114, 0]
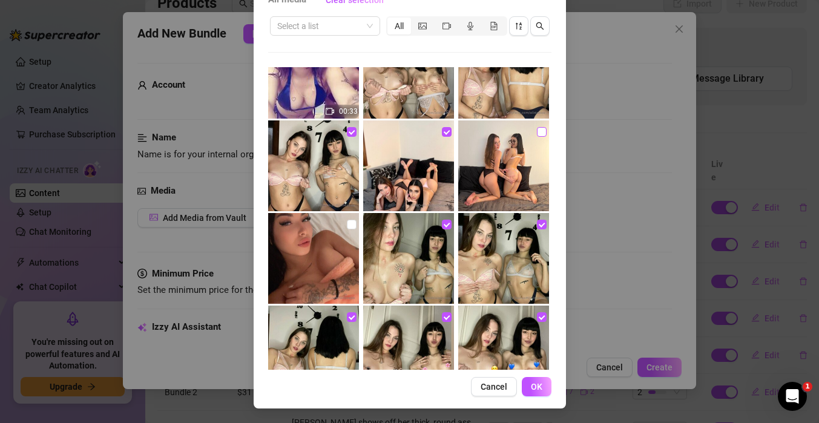
click at [540, 135] on input "checkbox" at bounding box center [542, 132] width 10 height 10
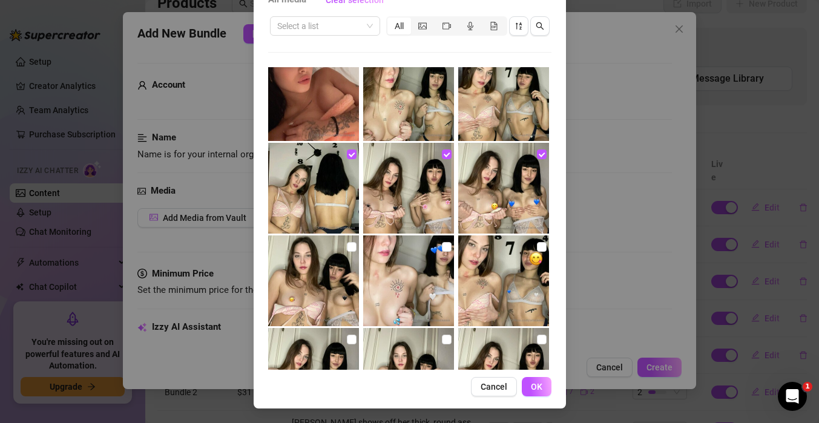
scroll to position [4271, 0]
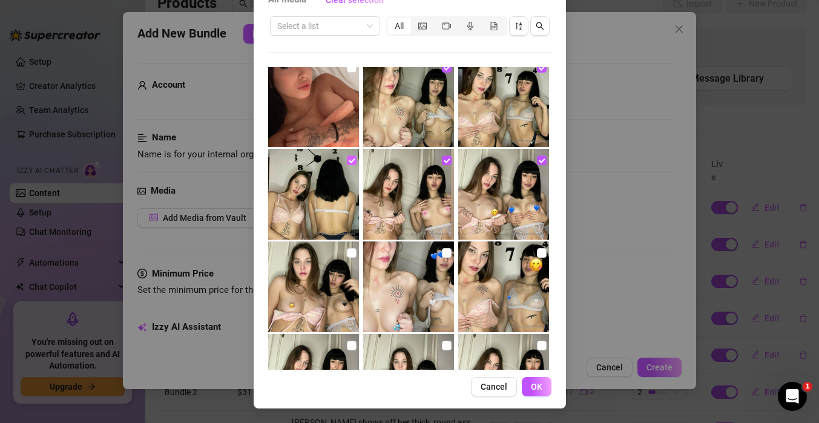
click at [354, 163] on input "checkbox" at bounding box center [352, 161] width 10 height 10
click at [445, 164] on input "checkbox" at bounding box center [447, 161] width 10 height 10
click at [539, 162] on input "checkbox" at bounding box center [542, 161] width 10 height 10
click at [538, 390] on span "OK" at bounding box center [536, 387] width 11 height 10
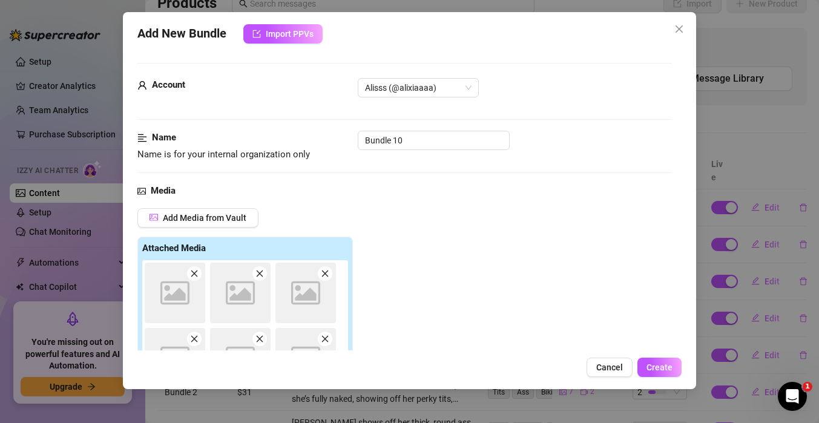
scroll to position [191, 0]
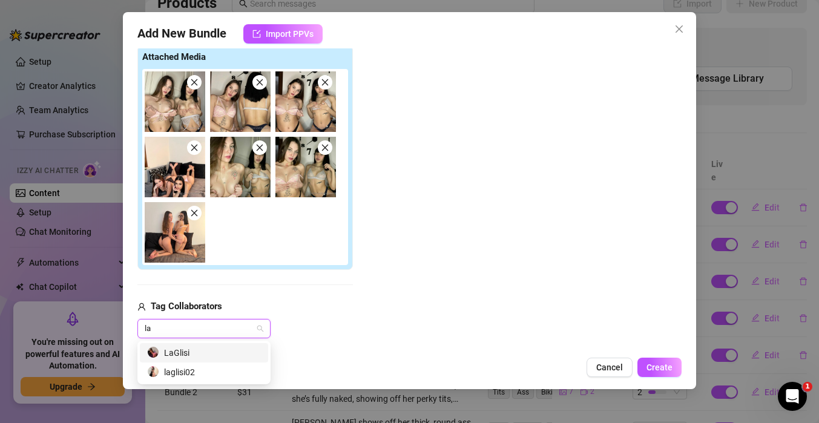
click at [210, 354] on div "LaGlisi" at bounding box center [204, 352] width 114 height 13
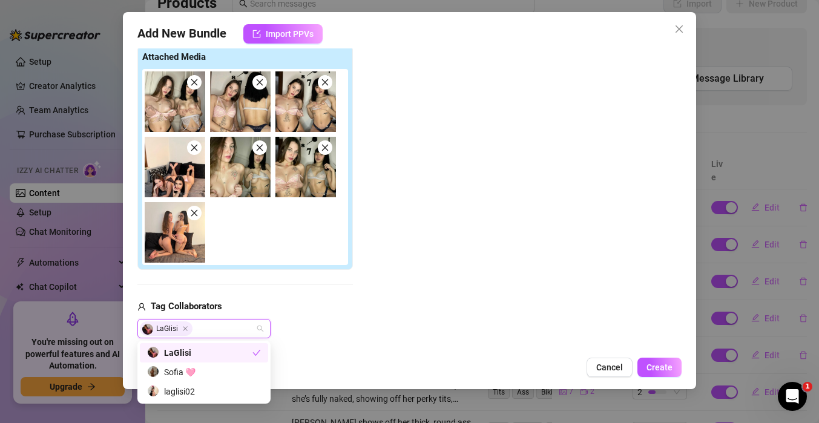
click at [210, 354] on div "LaGlisi" at bounding box center [199, 352] width 105 height 13
click at [210, 354] on div "LaGlisi" at bounding box center [204, 352] width 114 height 13
click at [517, 300] on div "Add Media from Vault Attached Media Tag Collaborators LaGlisi" at bounding box center [404, 177] width 534 height 321
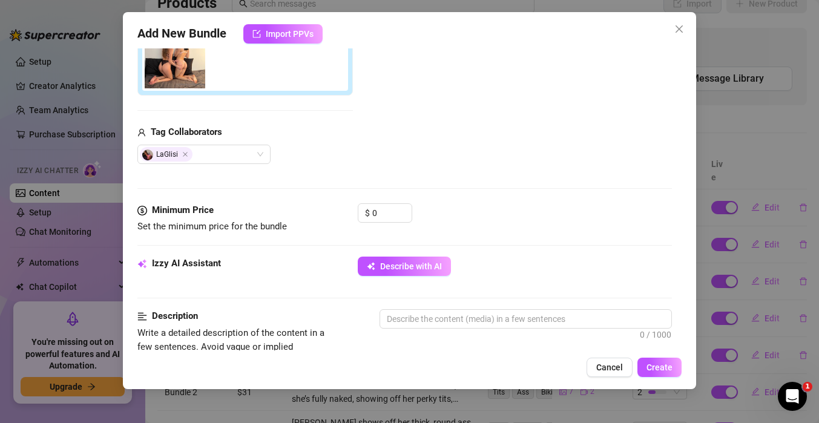
scroll to position [369, 0]
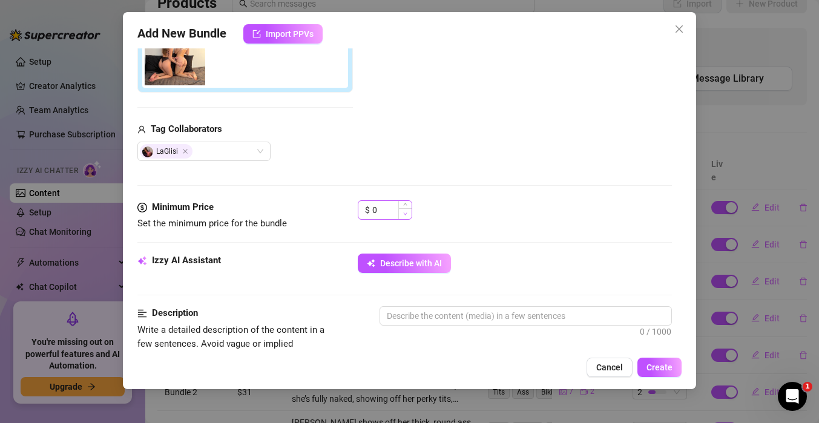
click at [398, 214] on span "Decrease Value" at bounding box center [404, 213] width 13 height 11
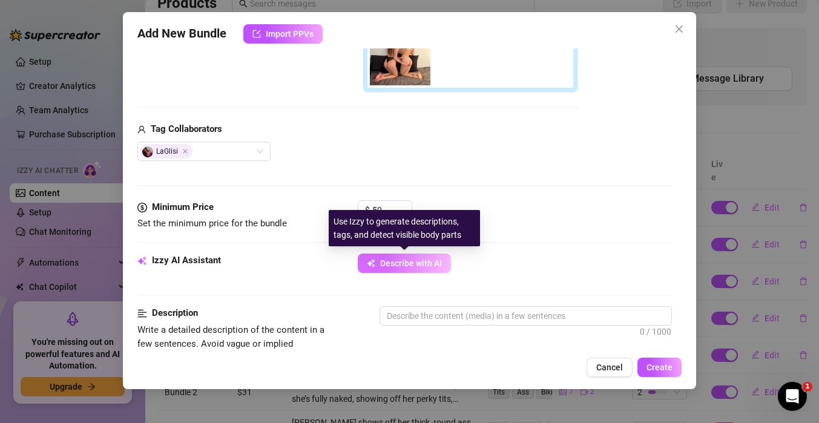
click at [406, 265] on span "Describe with AI" at bounding box center [411, 263] width 62 height 10
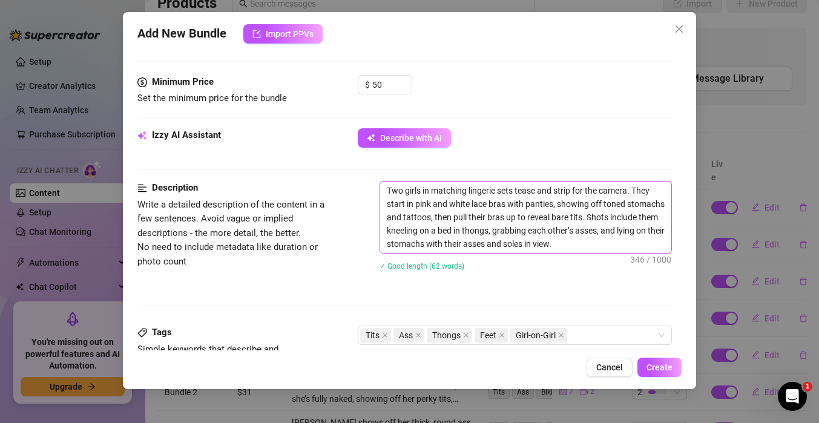
scroll to position [498, 0]
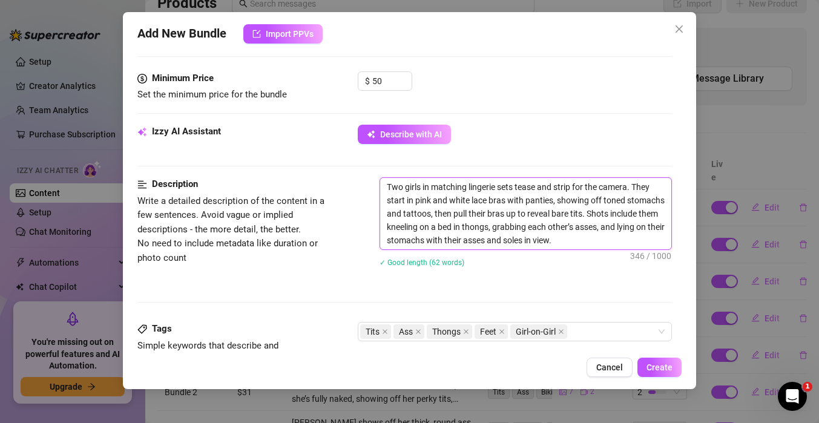
click at [622, 240] on textarea "Two girls in matching lingerie sets tease and strip for the camera. They start …" at bounding box center [525, 213] width 291 height 71
click at [623, 243] on textarea "Two girls in matching lingerie sets tease and strip for the camera. They start …" at bounding box center [525, 213] width 291 height 71
drag, startPoint x: 623, startPoint y: 243, endPoint x: 387, endPoint y: 191, distance: 241.7
click at [387, 191] on textarea "Two girls in matching lingerie sets tease and strip for the camera. They start …" at bounding box center [525, 213] width 291 height 71
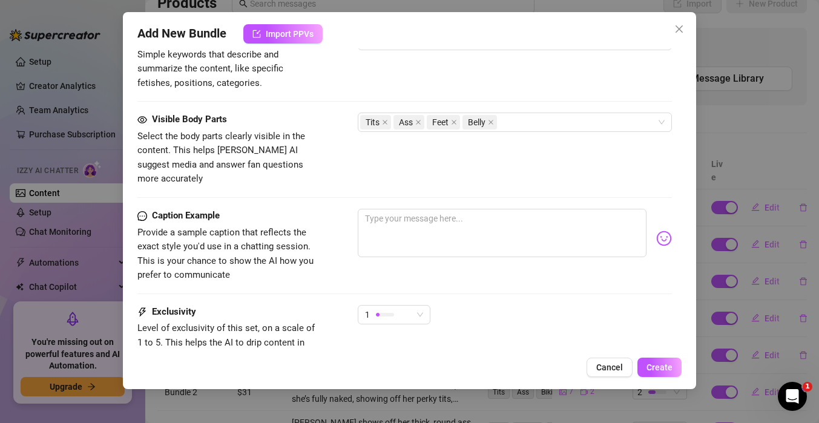
scroll to position [796, 0]
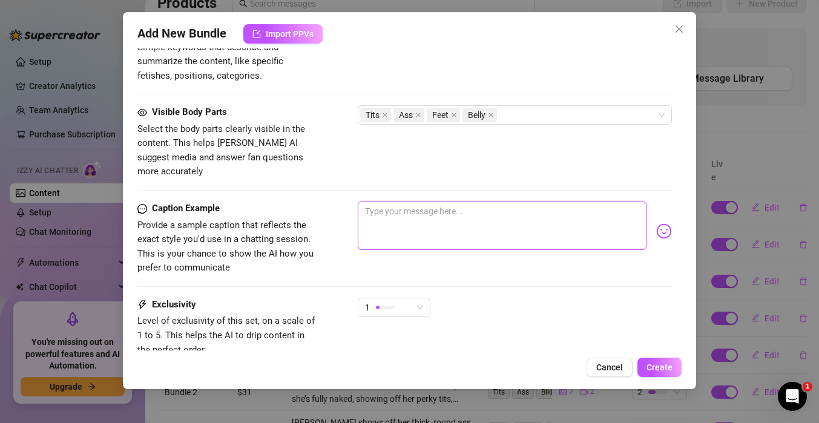
click at [458, 206] on textarea at bounding box center [502, 226] width 289 height 48
paste textarea "Two girls in matching lingerie sets tease and strip for the camera. They start …"
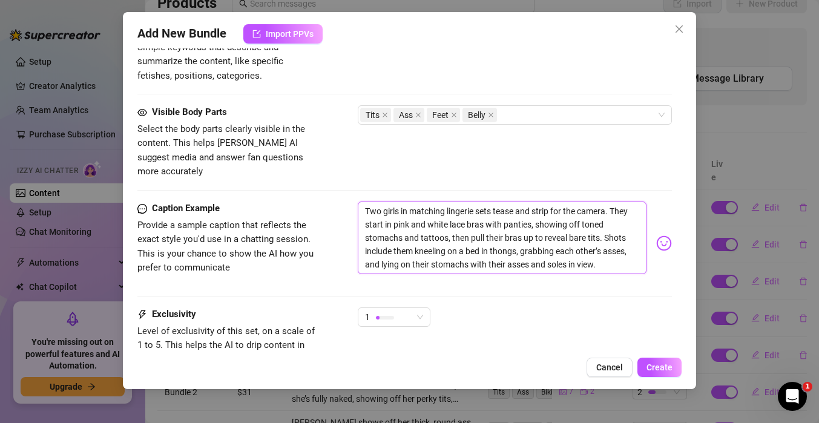
scroll to position [0, 0]
click at [427, 307] on div "1" at bounding box center [394, 316] width 73 height 19
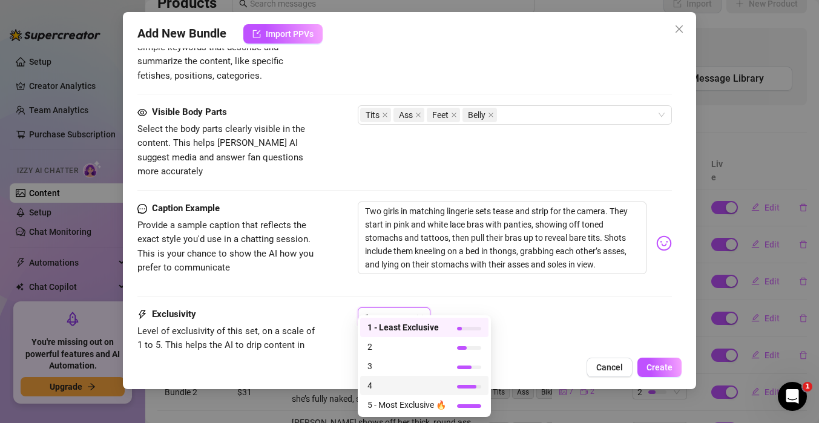
click at [427, 382] on span "4" at bounding box center [406, 385] width 79 height 13
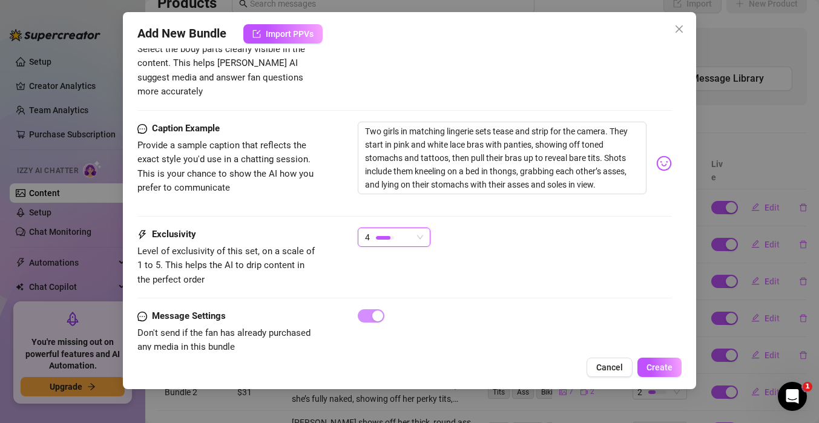
scroll to position [888, 0]
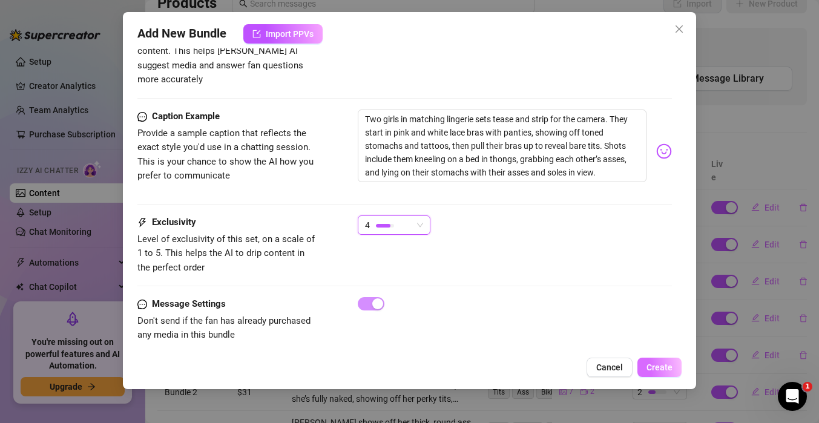
click at [662, 370] on span "Create" at bounding box center [659, 368] width 26 height 10
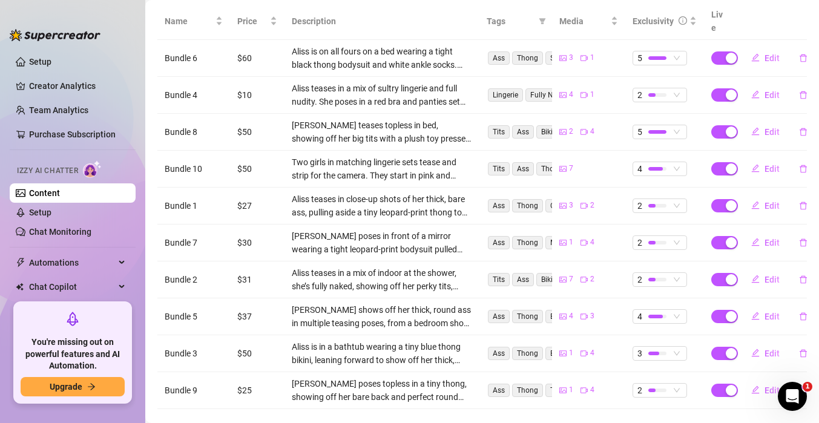
scroll to position [255, 0]
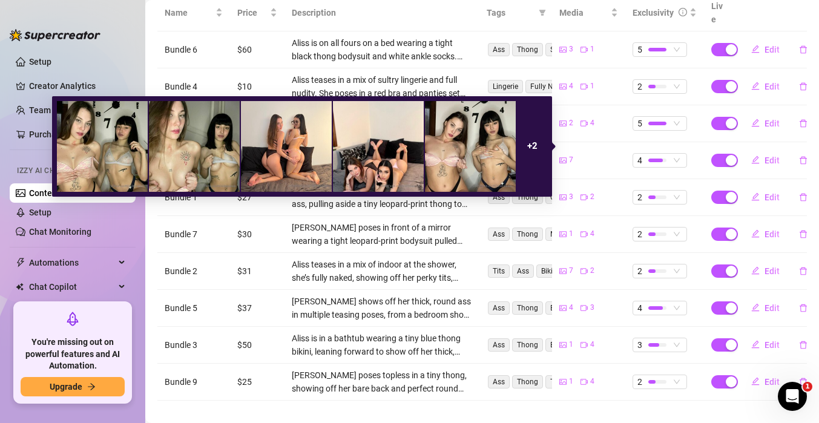
click at [534, 146] on strong "+ 2" at bounding box center [532, 145] width 10 height 11
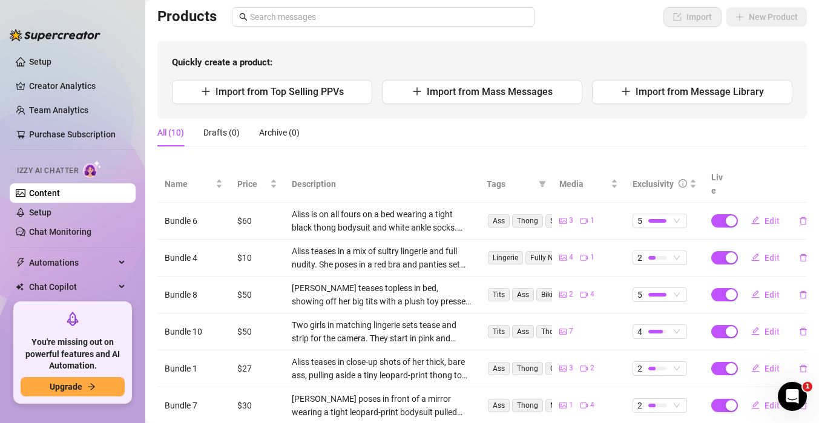
scroll to position [80, 0]
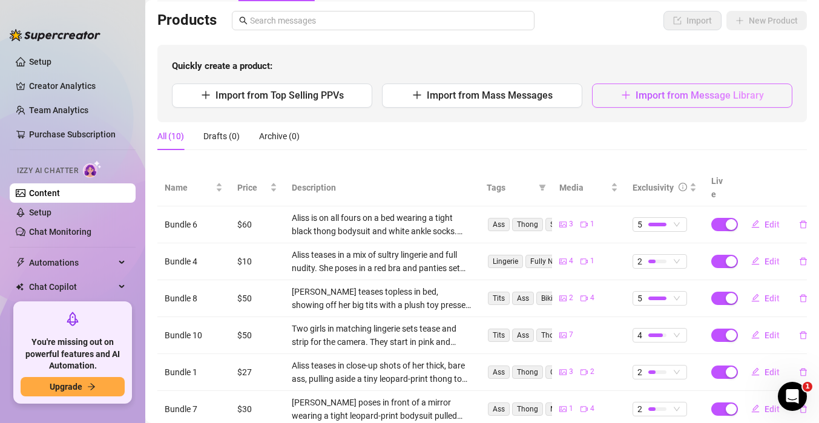
click at [688, 99] on span "Import from Message Library" at bounding box center [700, 95] width 128 height 11
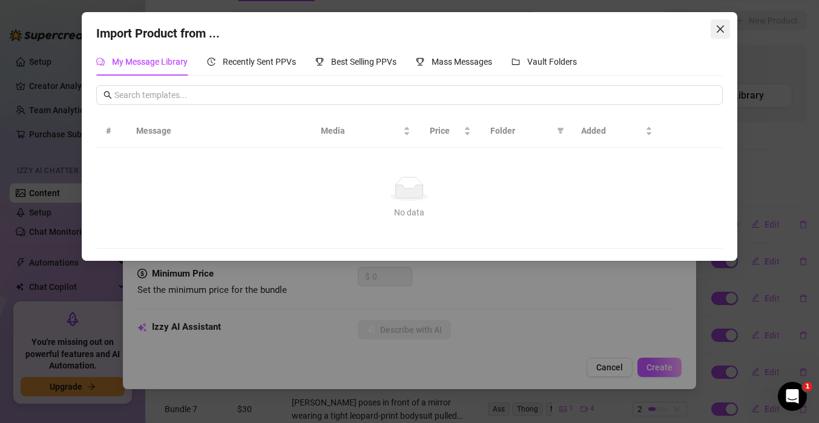
click at [723, 31] on icon "close" at bounding box center [720, 28] width 7 height 7
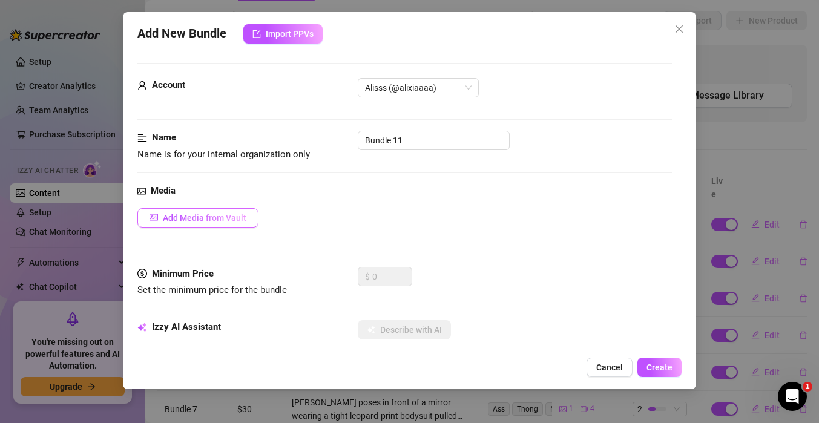
click at [202, 221] on span "Add Media from Vault" at bounding box center [205, 218] width 84 height 10
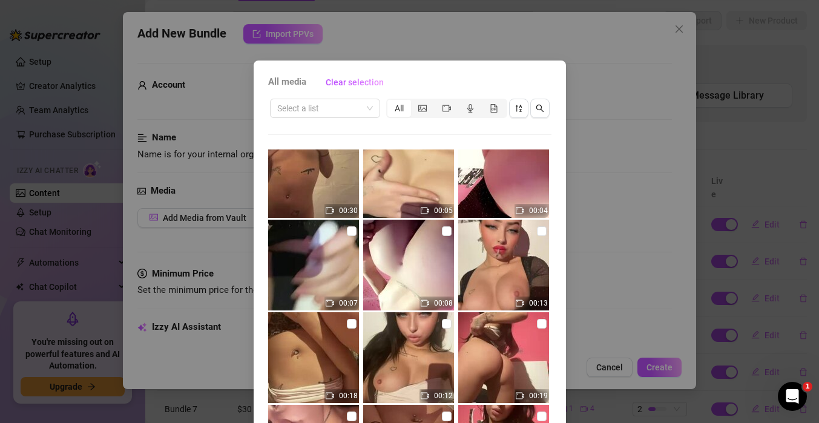
scroll to position [3549, 0]
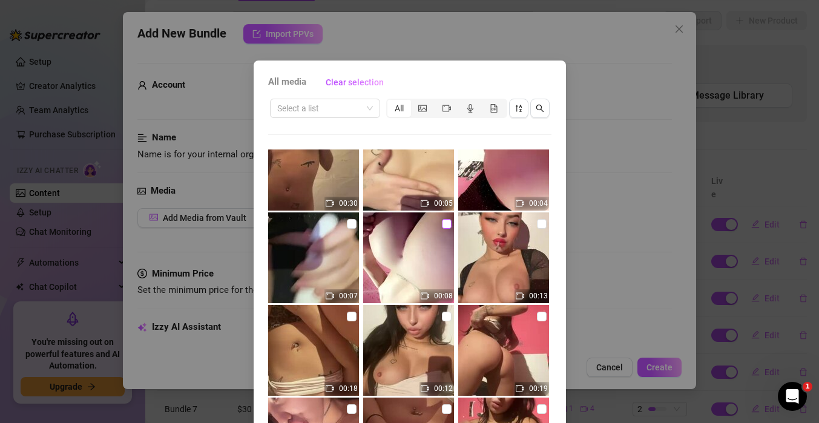
click at [447, 225] on input "checkbox" at bounding box center [447, 224] width 10 height 10
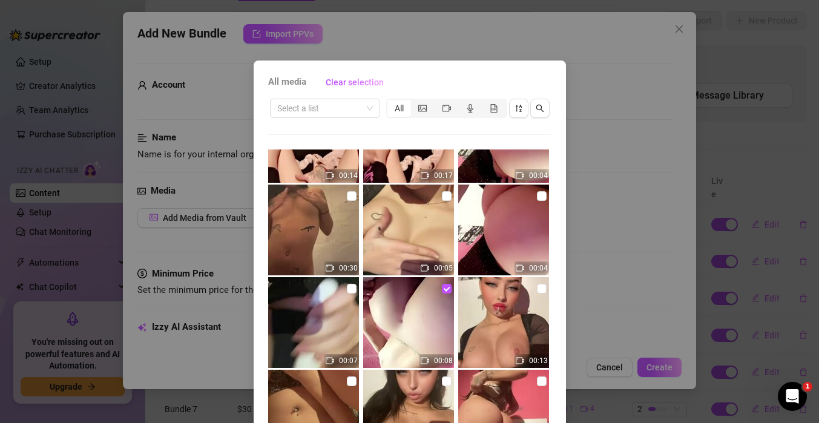
scroll to position [3483, 0]
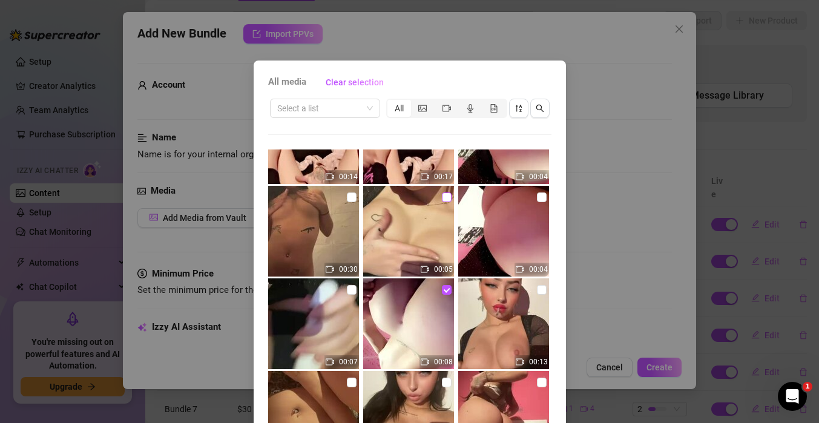
click at [445, 200] on input "checkbox" at bounding box center [447, 197] width 10 height 10
click at [544, 197] on input "checkbox" at bounding box center [542, 197] width 10 height 10
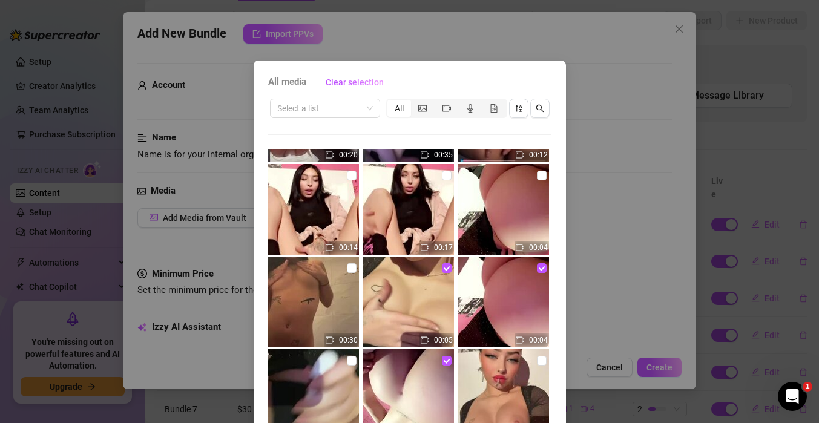
scroll to position [3413, 0]
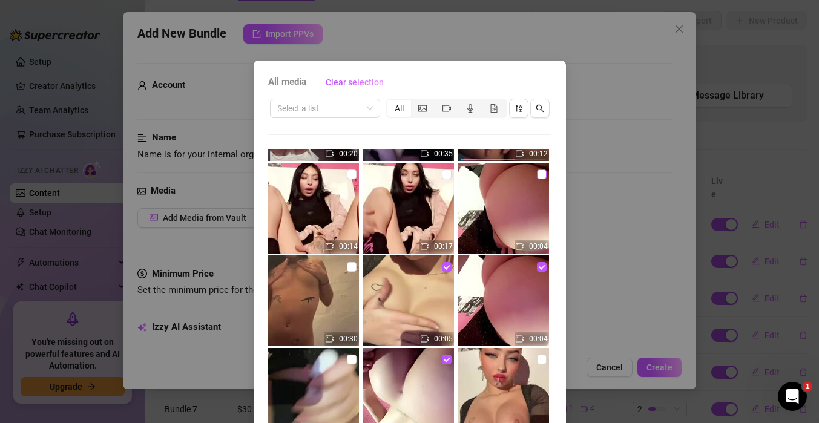
click at [539, 178] on input "checkbox" at bounding box center [542, 174] width 10 height 10
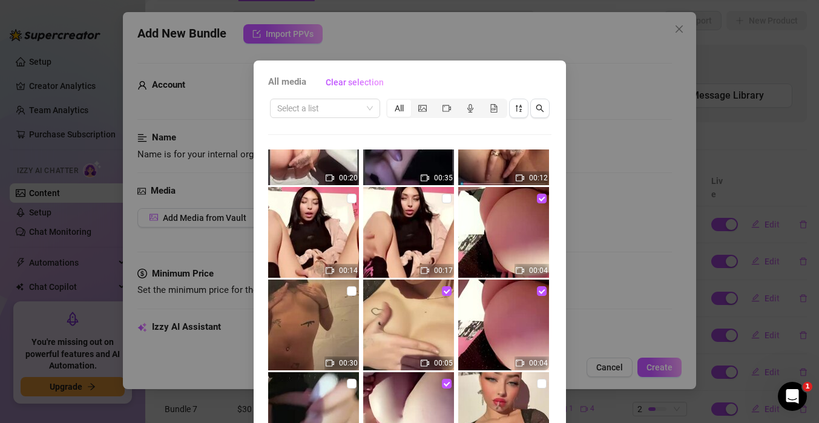
scroll to position [3378, 0]
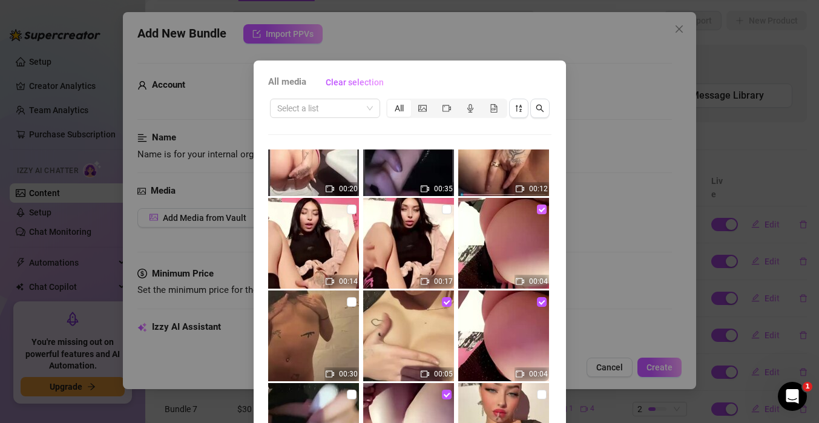
click at [542, 214] on label at bounding box center [542, 209] width 10 height 13
click at [542, 214] on input "checkbox" at bounding box center [542, 210] width 10 height 10
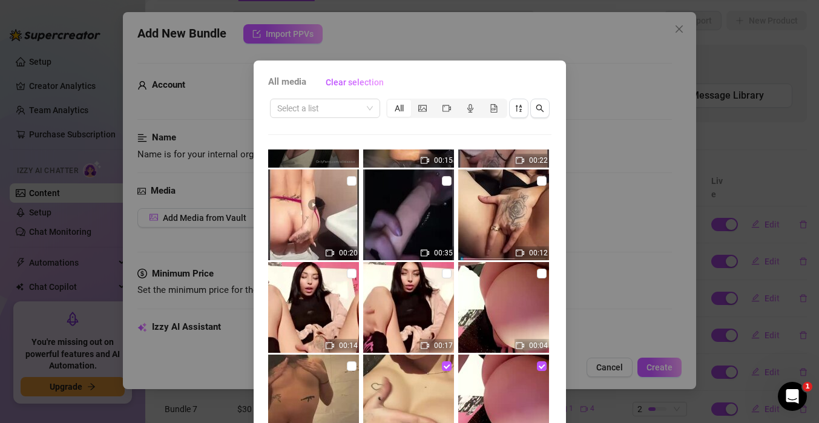
scroll to position [3301, 0]
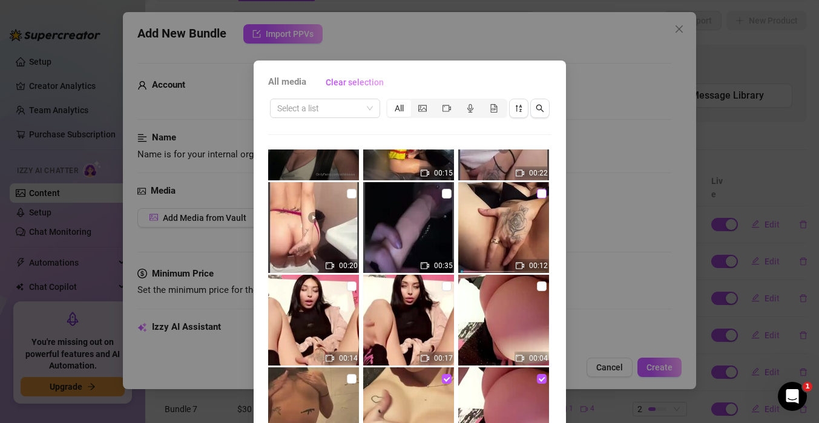
click at [542, 194] on input "checkbox" at bounding box center [542, 194] width 10 height 10
click at [347, 192] on input "checkbox" at bounding box center [352, 194] width 10 height 10
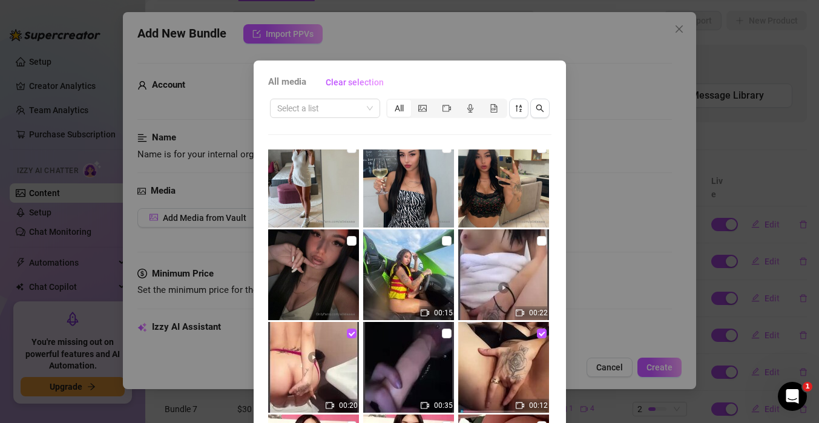
scroll to position [3161, 0]
click at [445, 241] on input "checkbox" at bounding box center [447, 242] width 10 height 10
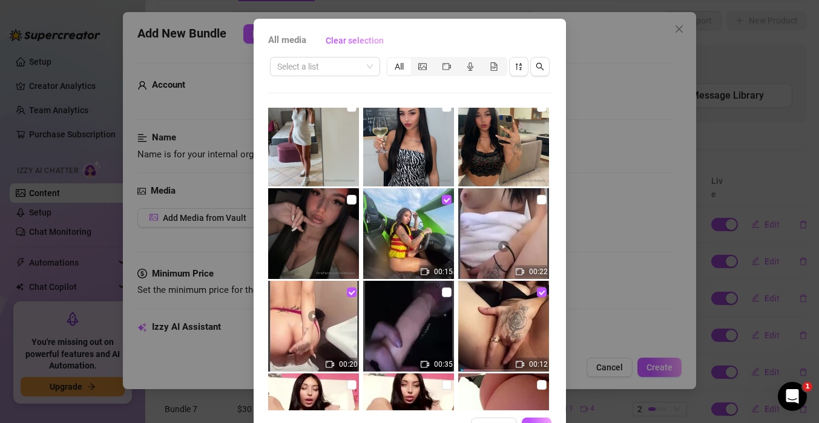
scroll to position [82, 0]
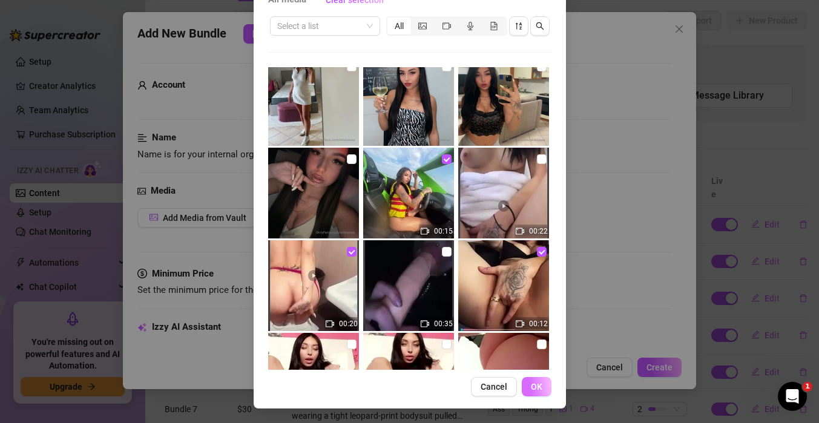
click at [534, 393] on button "OK" at bounding box center [537, 386] width 30 height 19
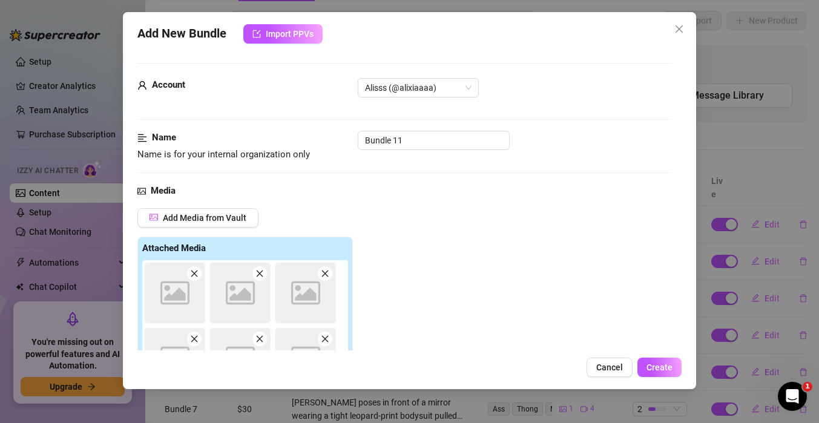
scroll to position [191, 0]
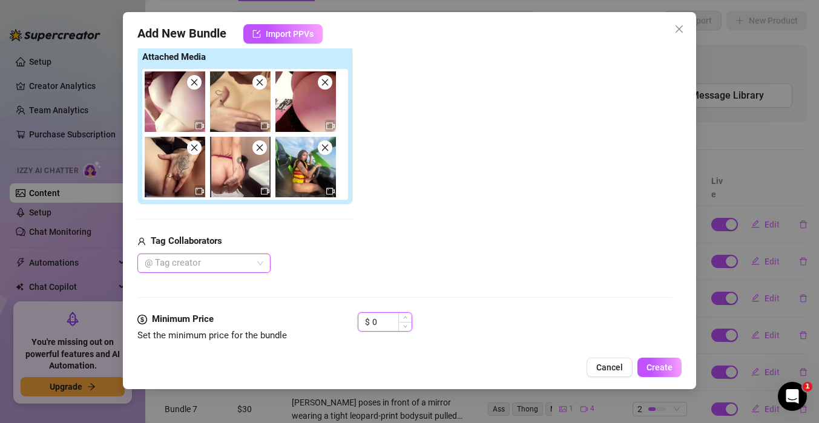
click at [392, 323] on input "0" at bounding box center [391, 322] width 39 height 18
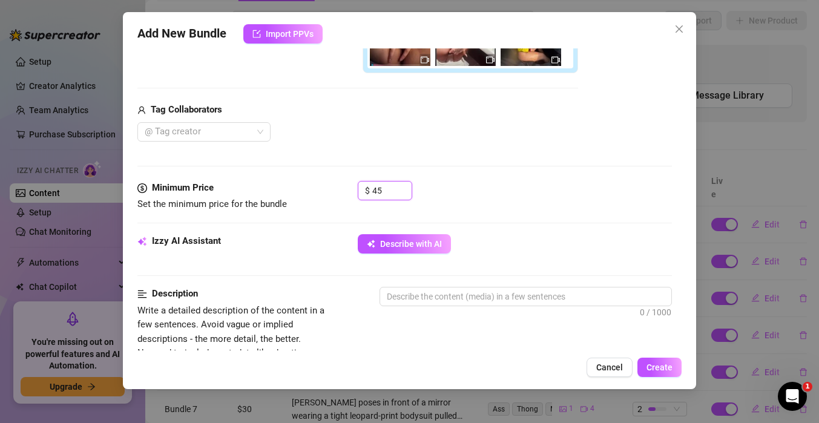
scroll to position [327, 0]
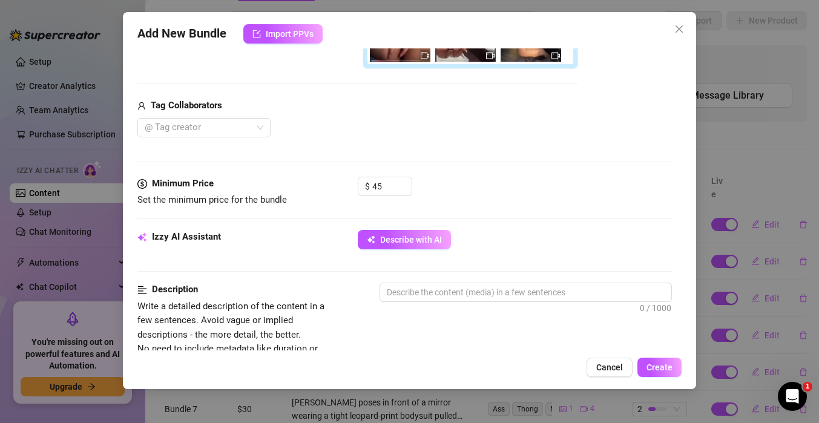
click at [409, 229] on div "Minimum Price Set the minimum price for the bundle $ 45" at bounding box center [404, 203] width 534 height 53
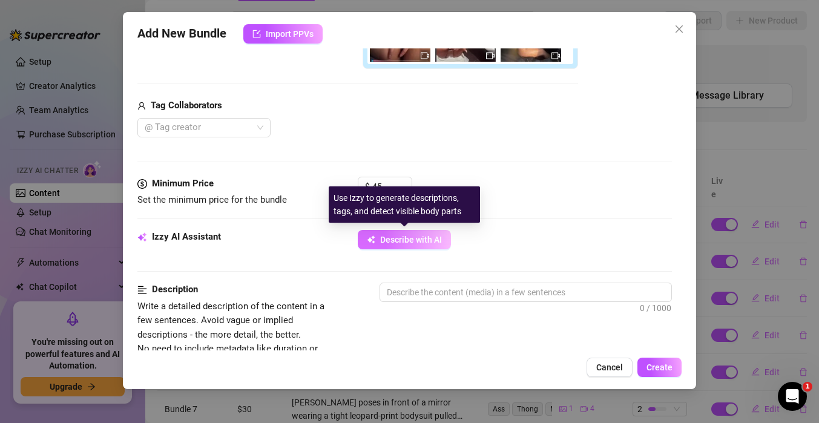
click at [414, 240] on span "Describe with AI" at bounding box center [411, 240] width 62 height 10
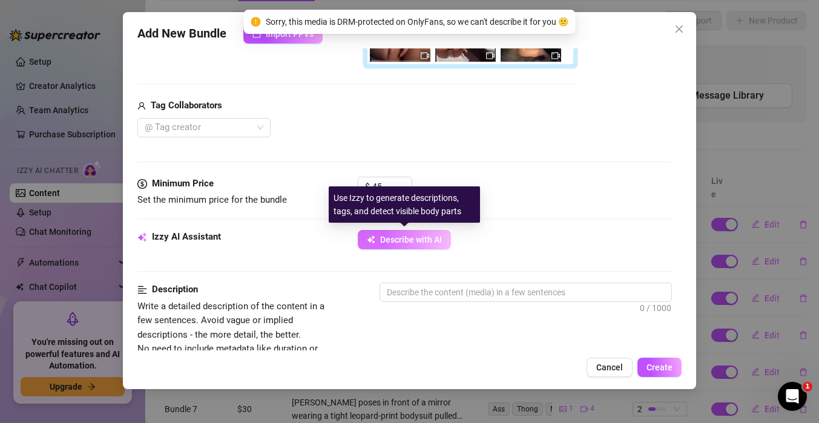
click at [410, 237] on span "Describe with AI" at bounding box center [411, 240] width 62 height 10
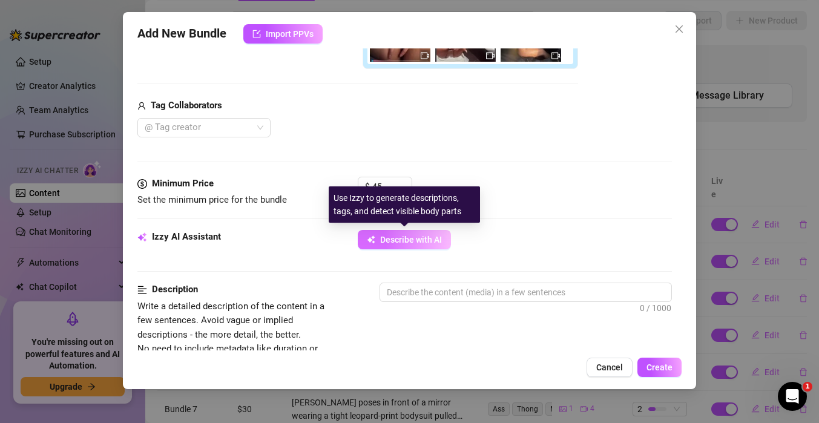
click at [410, 237] on span "Describe with AI" at bounding box center [411, 240] width 62 height 10
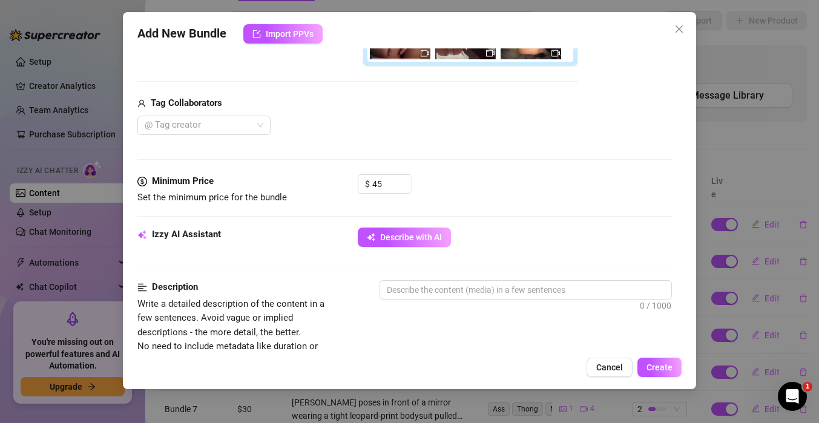
scroll to position [331, 0]
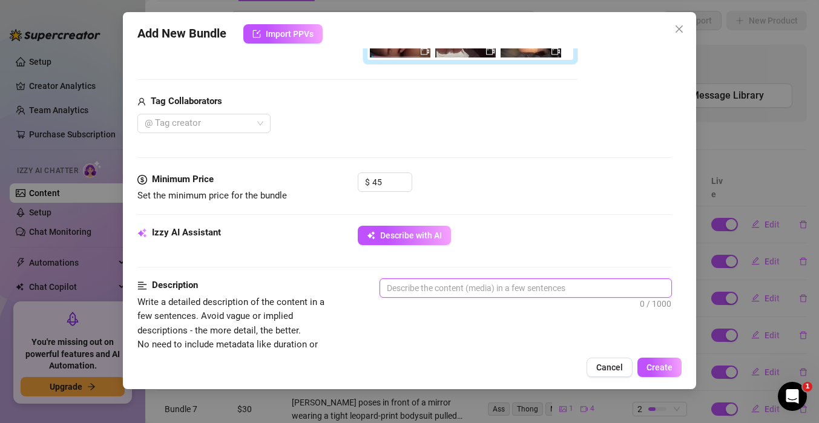
click at [566, 287] on textarea at bounding box center [525, 288] width 291 height 18
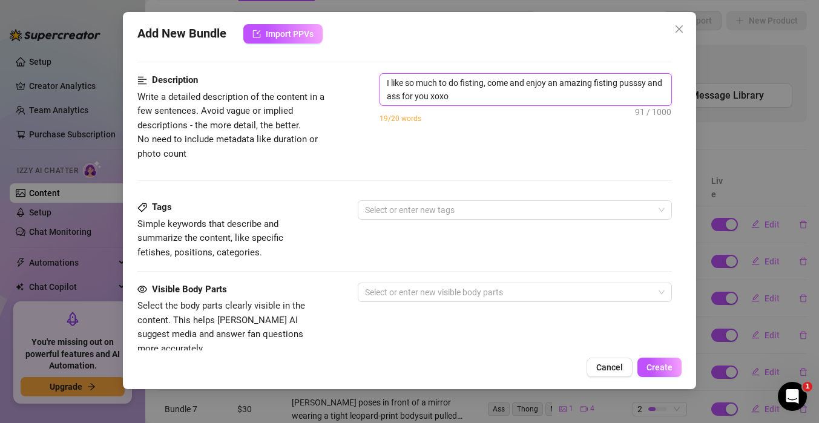
scroll to position [539, 0]
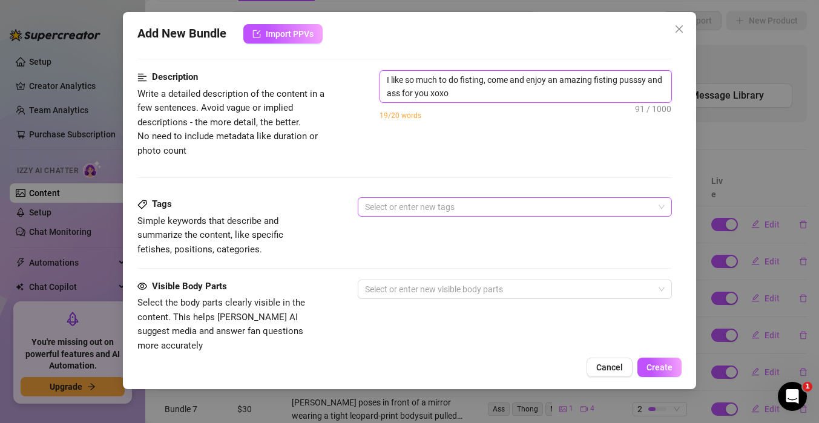
click at [494, 206] on div at bounding box center [508, 207] width 297 height 17
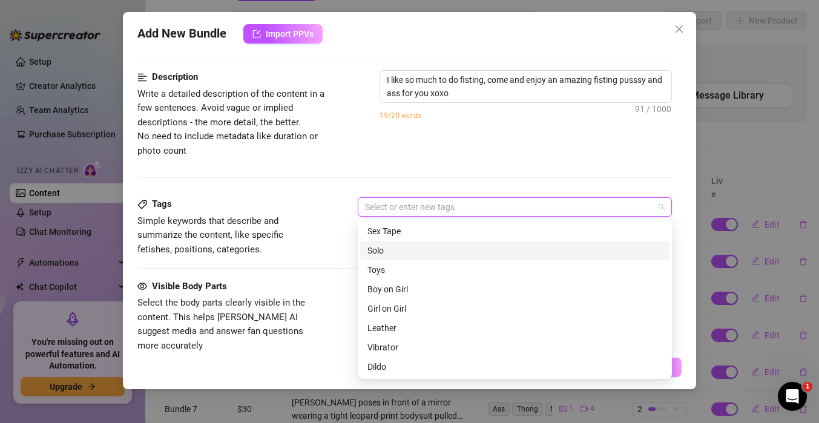
click at [464, 254] on div "Solo" at bounding box center [514, 250] width 295 height 13
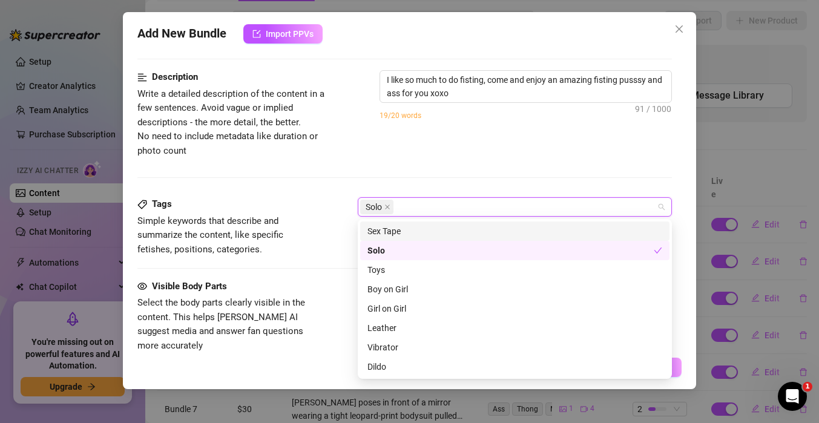
click at [513, 164] on div "Description Write a detailed description of the content in a few sentences. Avo…" at bounding box center [404, 133] width 534 height 127
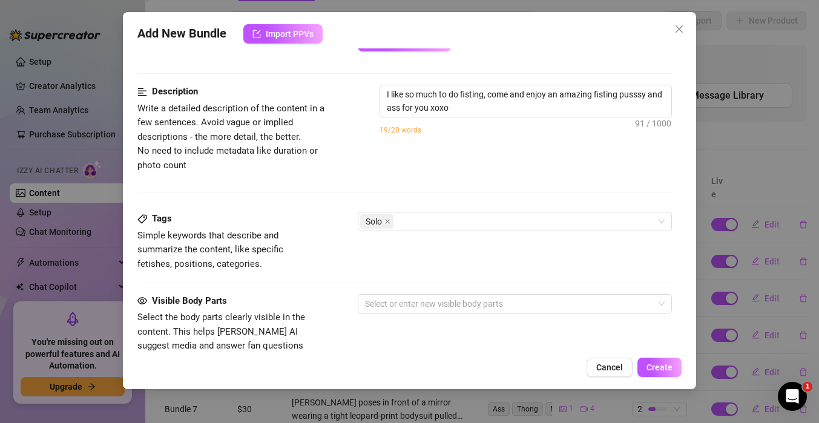
scroll to position [526, 0]
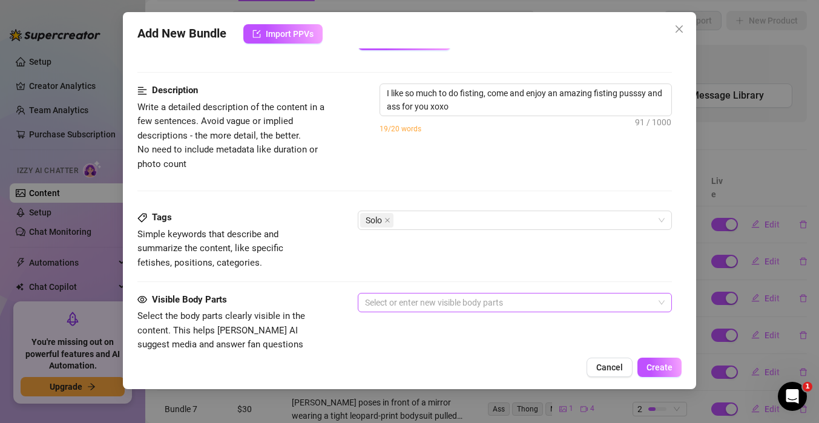
click at [505, 304] on div at bounding box center [508, 302] width 297 height 17
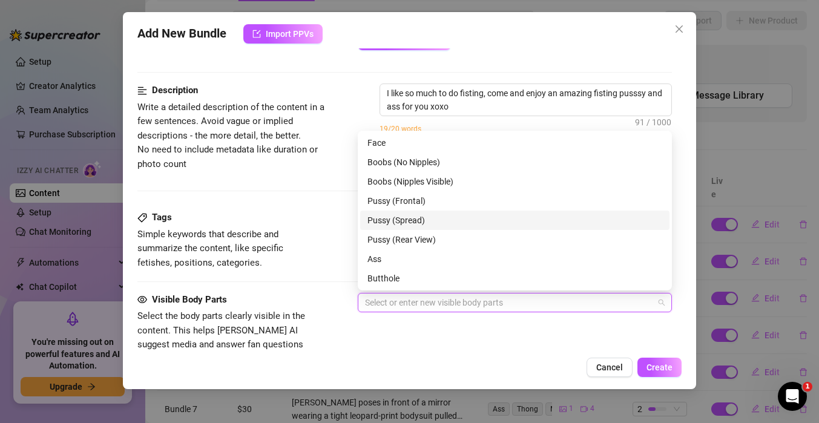
click at [462, 218] on div "Pussy (Spread)" at bounding box center [514, 220] width 295 height 13
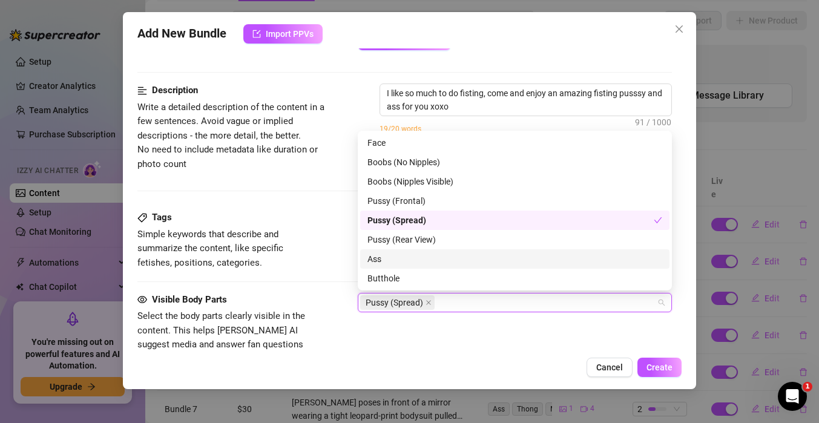
click at [445, 258] on div "Ass" at bounding box center [514, 258] width 295 height 13
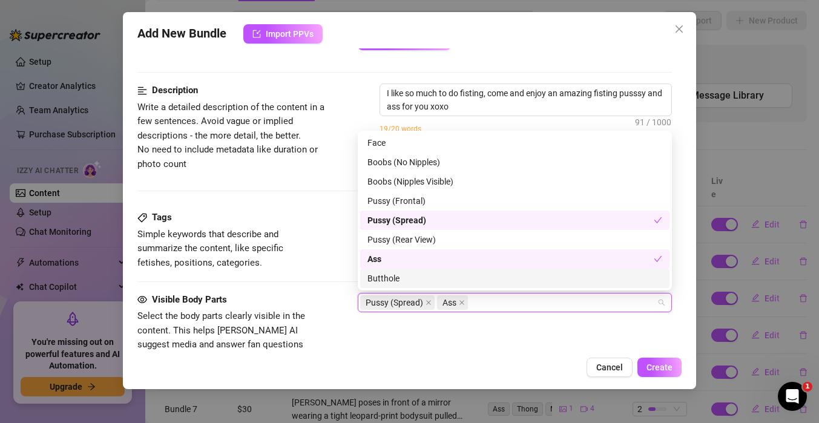
click at [447, 280] on div "Butthole" at bounding box center [514, 278] width 295 height 13
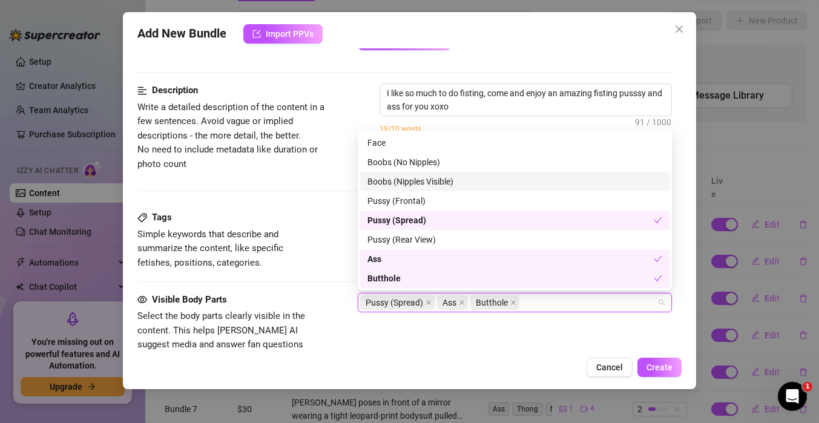
click at [458, 176] on div "Boobs (Nipples Visible)" at bounding box center [514, 181] width 295 height 13
click at [528, 337] on div "Visible Body Parts Select the body parts clearly visible in the content. This h…" at bounding box center [404, 330] width 534 height 74
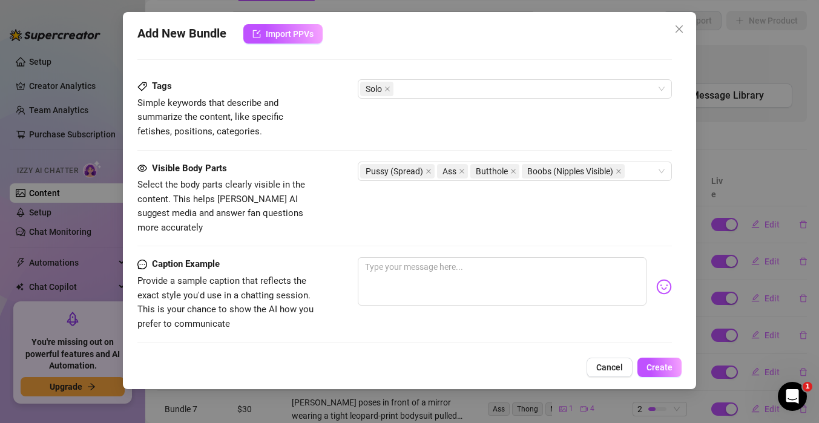
scroll to position [666, 0]
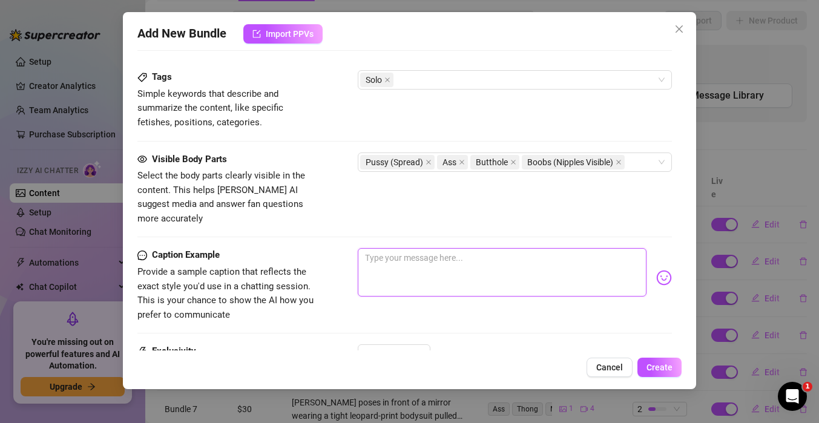
click at [469, 252] on textarea at bounding box center [502, 272] width 289 height 48
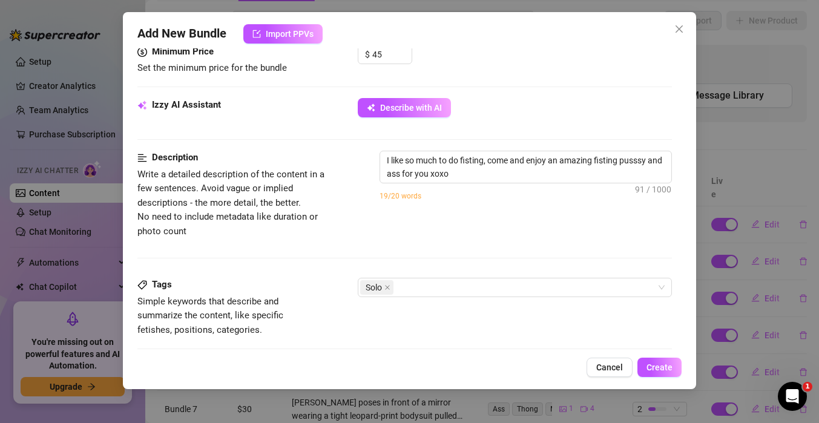
scroll to position [455, 0]
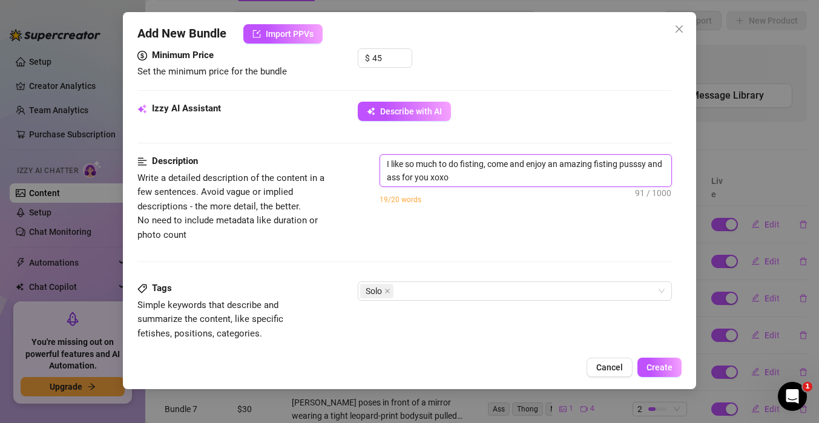
click at [459, 184] on textarea "I like so much to do fisting, come and enjoy an amazing fisting pusssy and ass …" at bounding box center [525, 170] width 291 height 31
click at [386, 165] on textarea "I like so much to do fisting, come and enjoy an amazing fisting pusssy and ass …" at bounding box center [525, 170] width 291 height 31
click at [466, 183] on textarea "I like so much to do fisting, come and enjoy an amazing fisting pusssy and ass …" at bounding box center [525, 170] width 291 height 31
drag, startPoint x: 466, startPoint y: 183, endPoint x: 373, endPoint y: 162, distance: 95.7
click at [373, 162] on div "Description Write a detailed description of the content in a few sentences. Avo…" at bounding box center [404, 198] width 534 height 88
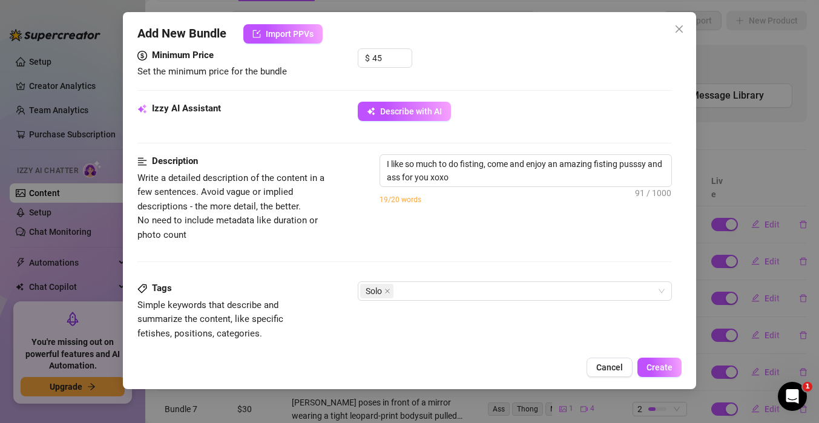
click at [512, 323] on div "Tags Simple keywords that describe and summarize the content, like specific fet…" at bounding box center [404, 310] width 534 height 59
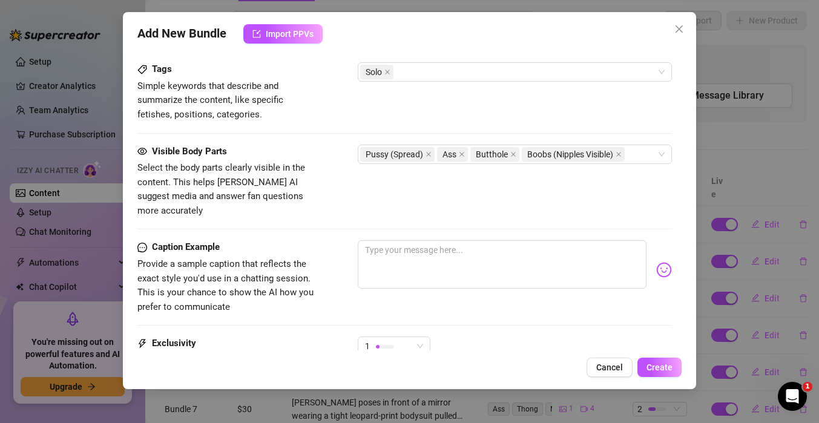
scroll to position [675, 0]
click at [463, 251] on textarea at bounding box center [502, 264] width 289 height 48
paste textarea "I like so much to do fisting, come and enjoy an amazing fisting pusssy and ass …"
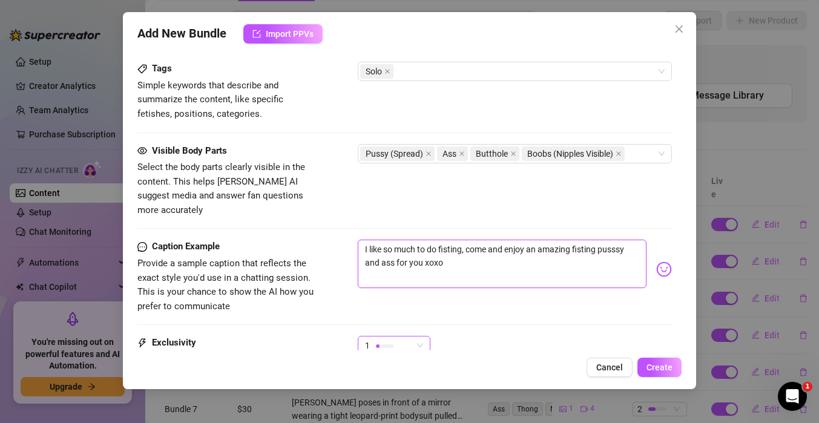
click at [417, 337] on span "1" at bounding box center [394, 346] width 58 height 18
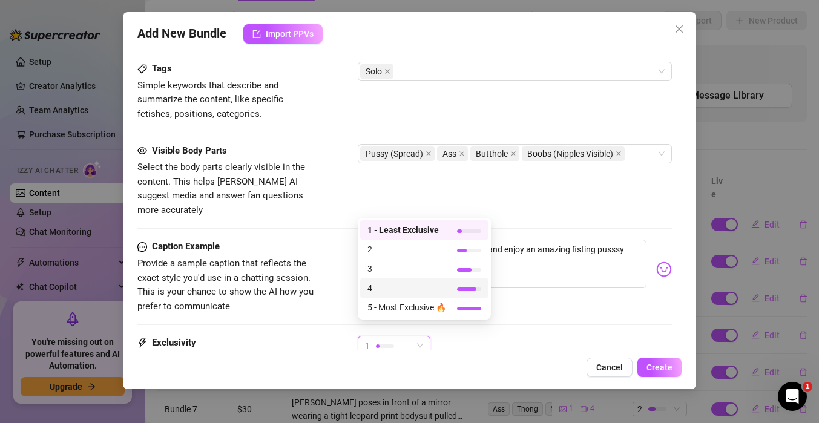
click at [408, 279] on div "4" at bounding box center [424, 287] width 128 height 19
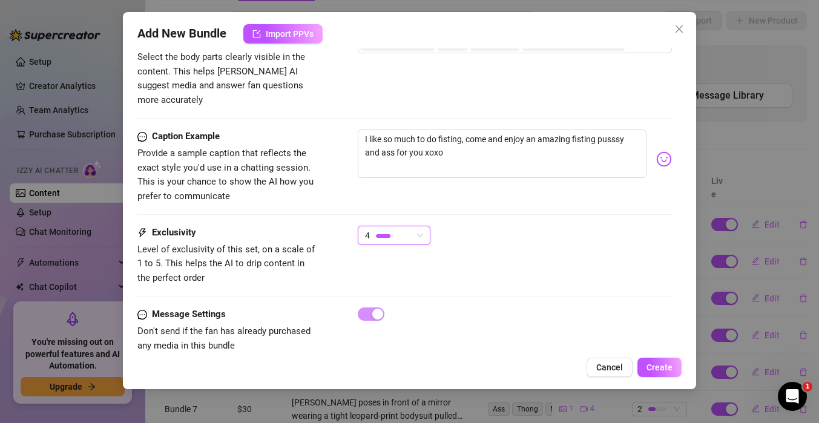
scroll to position [796, 0]
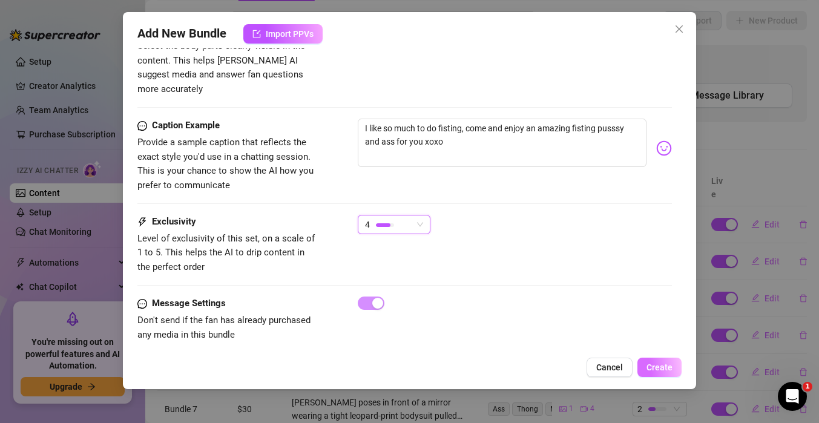
click at [669, 367] on span "Create" at bounding box center [659, 368] width 26 height 10
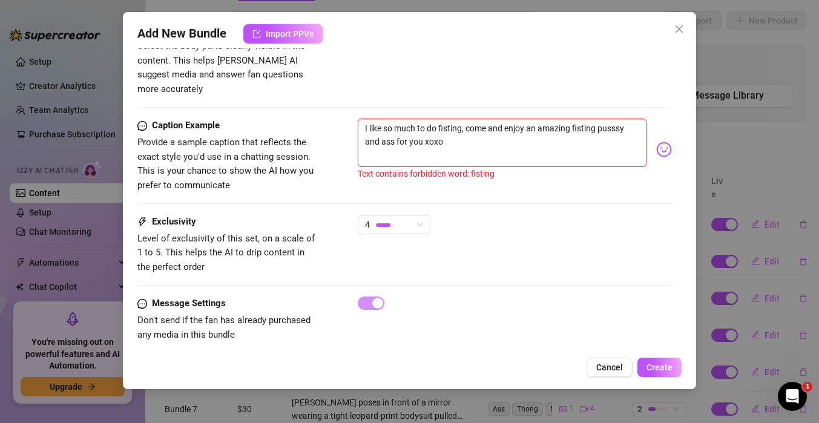
click at [464, 119] on textarea "I like so much to do fisting, come and enjoy an amazing fisting pusssy and ass …" at bounding box center [502, 143] width 289 height 48
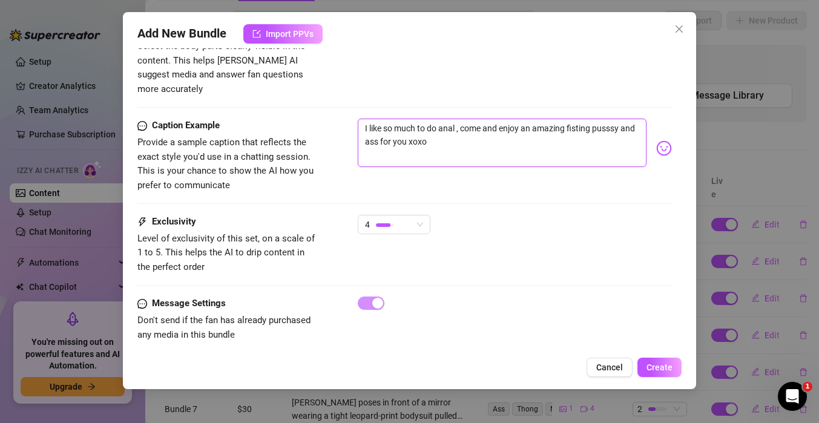
click at [592, 119] on textarea "I like so much to do anal , come and enjoy an amazing fisting pusssy and ass fo…" at bounding box center [502, 143] width 289 height 48
click at [601, 119] on textarea "I like so much to do anal , come and enjoy an amazing pusssy and ass for you xo…" at bounding box center [502, 143] width 289 height 48
click at [586, 119] on textarea "I like so much to do anal , come and enjoy an amazing and ass for you xoxo" at bounding box center [502, 143] width 289 height 48
click at [614, 119] on textarea "I like so much to do anal , come and enjoy an amazing ass for you xoxo" at bounding box center [502, 143] width 289 height 48
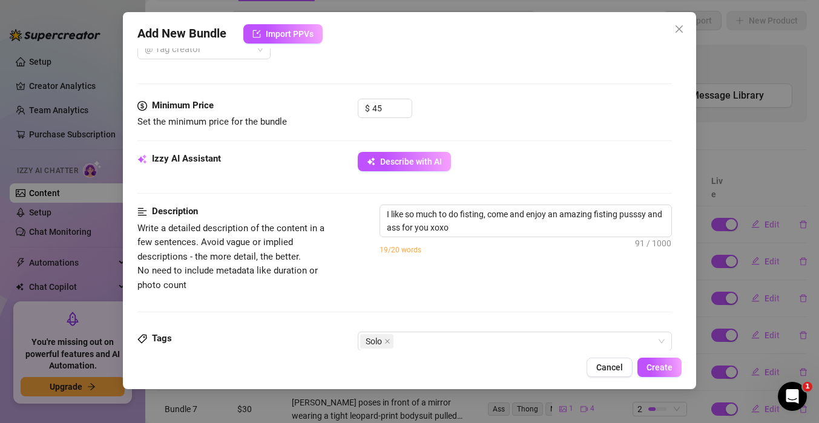
scroll to position [408, 0]
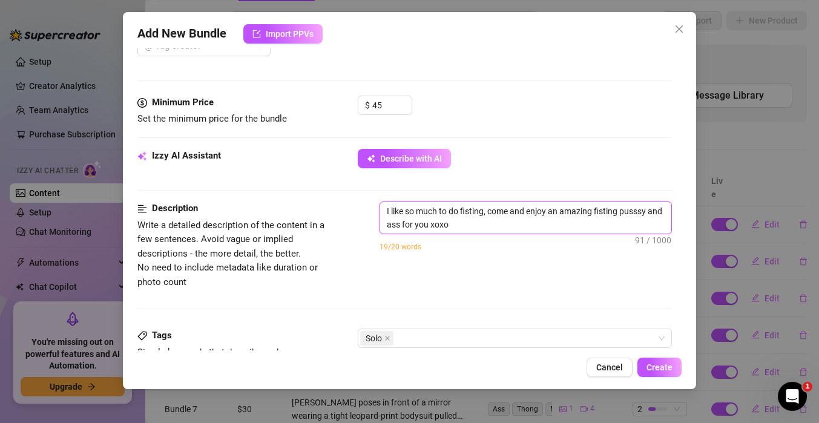
click at [459, 225] on textarea "I like so much to do fisting, come and enjoy an amazing fisting pusssy and ass …" at bounding box center [525, 217] width 291 height 31
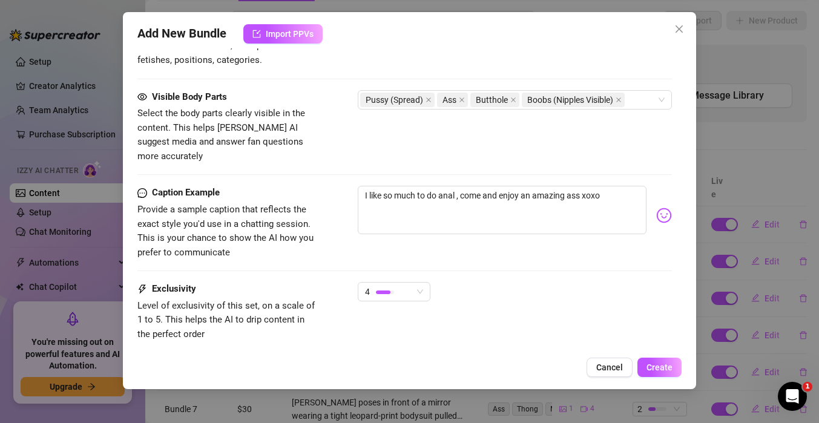
scroll to position [730, 0]
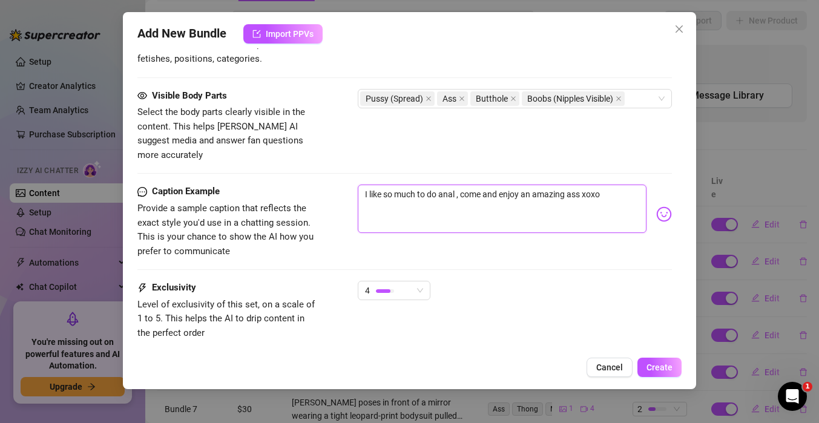
click at [537, 185] on textarea "I like so much to do anal , come and enjoy an amazing ass xoxo" at bounding box center [502, 209] width 289 height 48
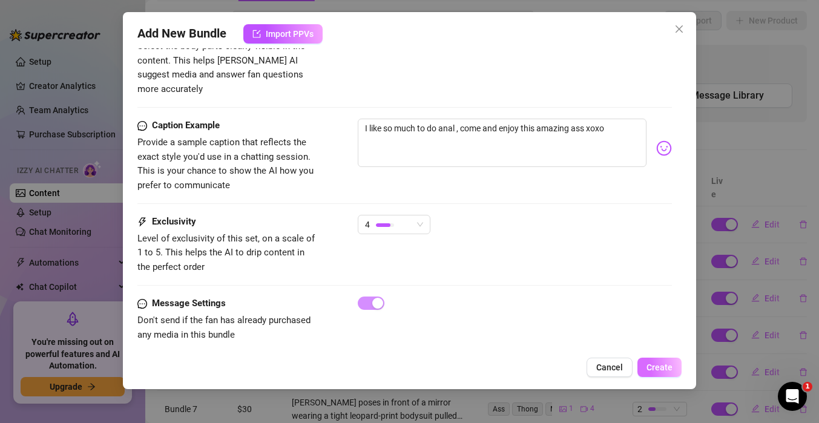
click at [659, 372] on span "Create" at bounding box center [659, 368] width 26 height 10
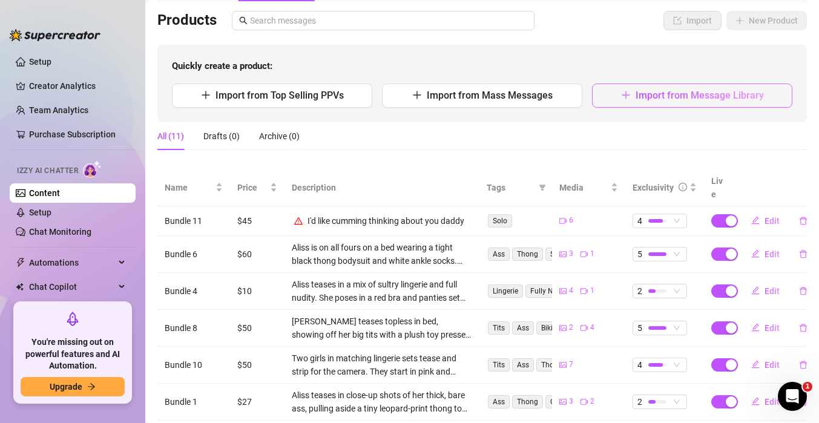
click at [683, 90] on span "Import from Message Library" at bounding box center [700, 95] width 128 height 11
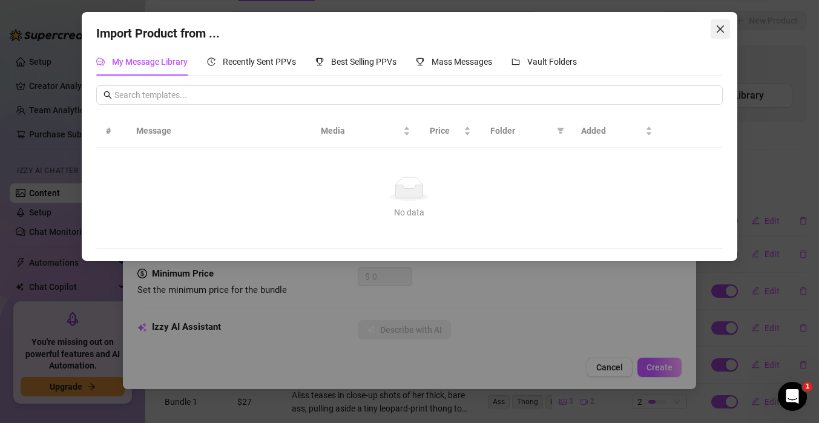
click at [712, 27] on span "Close" at bounding box center [720, 29] width 19 height 10
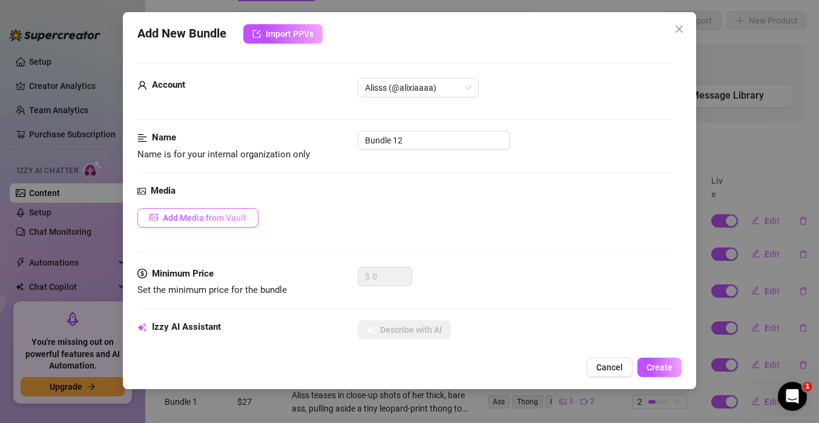
click at [220, 213] on span "Add Media from Vault" at bounding box center [205, 218] width 84 height 10
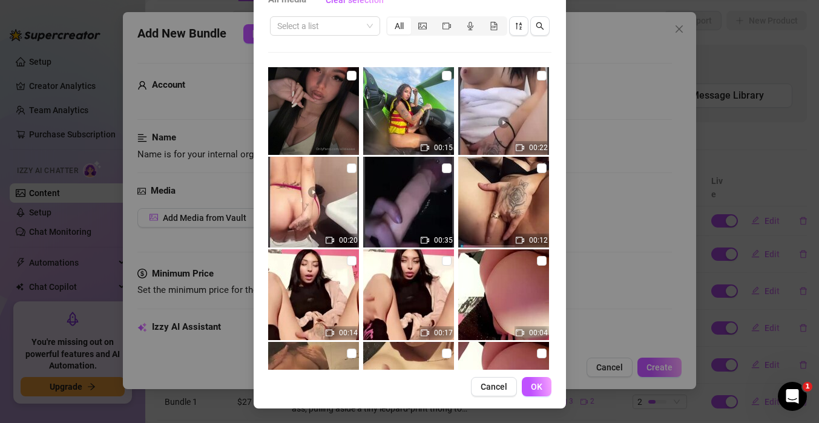
scroll to position [3245, 0]
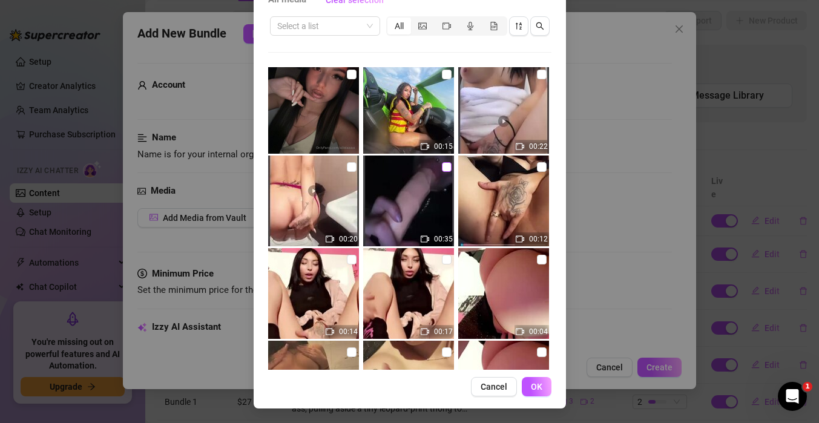
click at [445, 169] on input "checkbox" at bounding box center [447, 167] width 10 height 10
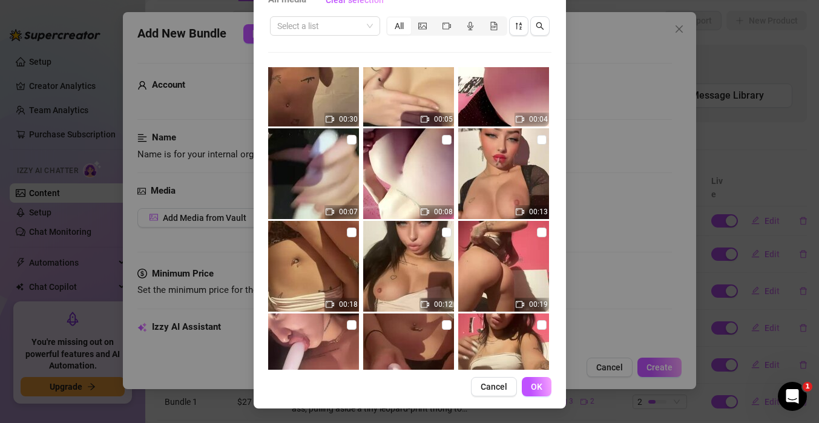
scroll to position [3556, 0]
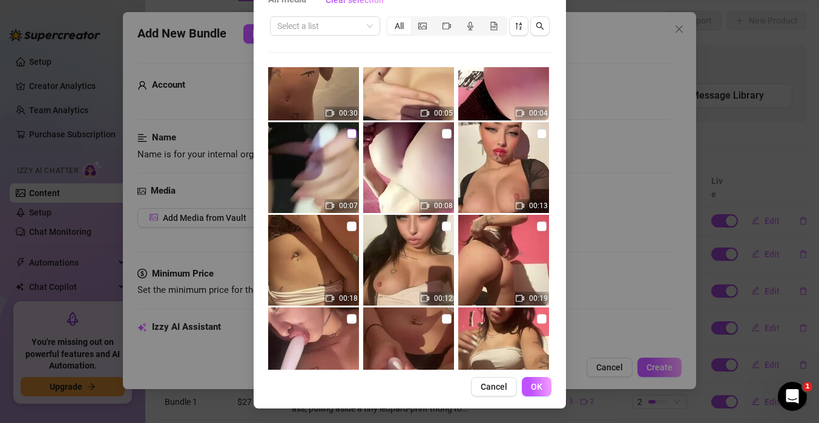
click at [349, 136] on input "checkbox" at bounding box center [352, 134] width 10 height 10
click at [540, 229] on input "checkbox" at bounding box center [542, 227] width 10 height 10
click at [444, 228] on input "checkbox" at bounding box center [447, 227] width 10 height 10
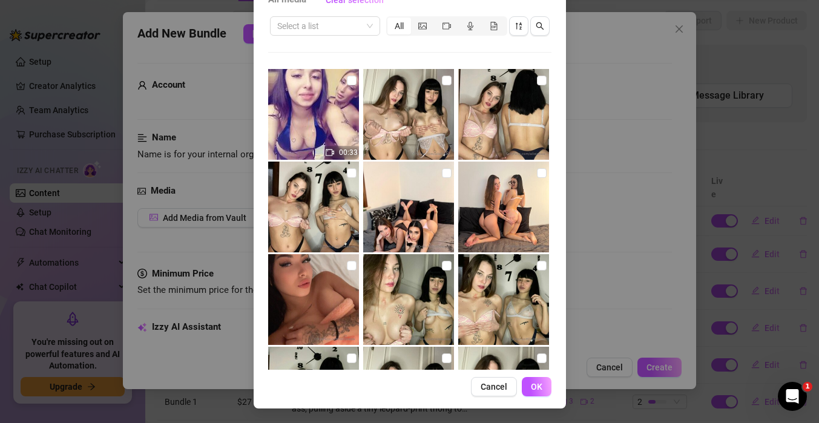
scroll to position [4083, 0]
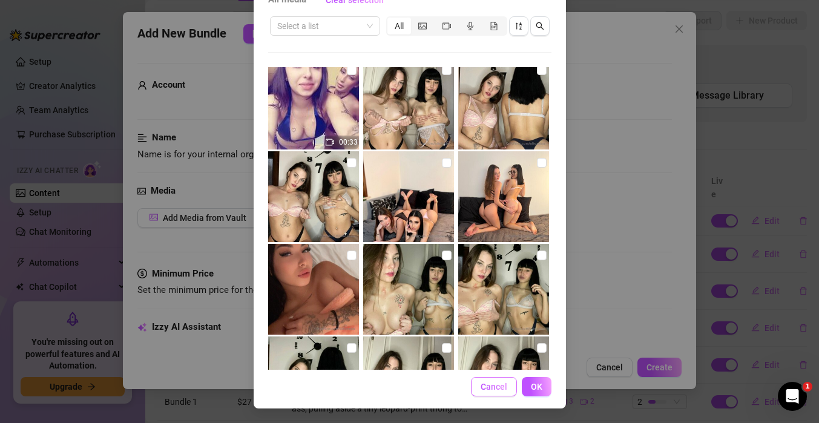
click at [494, 390] on span "Cancel" at bounding box center [494, 387] width 27 height 10
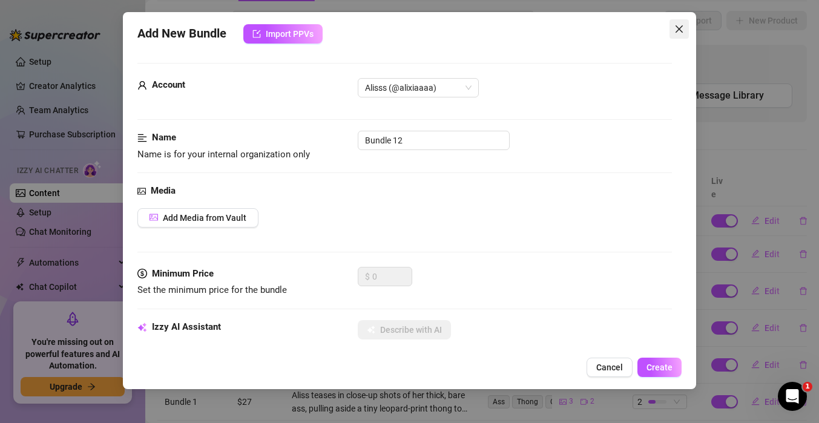
click at [677, 24] on icon "close" at bounding box center [679, 29] width 10 height 10
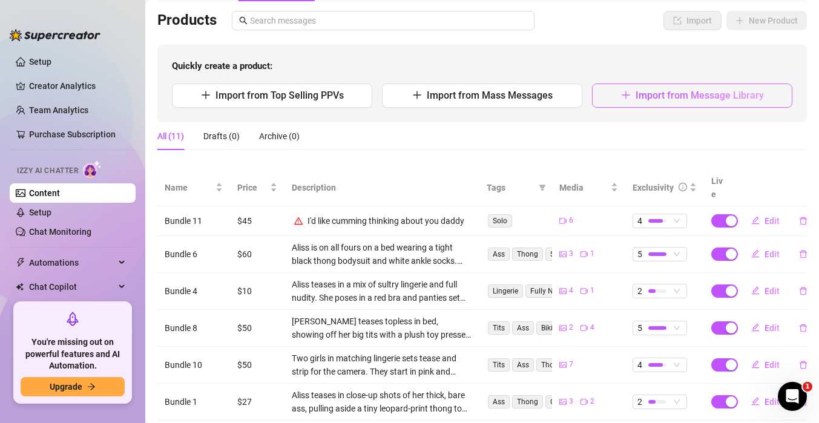
click at [703, 98] on span "Import from Message Library" at bounding box center [700, 95] width 128 height 11
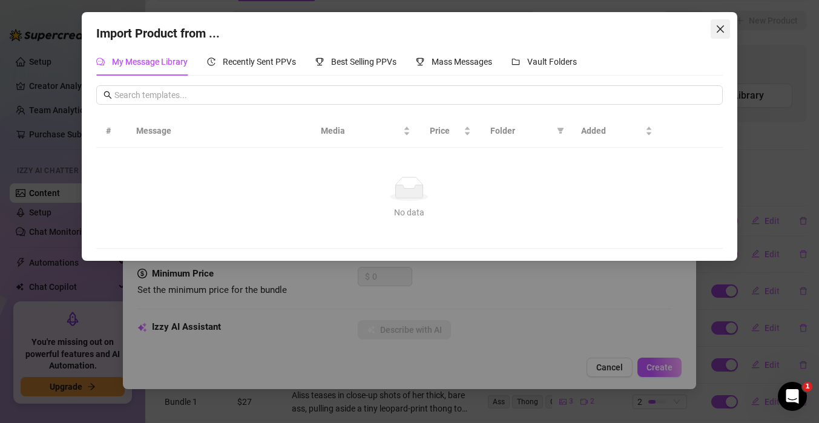
click at [719, 31] on icon "close" at bounding box center [720, 29] width 10 height 10
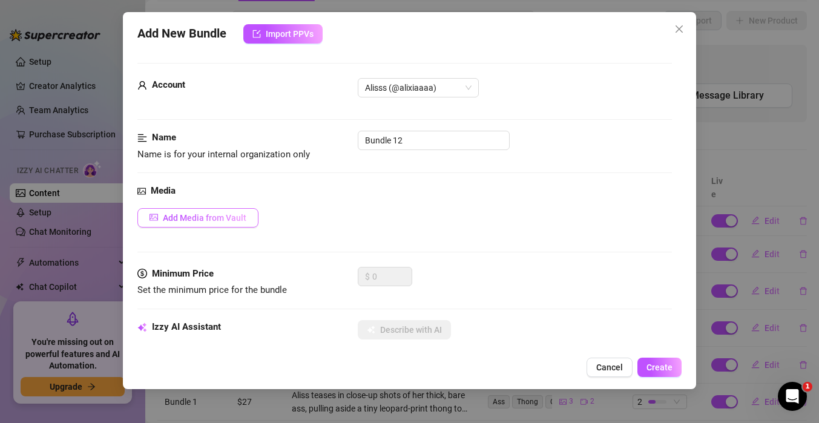
click at [218, 222] on span "Add Media from Vault" at bounding box center [205, 218] width 84 height 10
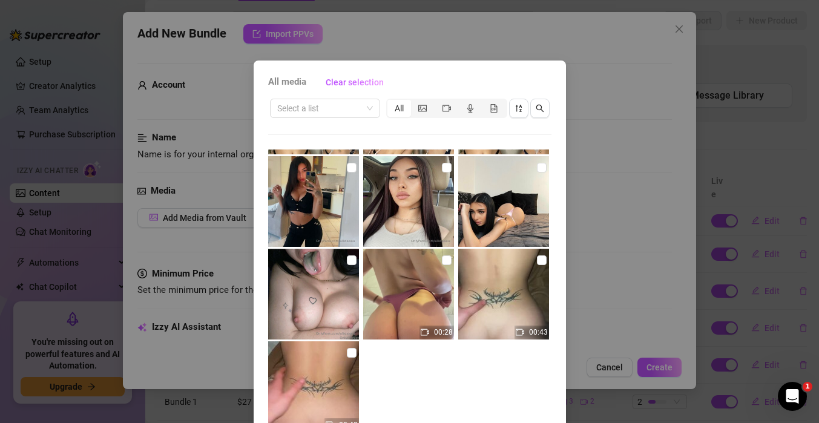
scroll to position [82, 0]
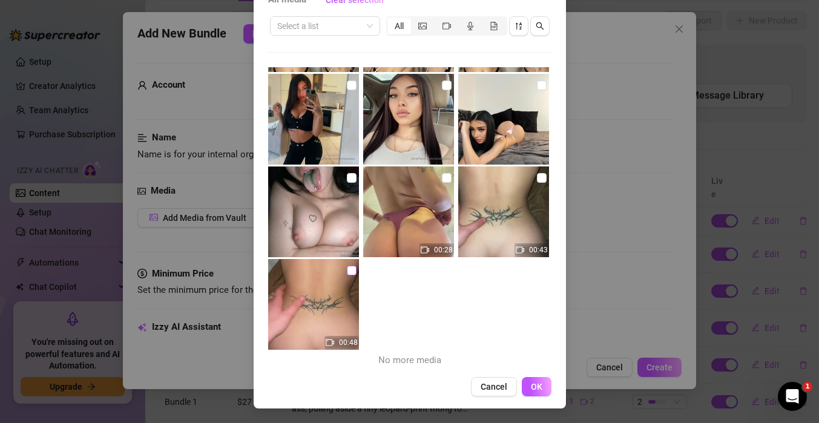
click at [350, 272] on input "checkbox" at bounding box center [352, 271] width 10 height 10
click at [540, 181] on input "checkbox" at bounding box center [542, 178] width 10 height 10
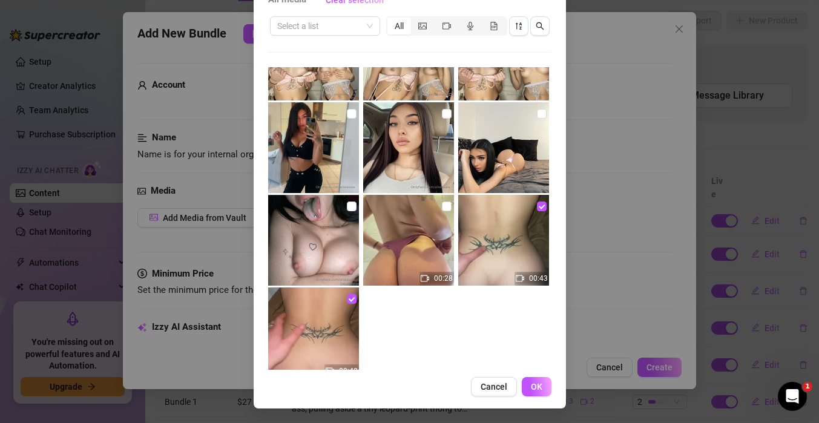
scroll to position [4596, 0]
click at [447, 209] on input "checkbox" at bounding box center [447, 206] width 10 height 10
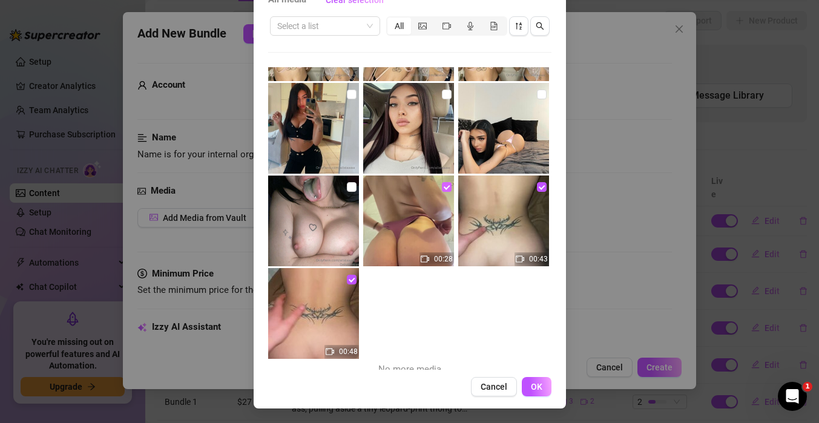
scroll to position [4624, 0]
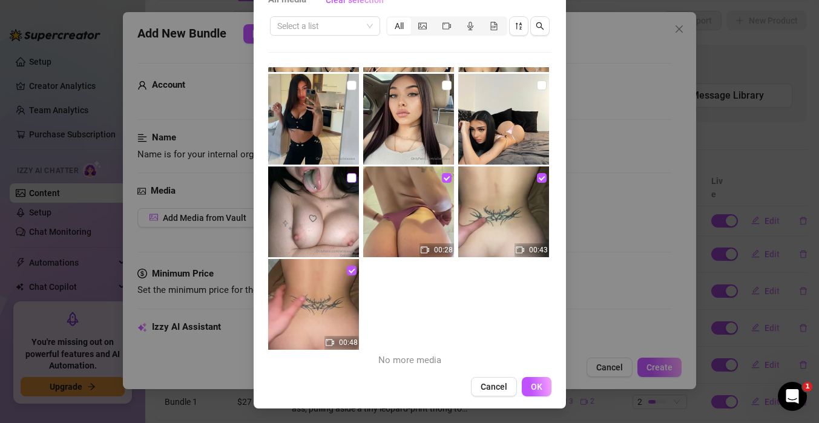
click at [354, 174] on input "checkbox" at bounding box center [352, 178] width 10 height 10
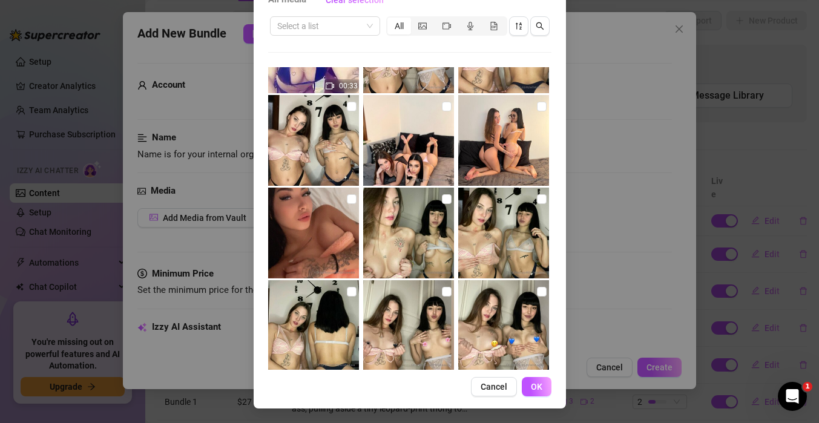
scroll to position [4137, 0]
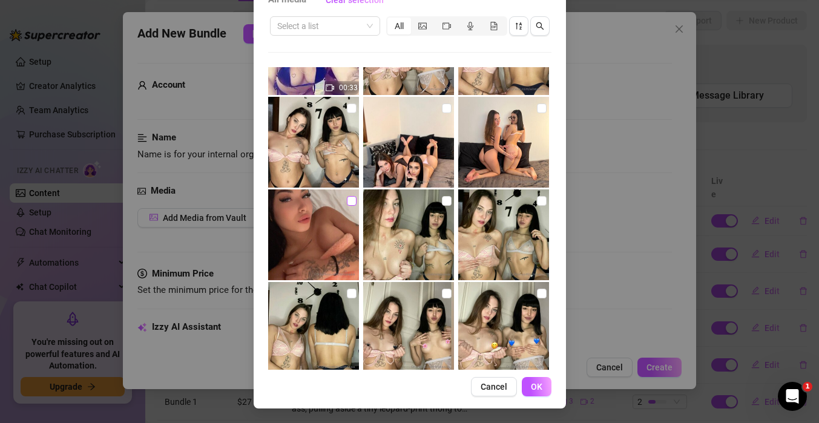
click at [351, 203] on input "checkbox" at bounding box center [352, 201] width 10 height 10
click at [540, 386] on span "OK" at bounding box center [536, 387] width 11 height 10
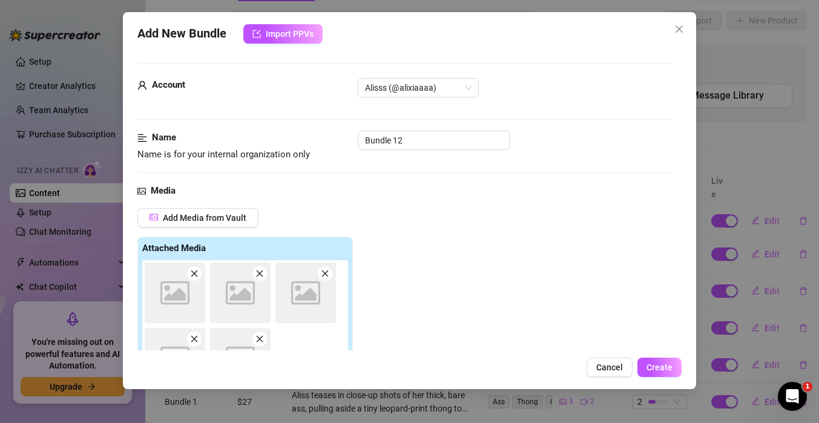
scroll to position [191, 0]
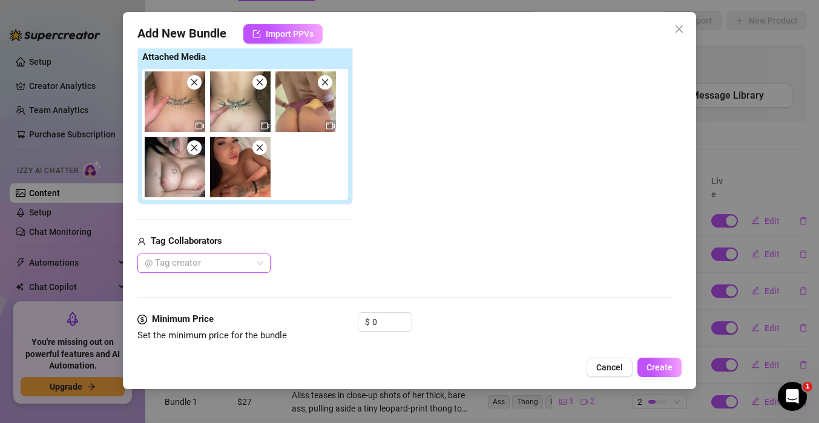
click at [255, 264] on div at bounding box center [198, 263] width 116 height 17
click at [180, 308] on div "Sofia 🩷" at bounding box center [204, 306] width 114 height 13
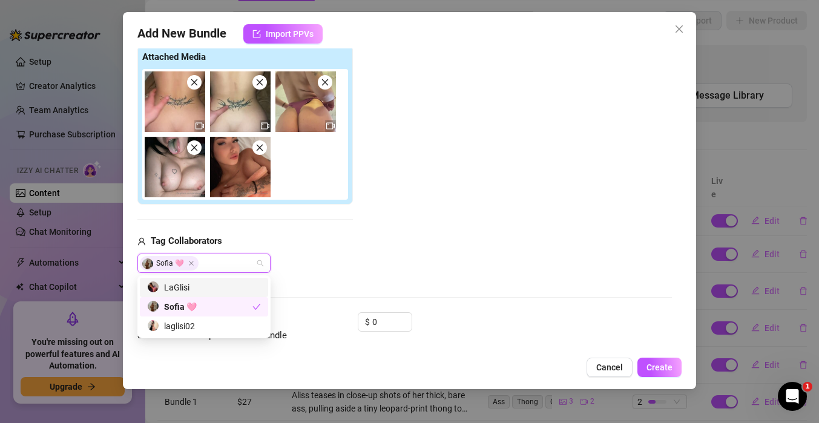
click at [423, 241] on div "Add Media from Vault Attached Media Tag Collaborators [PERSON_NAME] 🩷" at bounding box center [404, 145] width 534 height 256
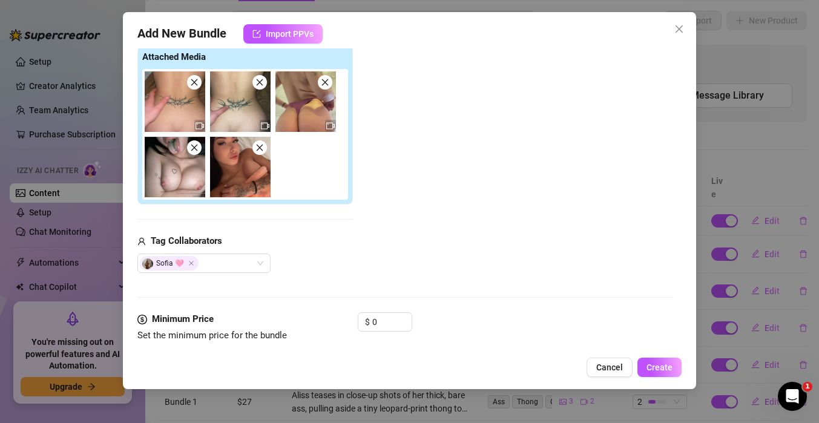
click at [257, 85] on icon "close" at bounding box center [259, 82] width 8 height 8
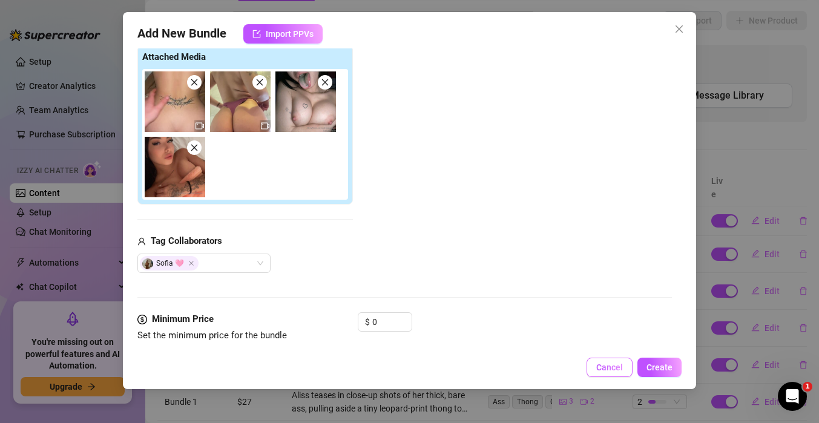
click at [606, 371] on span "Cancel" at bounding box center [609, 368] width 27 height 10
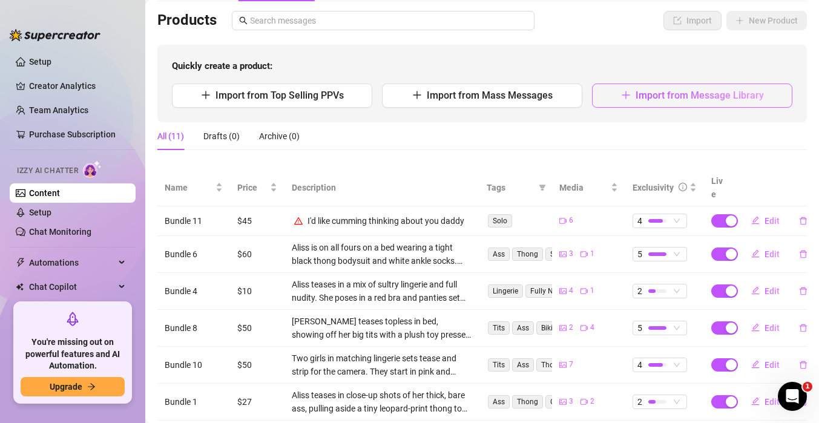
click at [684, 96] on span "Import from Message Library" at bounding box center [700, 95] width 128 height 11
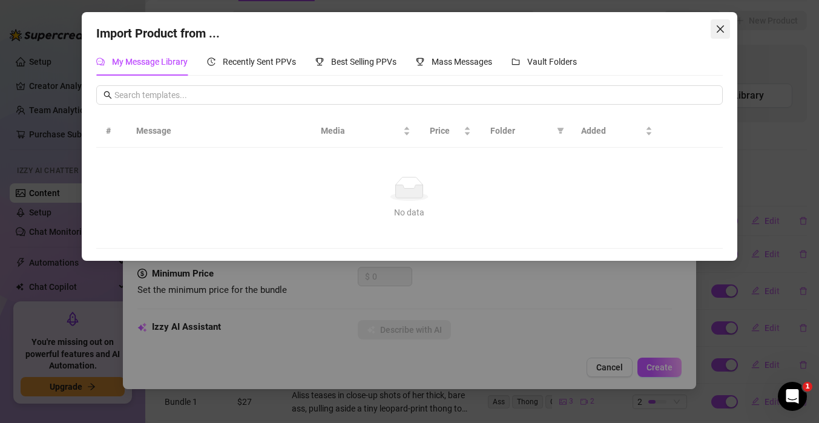
click at [723, 30] on icon "close" at bounding box center [720, 29] width 10 height 10
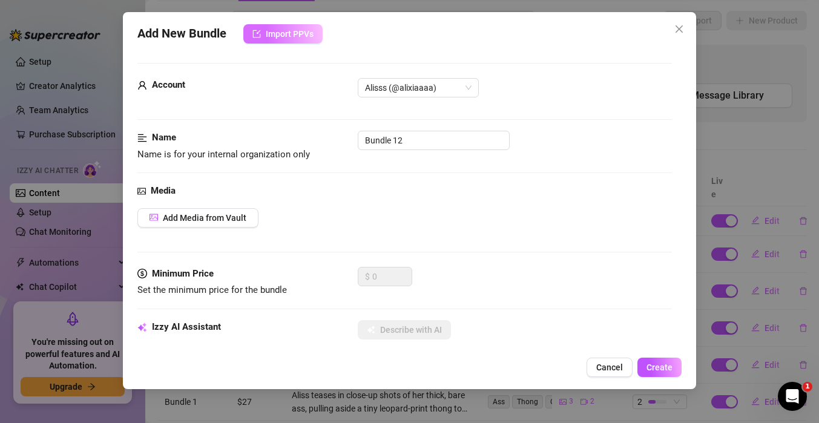
click at [278, 42] on button "Import PPVs" at bounding box center [282, 33] width 79 height 19
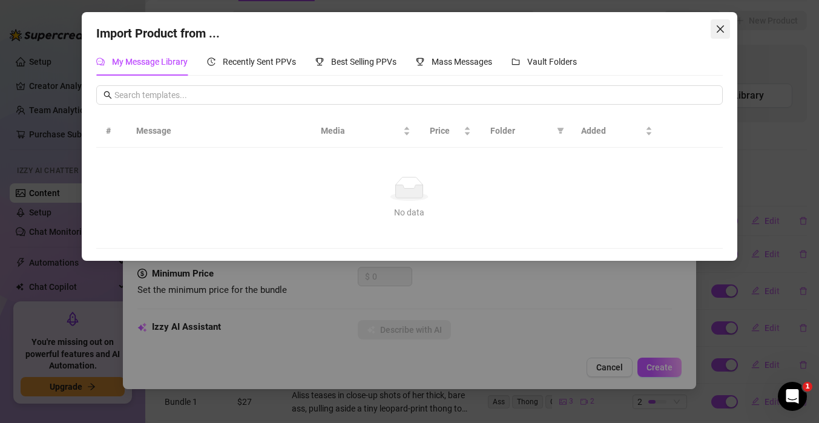
click at [724, 30] on icon "close" at bounding box center [720, 29] width 10 height 10
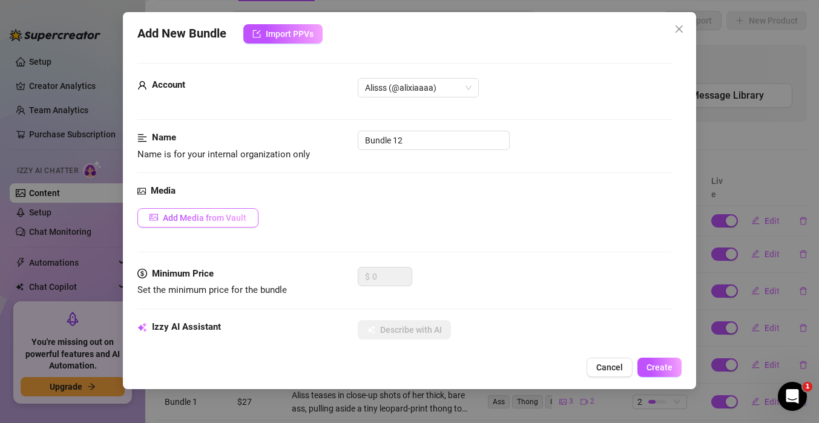
click at [219, 217] on span "Add Media from Vault" at bounding box center [205, 218] width 84 height 10
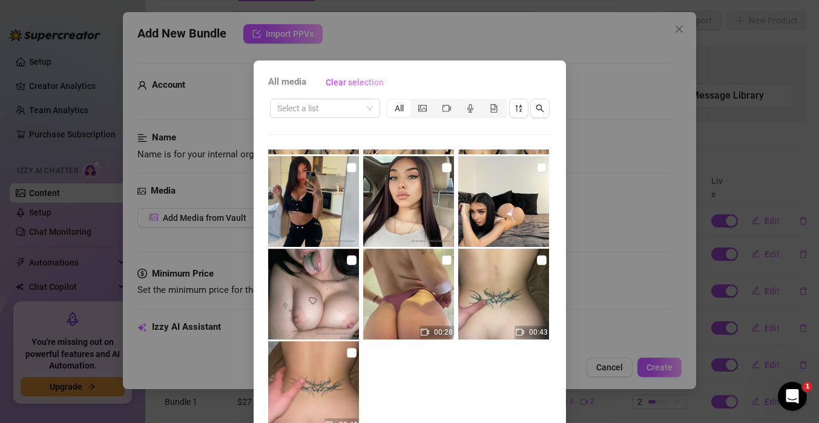
scroll to position [82, 0]
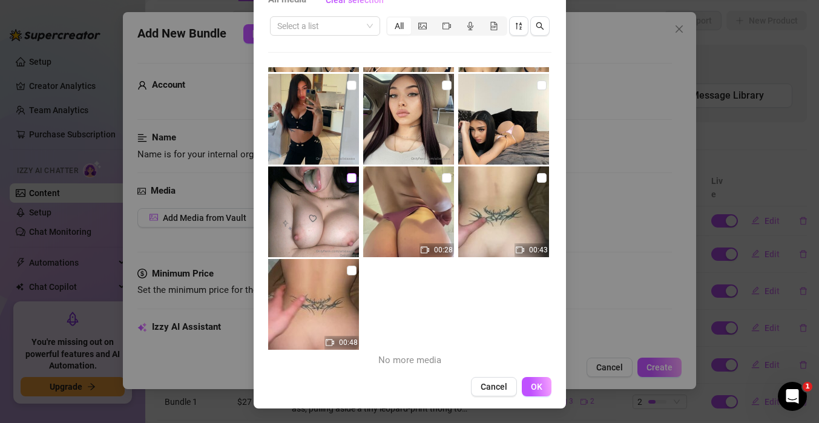
click at [347, 180] on input "checkbox" at bounding box center [352, 178] width 10 height 10
click at [445, 176] on input "checkbox" at bounding box center [447, 178] width 10 height 10
click at [543, 174] on input "checkbox" at bounding box center [542, 178] width 10 height 10
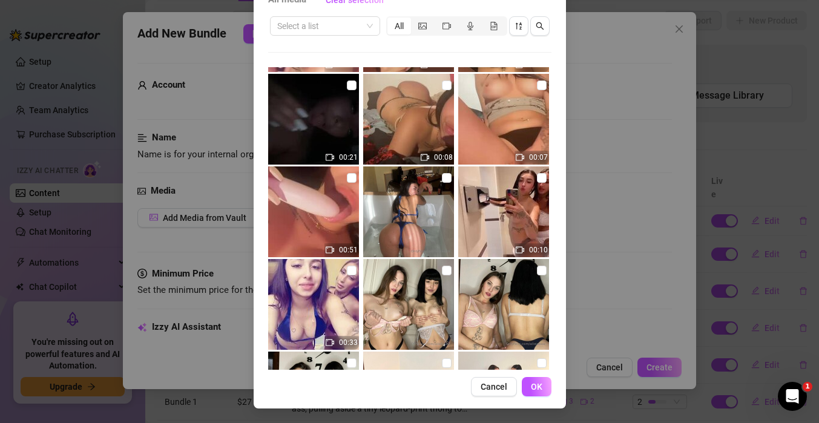
scroll to position [3829, 0]
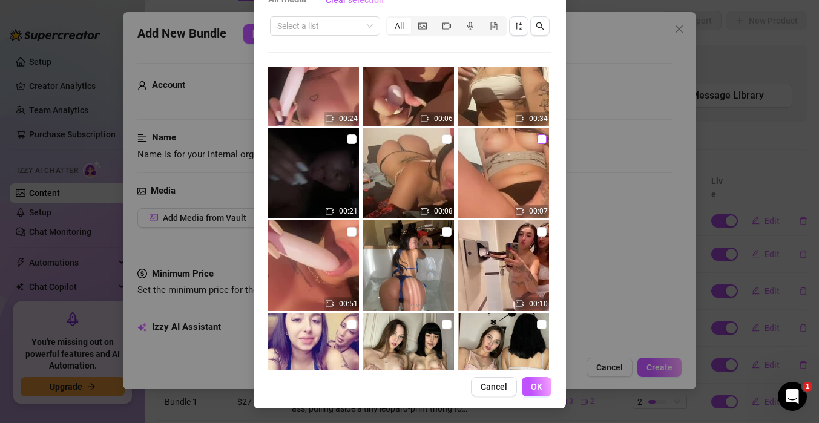
click at [540, 137] on input "checkbox" at bounding box center [542, 139] width 10 height 10
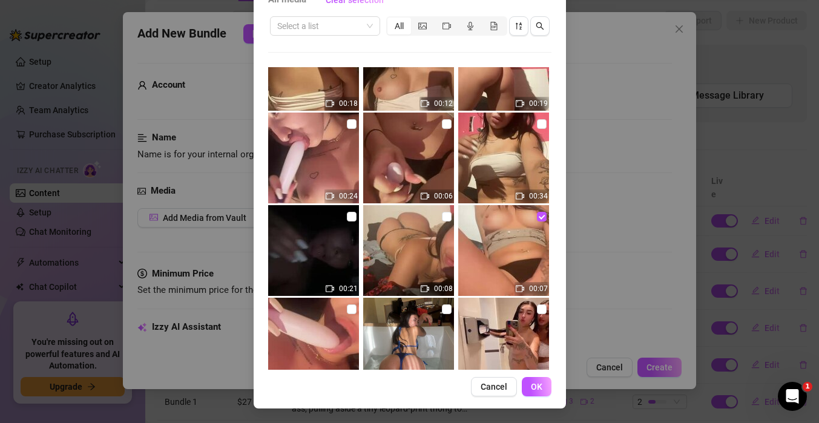
scroll to position [3750, 0]
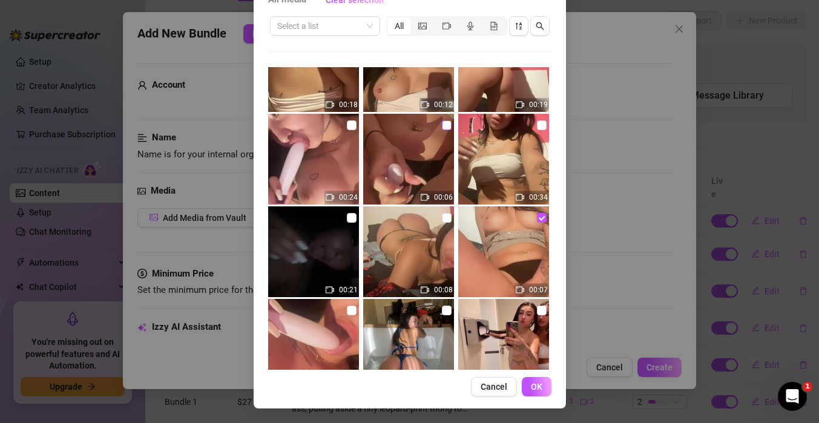
click at [445, 126] on input "checkbox" at bounding box center [447, 125] width 10 height 10
click at [541, 129] on input "checkbox" at bounding box center [542, 125] width 10 height 10
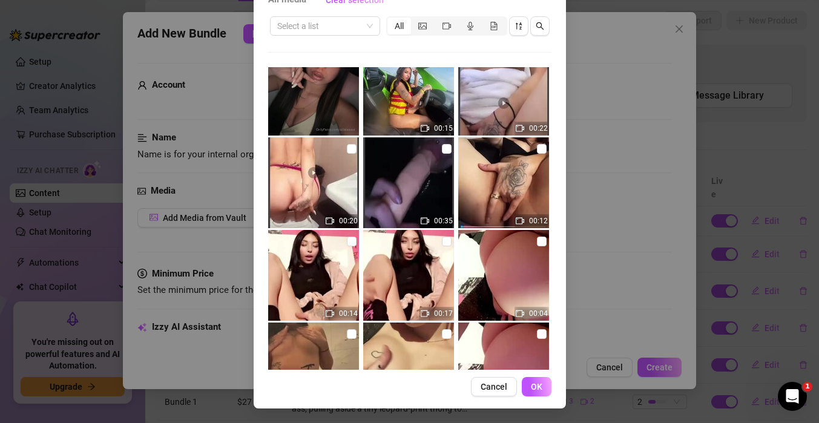
scroll to position [3262, 0]
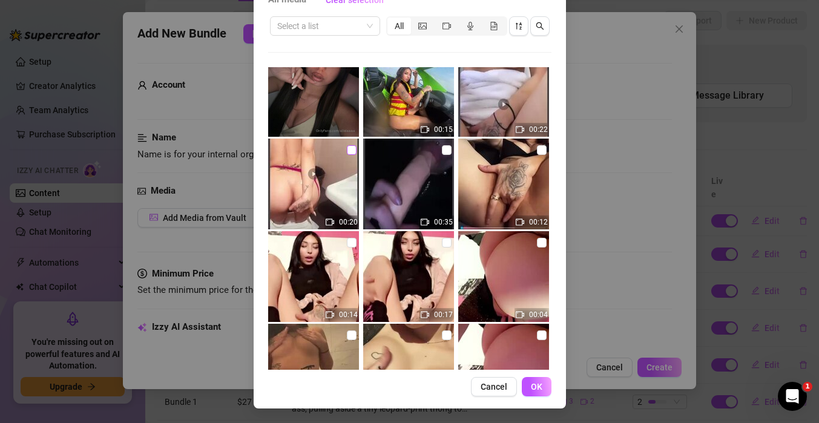
click at [350, 149] on input "checkbox" at bounding box center [352, 150] width 10 height 10
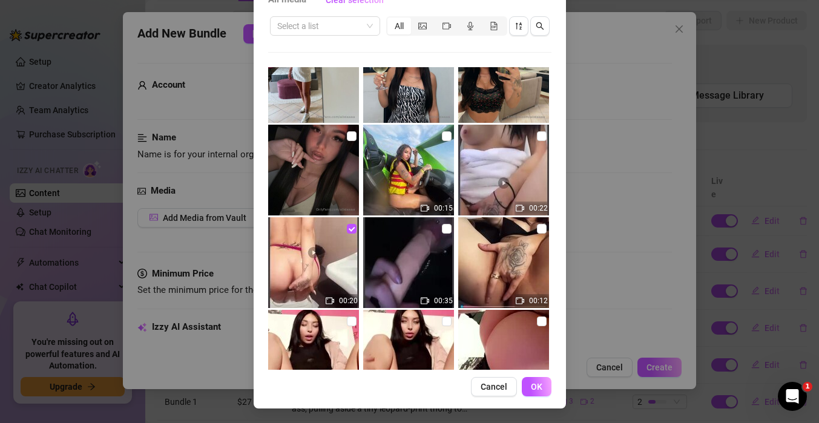
scroll to position [3185, 0]
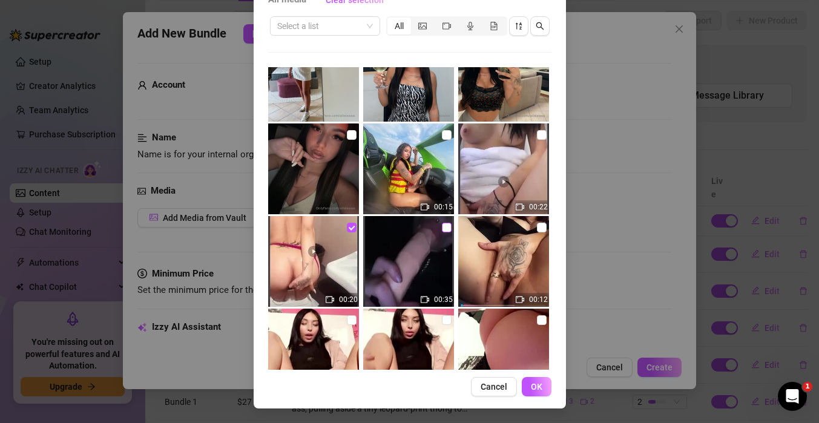
click at [444, 231] on input "checkbox" at bounding box center [447, 228] width 10 height 10
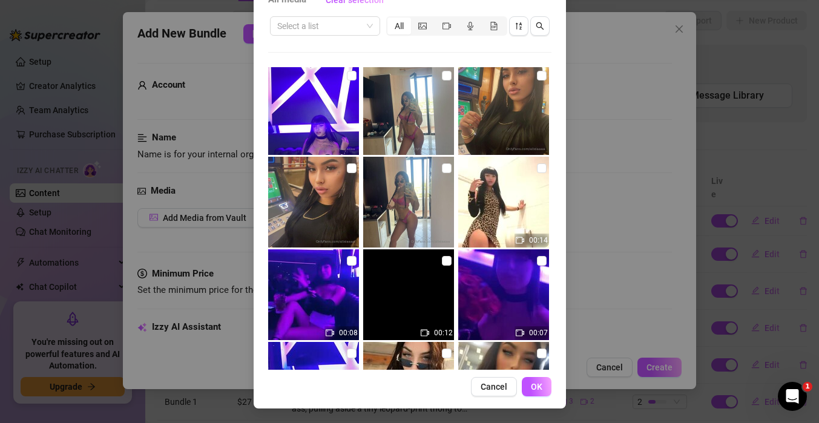
scroll to position [2681, 0]
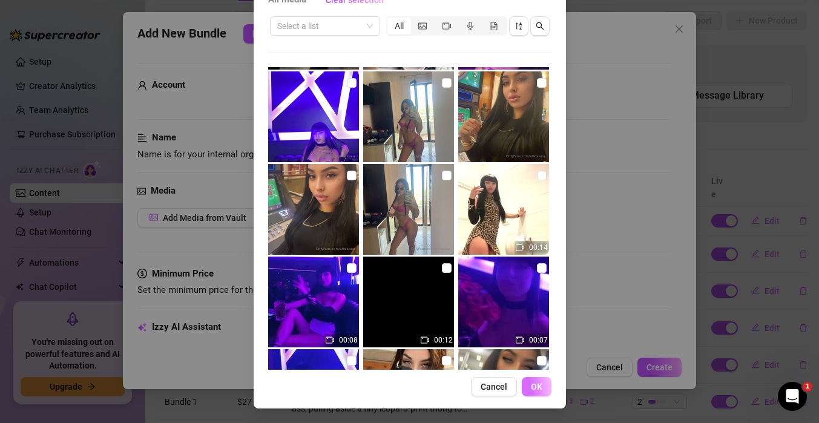
click at [539, 385] on span "OK" at bounding box center [536, 387] width 11 height 10
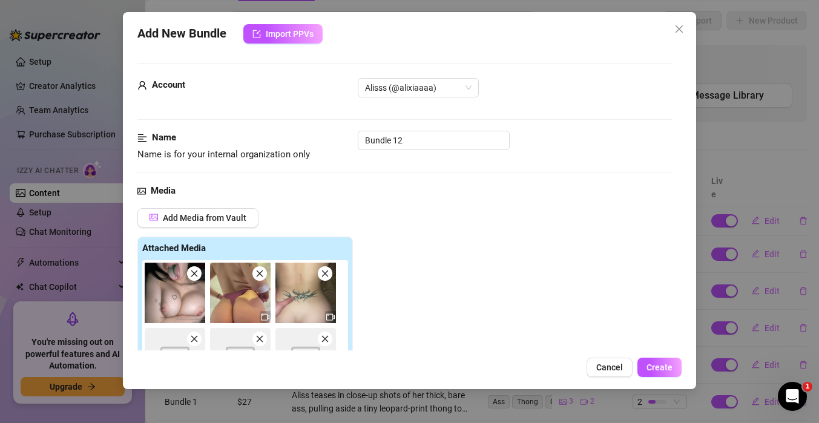
scroll to position [191, 0]
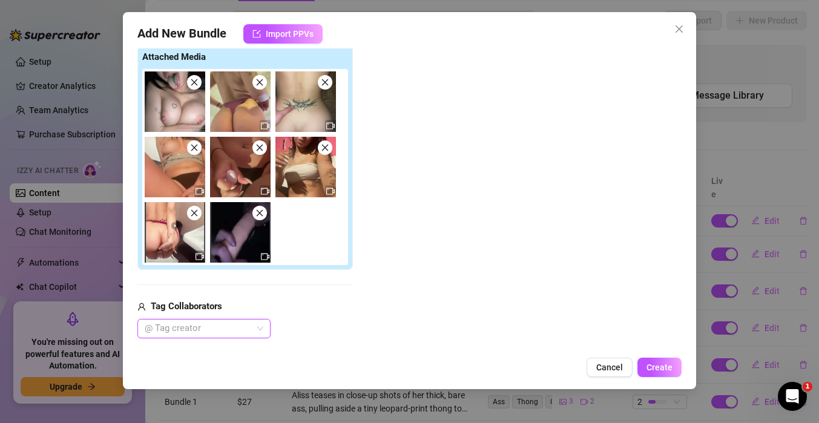
click at [266, 327] on div "@ Tag creator" at bounding box center [203, 328] width 133 height 19
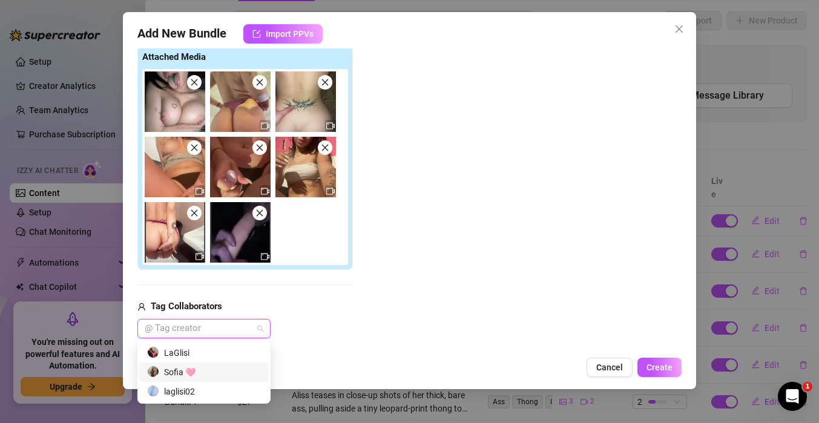
click at [188, 373] on div "Sofia 🩷" at bounding box center [204, 372] width 114 height 13
click at [320, 335] on div "Sofia 🩷" at bounding box center [244, 328] width 215 height 19
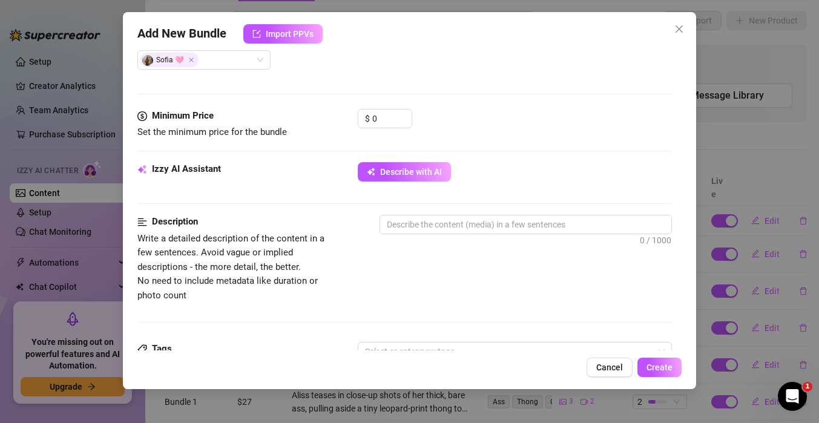
scroll to position [453, 0]
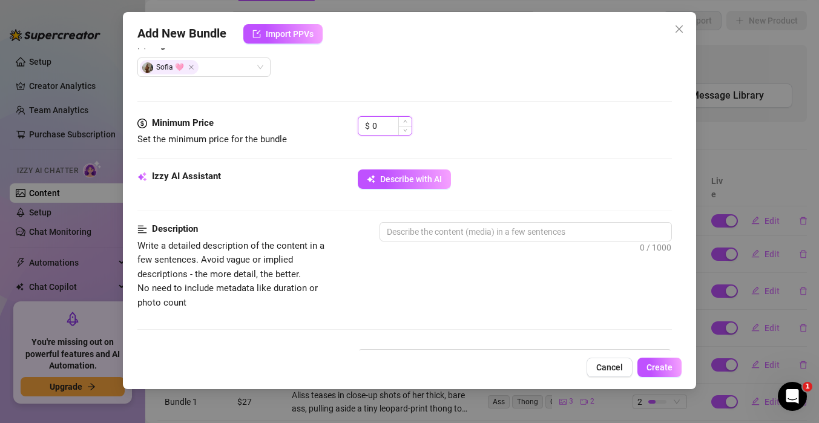
click at [387, 127] on input "0" at bounding box center [391, 126] width 39 height 18
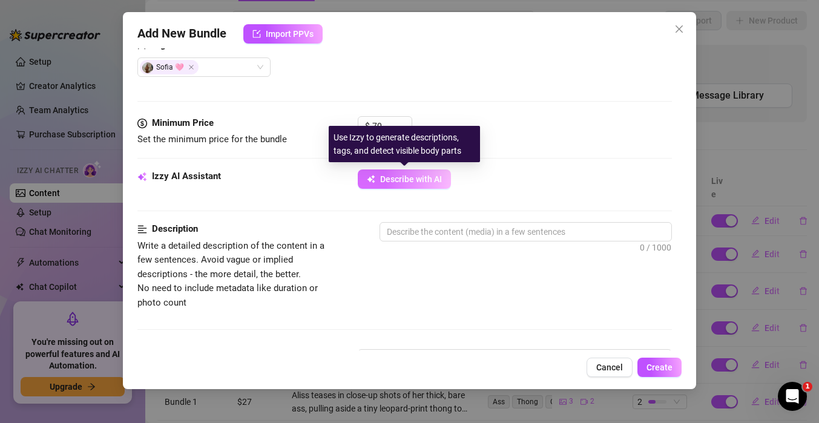
click at [439, 176] on span "Describe with AI" at bounding box center [411, 179] width 62 height 10
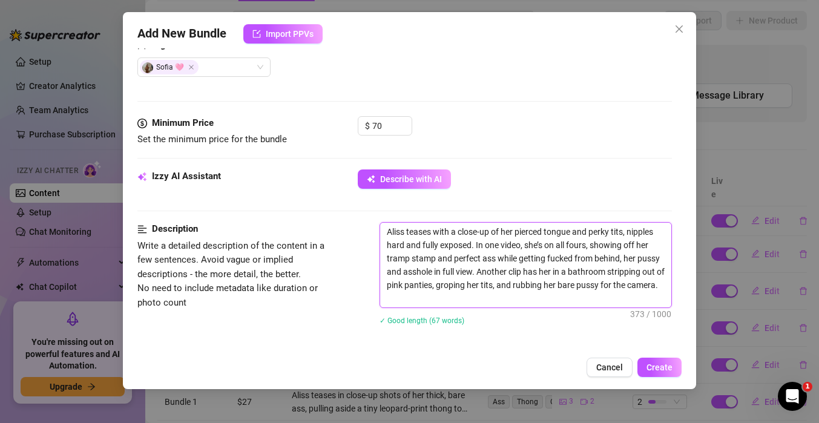
click at [425, 298] on textarea "Aliss teases with a close-up of her pierced tongue and perky tits, nipples hard…" at bounding box center [525, 265] width 291 height 85
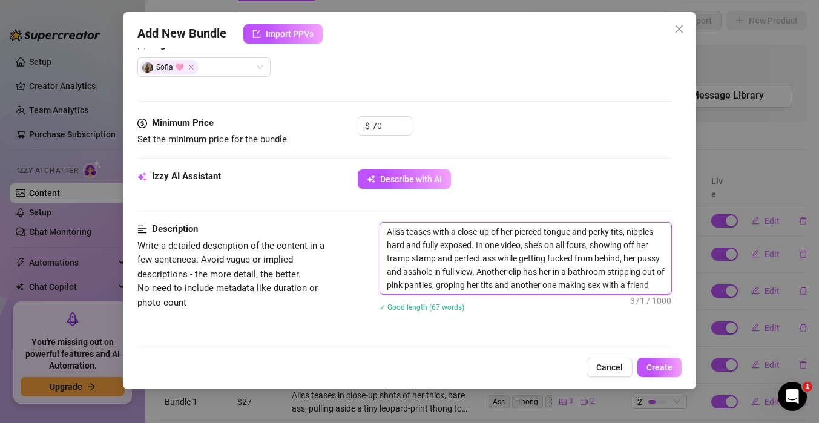
click at [597, 287] on textarea "Aliss teases with a close-up of her pierced tongue and perky tits, nipples hard…" at bounding box center [525, 258] width 291 height 71
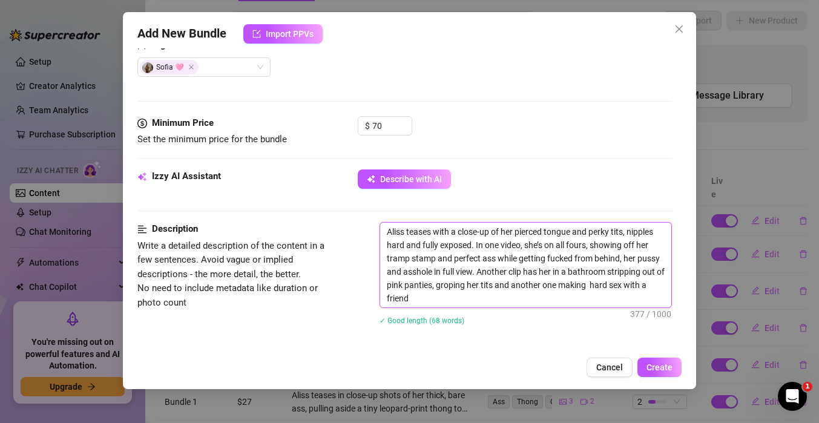
click at [416, 301] on textarea "Aliss teases with a close-up of her pierced tongue and perky tits, nipples hard…" at bounding box center [525, 265] width 291 height 85
drag, startPoint x: 416, startPoint y: 301, endPoint x: 378, endPoint y: 237, distance: 75.5
click at [378, 237] on div "Description Write a detailed description of the content in a few sentences. Avo…" at bounding box center [404, 281] width 534 height 119
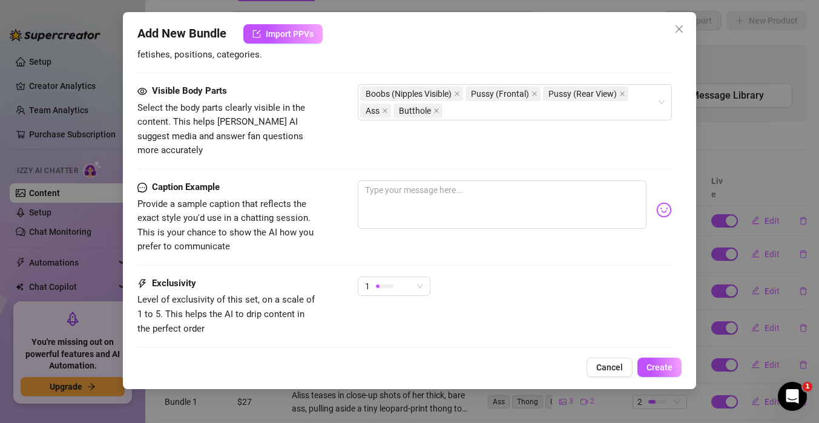
scroll to position [834, 0]
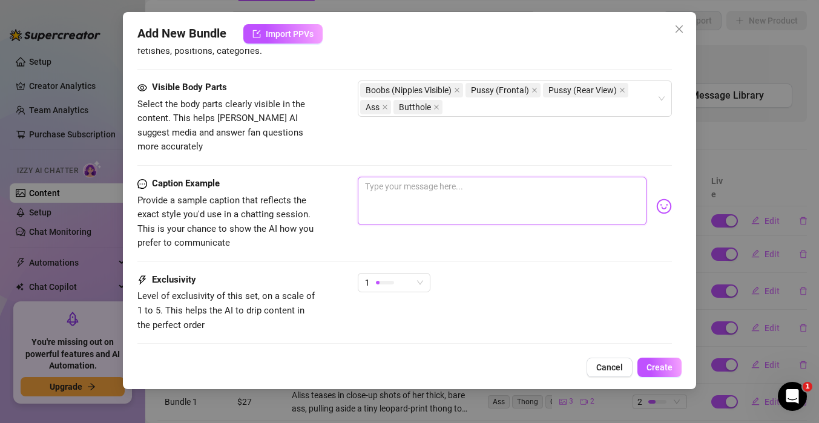
click at [456, 183] on textarea at bounding box center [502, 201] width 289 height 48
paste textarea "Aliss teases with a close-up of her pierced tongue and perky tits, nipples hard…"
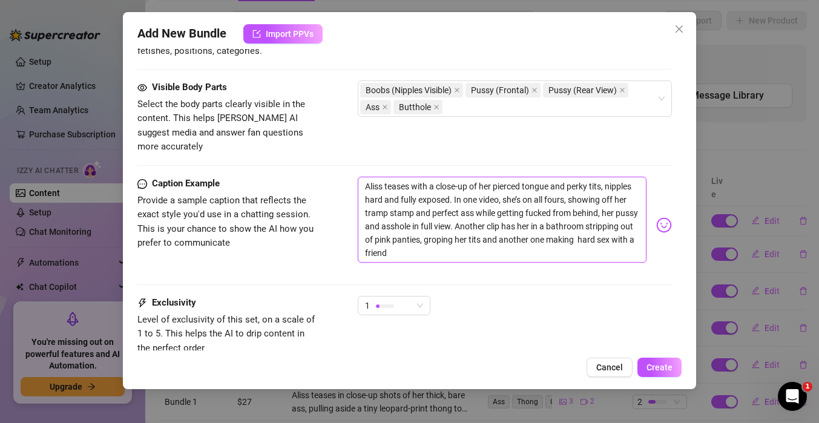
scroll to position [0, 0]
click at [421, 297] on span "1" at bounding box center [394, 306] width 58 height 18
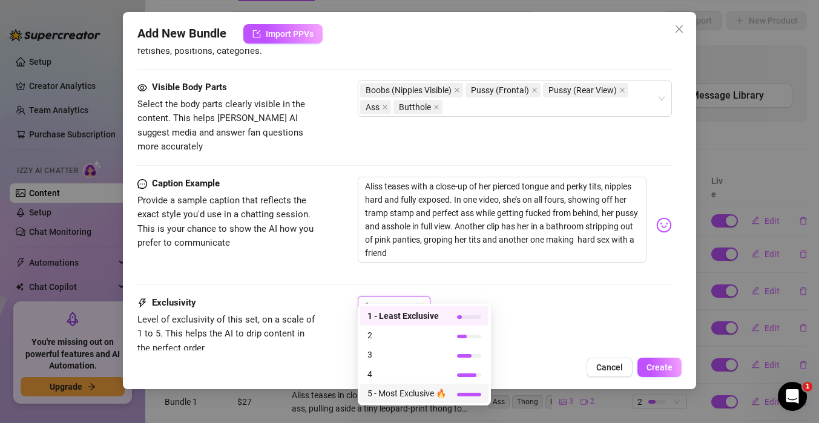
click at [422, 392] on span "5 - Most Exclusive 🔥" at bounding box center [406, 393] width 79 height 13
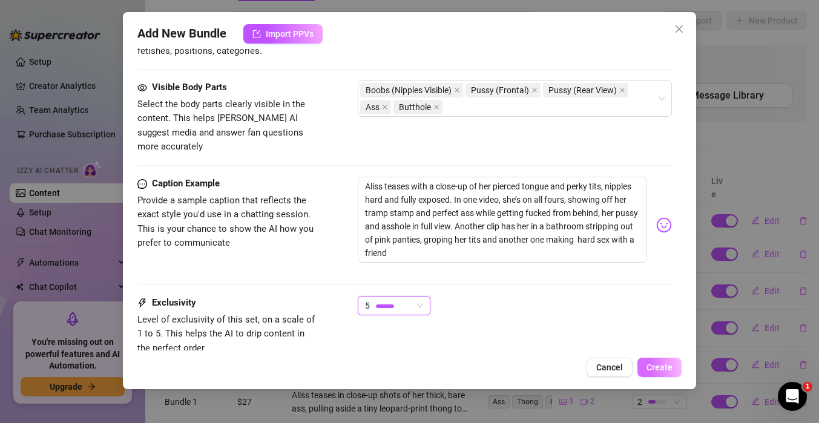
click at [657, 369] on span "Create" at bounding box center [659, 368] width 26 height 10
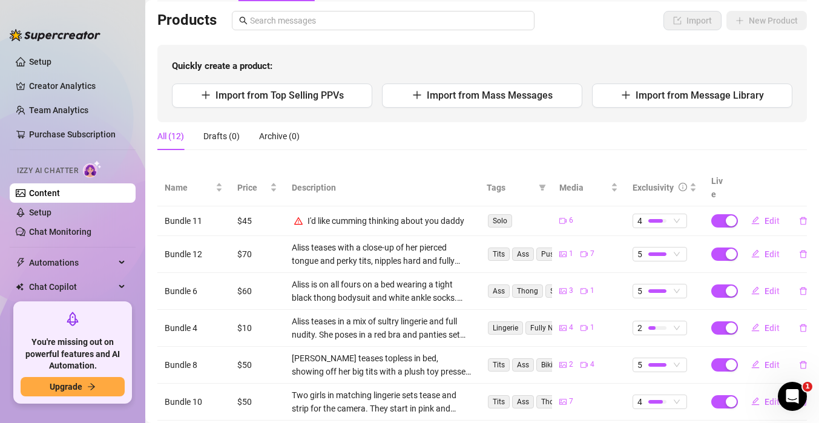
click at [403, 214] on div "I'd like cumming thinking about you daddy" at bounding box center [385, 220] width 157 height 13
click at [768, 216] on span "Edit" at bounding box center [771, 221] width 15 height 10
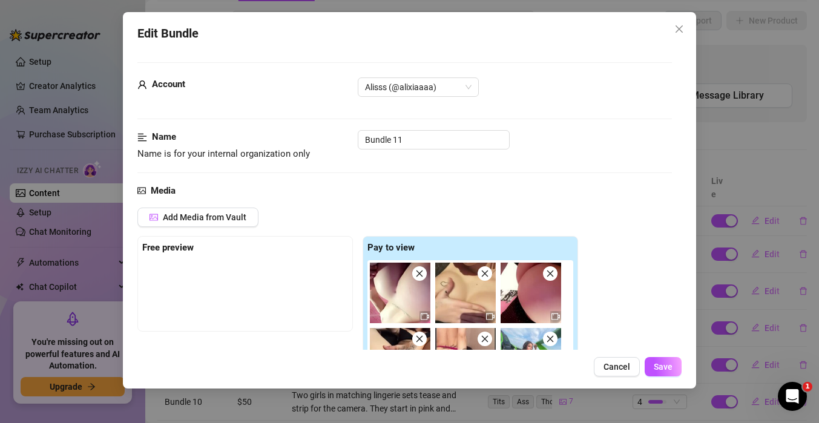
drag, startPoint x: 625, startPoint y: 306, endPoint x: 618, endPoint y: 275, distance: 31.0
click at [618, 275] on div "Add Media from Vault Free preview Pay to view Tag Collaborators @ Tag creator" at bounding box center [404, 336] width 534 height 256
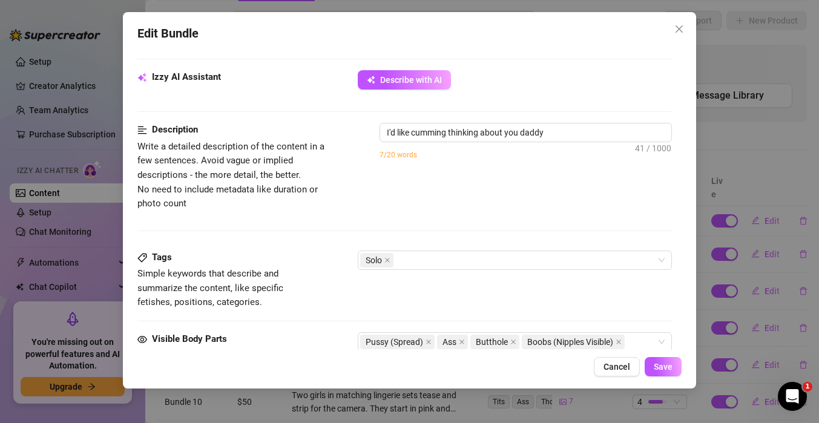
scroll to position [488, 0]
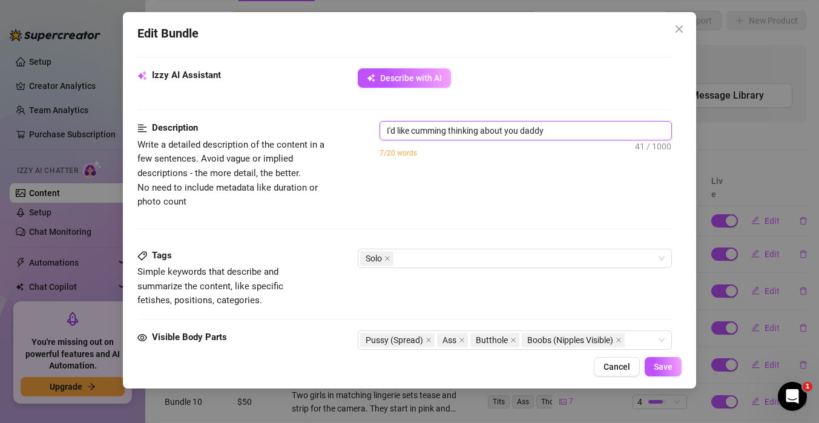
click at [556, 133] on textarea "I'd like cumming thinking about you daddy" at bounding box center [525, 131] width 291 height 18
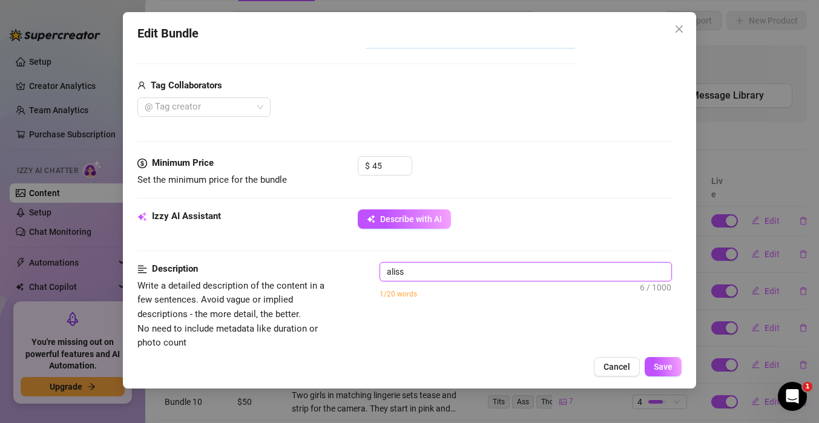
scroll to position [349, 0]
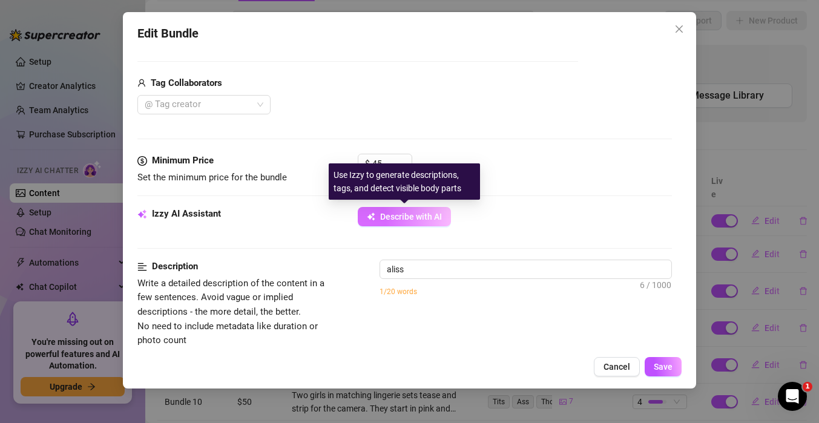
click at [399, 212] on span "Describe with AI" at bounding box center [411, 217] width 62 height 10
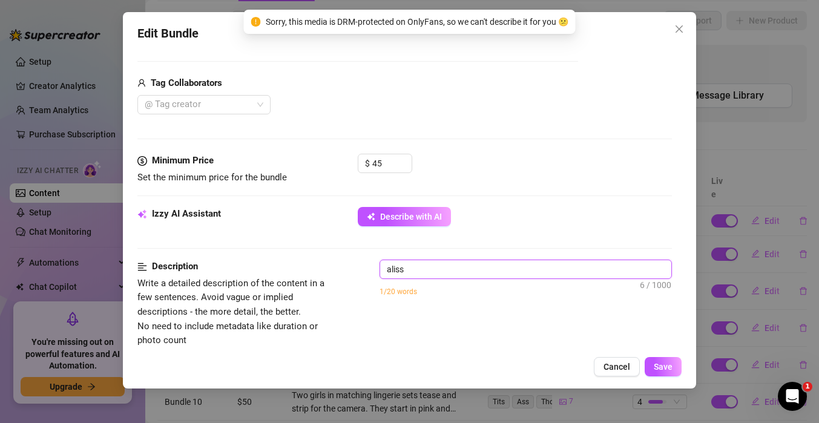
click at [455, 269] on textarea "aliss" at bounding box center [525, 269] width 291 height 18
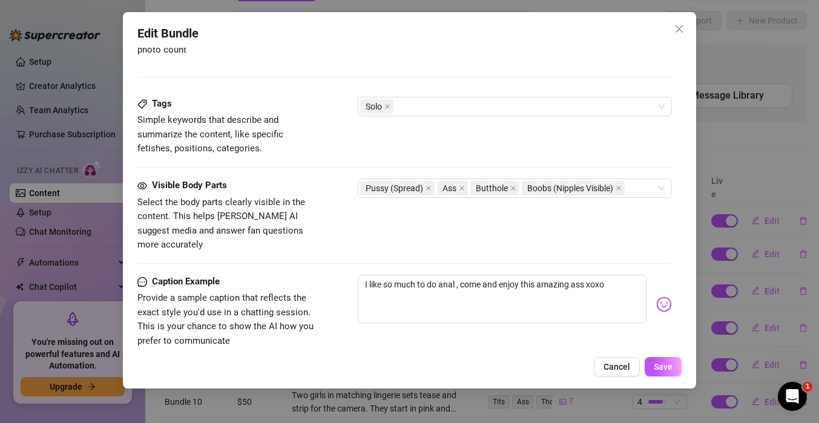
scroll to position [648, 0]
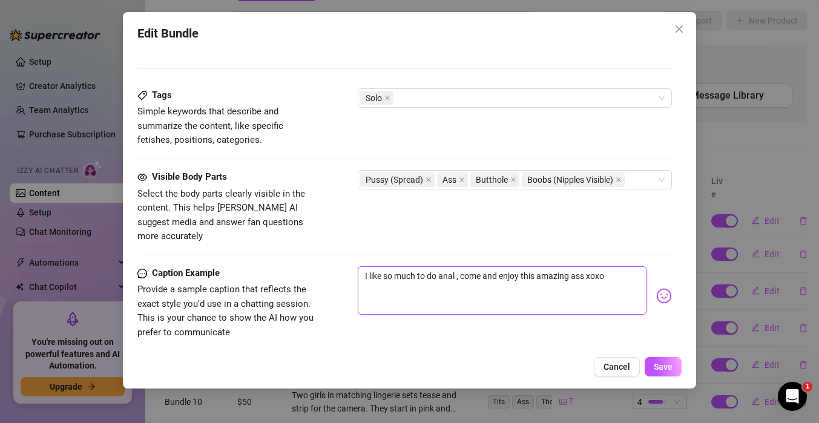
click at [620, 266] on textarea "I like so much to do anal , come and enjoy this amazing ass xoxo" at bounding box center [502, 290] width 289 height 48
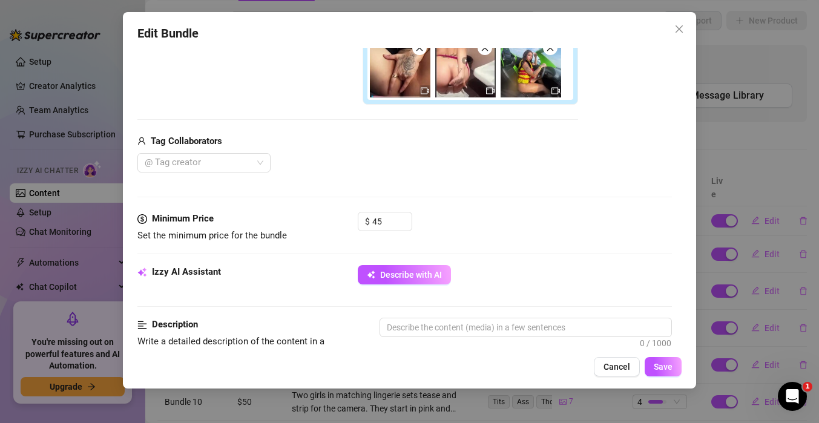
scroll to position [299, 0]
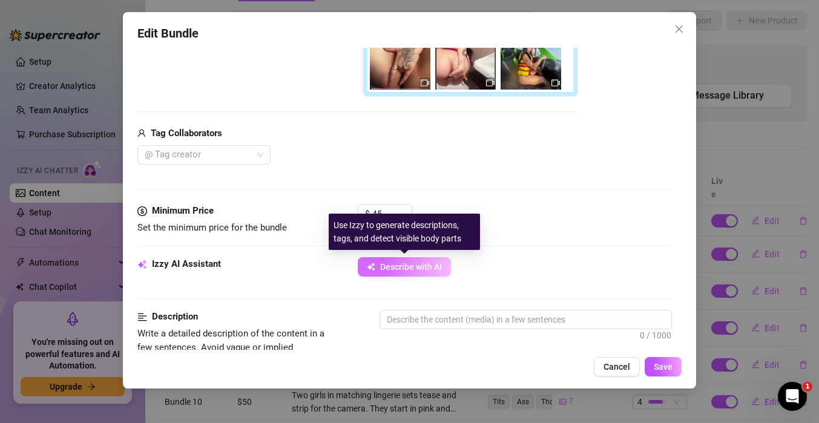
click at [392, 268] on span "Describe with AI" at bounding box center [411, 267] width 62 height 10
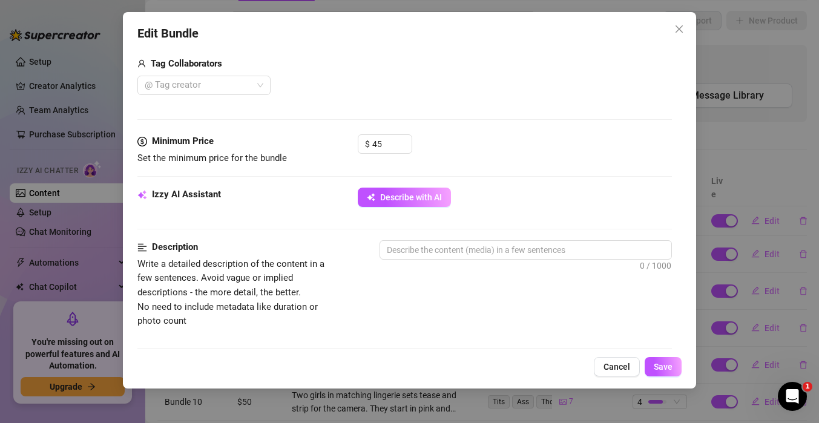
scroll to position [370, 0]
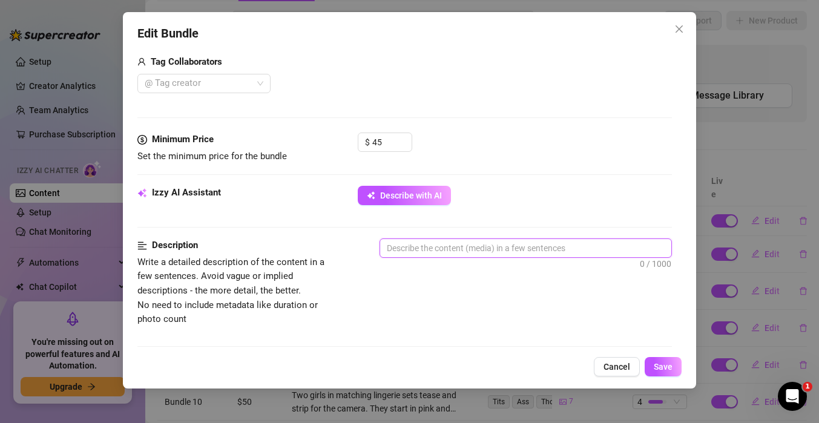
click at [516, 246] on textarea at bounding box center [525, 248] width 291 height 18
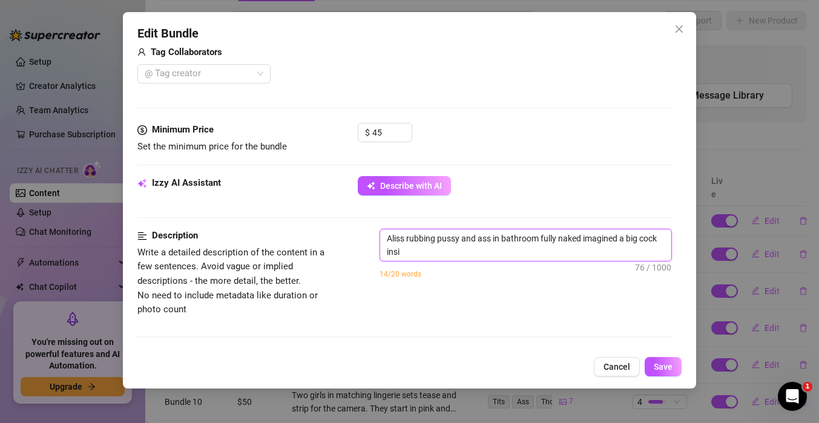
scroll to position [0, 0]
click at [455, 253] on textarea "Aliss rubbing pussy and ass in bathroom fully naked imagined a big cock inside …" at bounding box center [525, 244] width 291 height 31
drag, startPoint x: 455, startPoint y: 253, endPoint x: 379, endPoint y: 238, distance: 76.6
click at [379, 238] on span "Aliss rubbing pussy and ass in bathroom fully naked imagined a big cock inside …" at bounding box center [525, 245] width 292 height 33
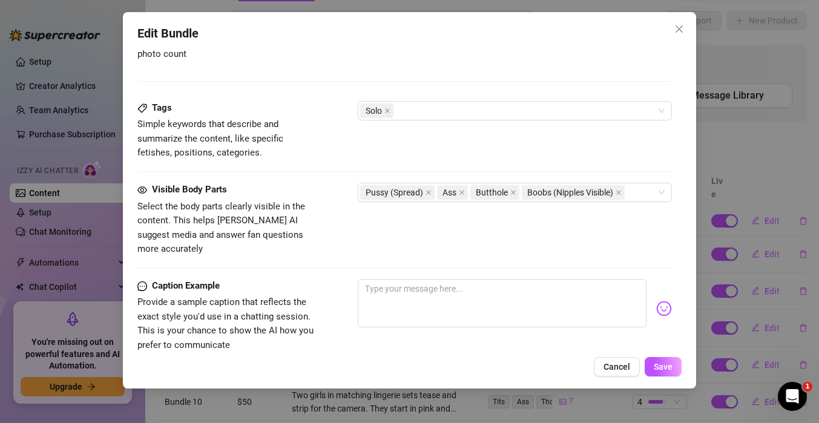
scroll to position [648, 0]
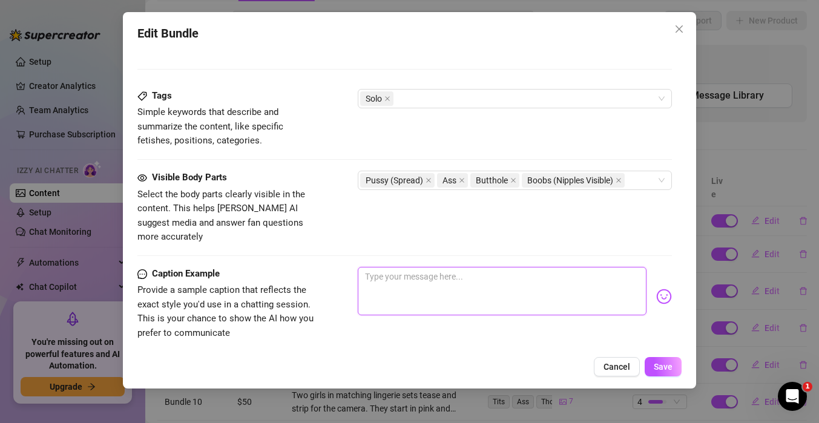
click at [470, 281] on textarea at bounding box center [502, 291] width 289 height 48
paste textarea "Aliss rubbing pussy and ass in bathroom fully naked imagined a big cock inside …"
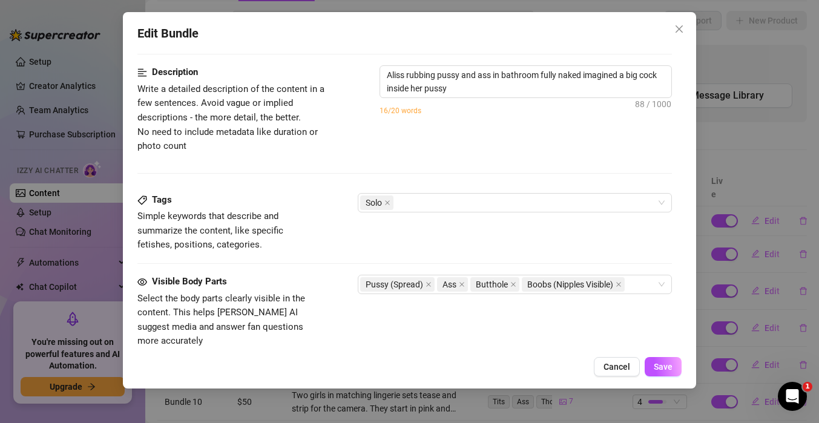
scroll to position [795, 0]
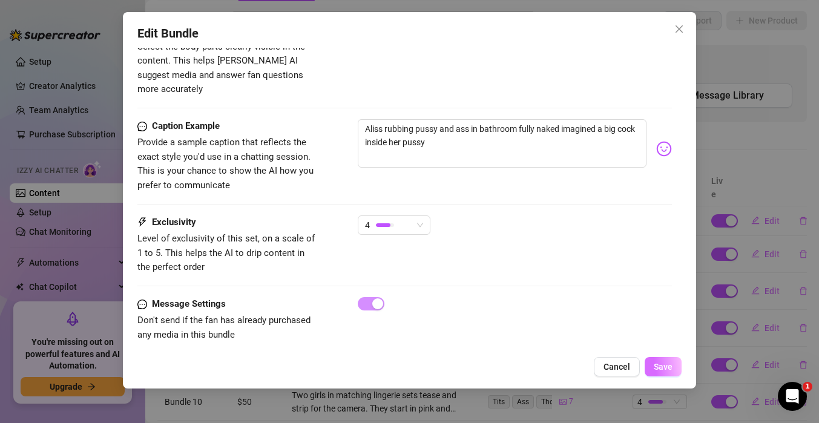
click at [668, 367] on span "Save" at bounding box center [663, 367] width 19 height 10
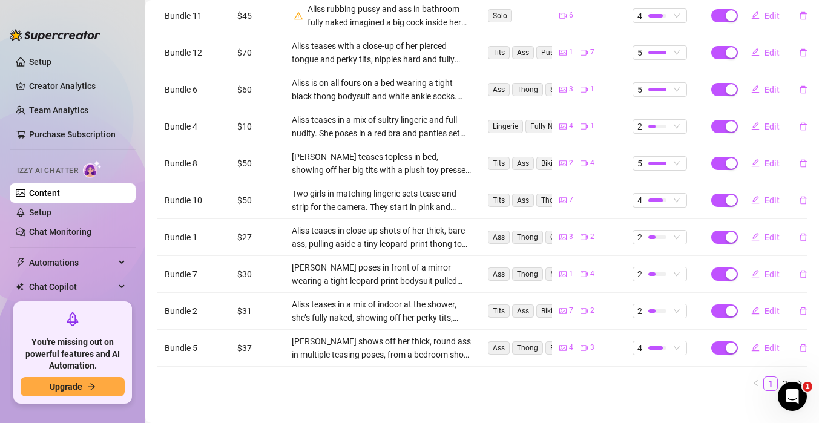
scroll to position [0, 0]
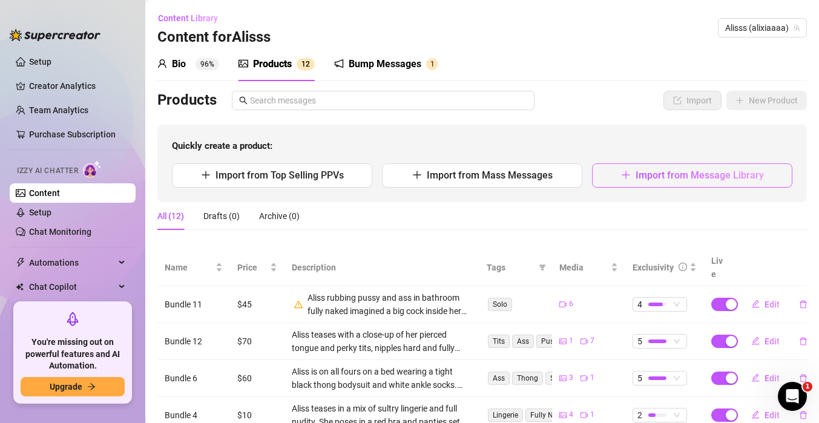
click at [692, 182] on button "Import from Message Library" at bounding box center [692, 175] width 200 height 24
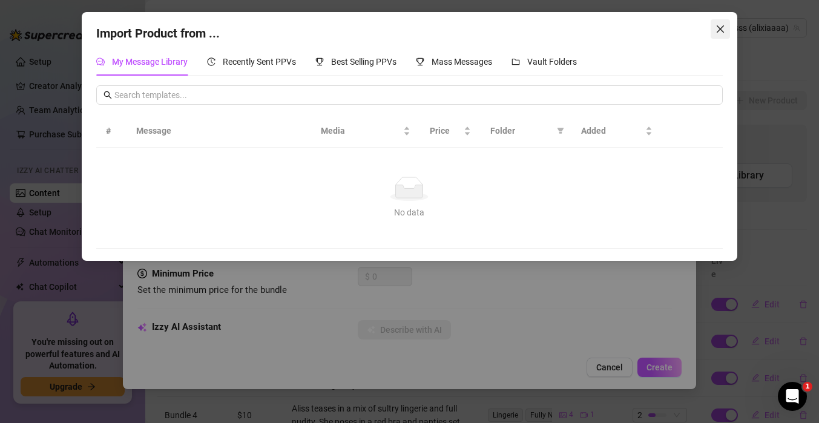
click at [720, 31] on icon "close" at bounding box center [720, 29] width 10 height 10
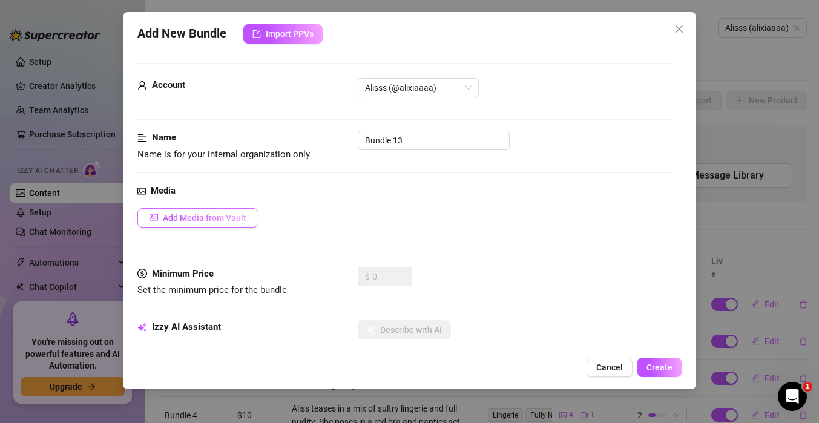
click at [198, 219] on span "Add Media from Vault" at bounding box center [205, 218] width 84 height 10
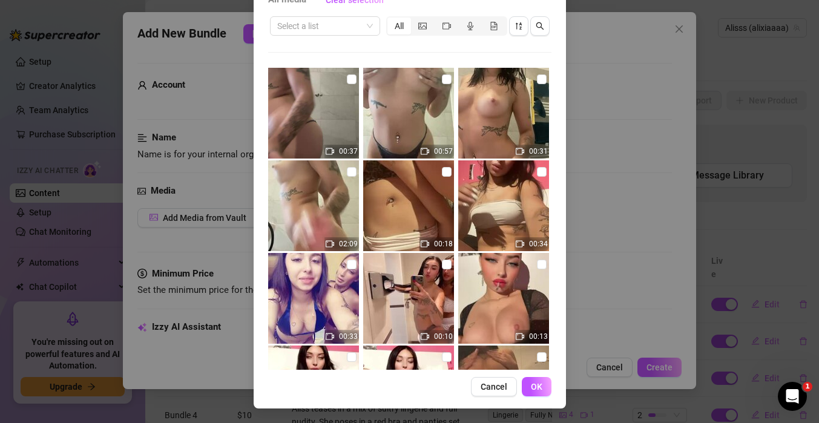
scroll to position [1229, 0]
